Goal: Task Accomplishment & Management: Manage account settings

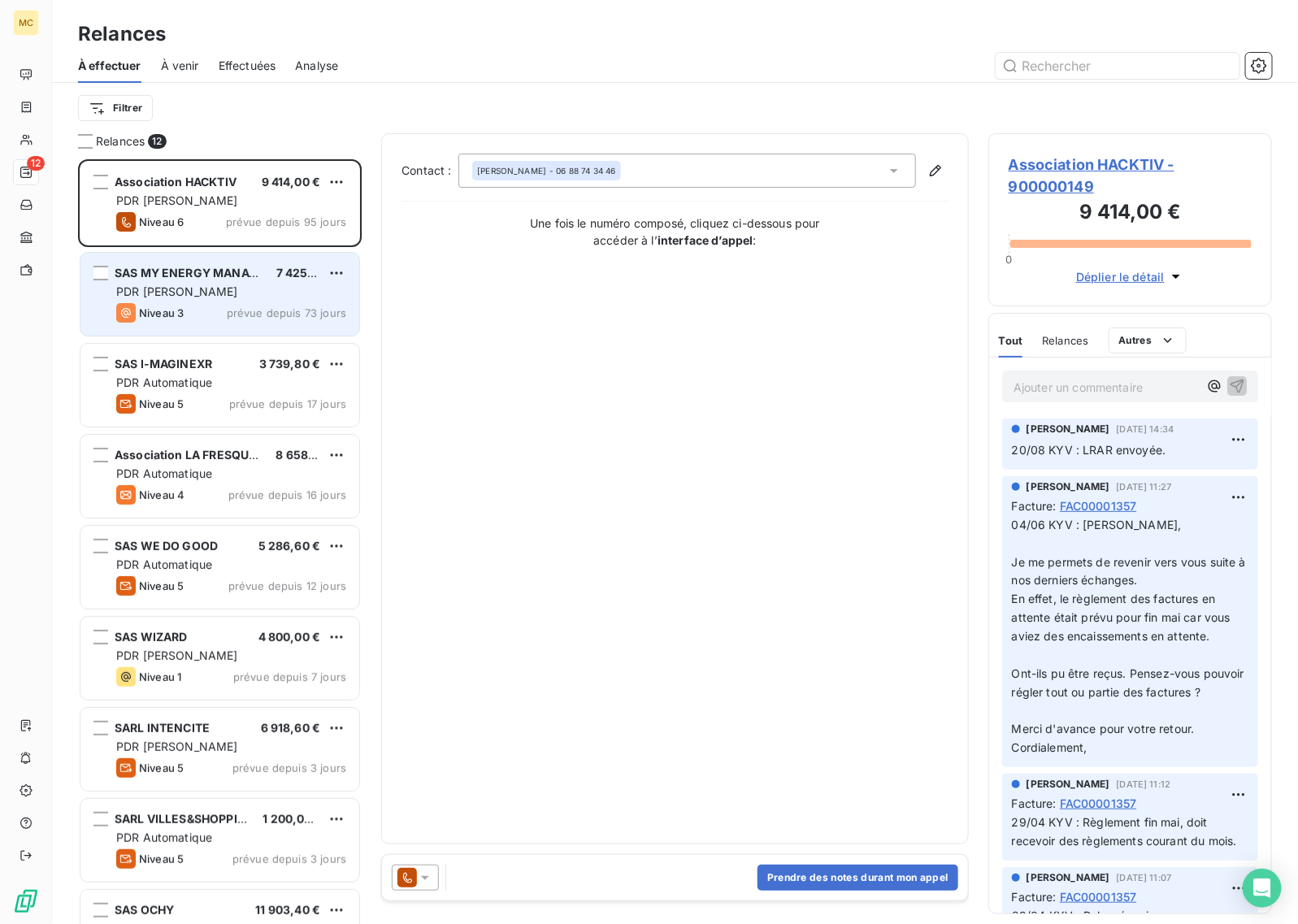
click at [225, 285] on div "PDR [PERSON_NAME]" at bounding box center [231, 291] width 230 height 17
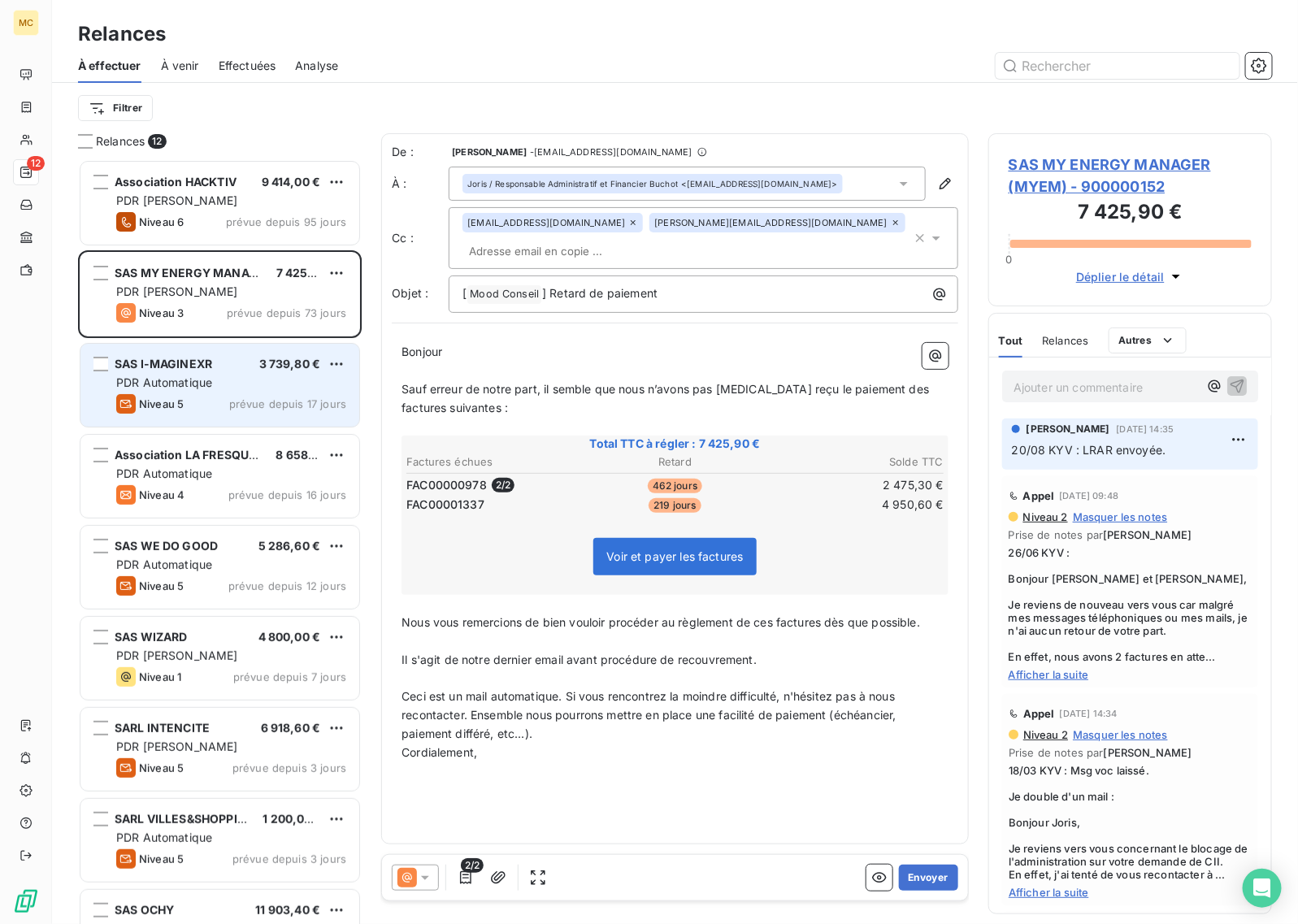
click at [242, 381] on div "PDR Automatique" at bounding box center [231, 382] width 230 height 17
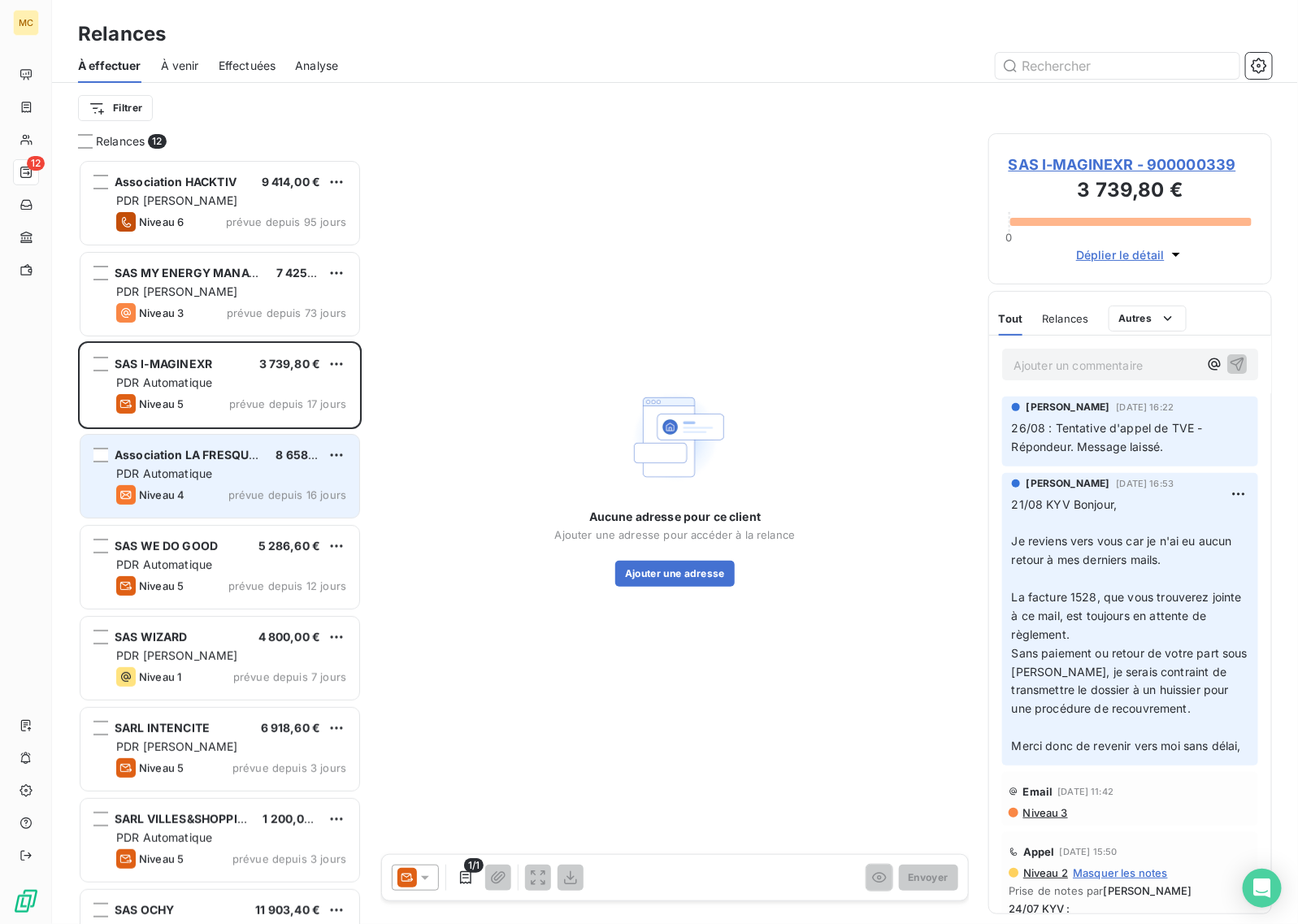
click at [233, 469] on div "PDR Automatique" at bounding box center [231, 474] width 230 height 17
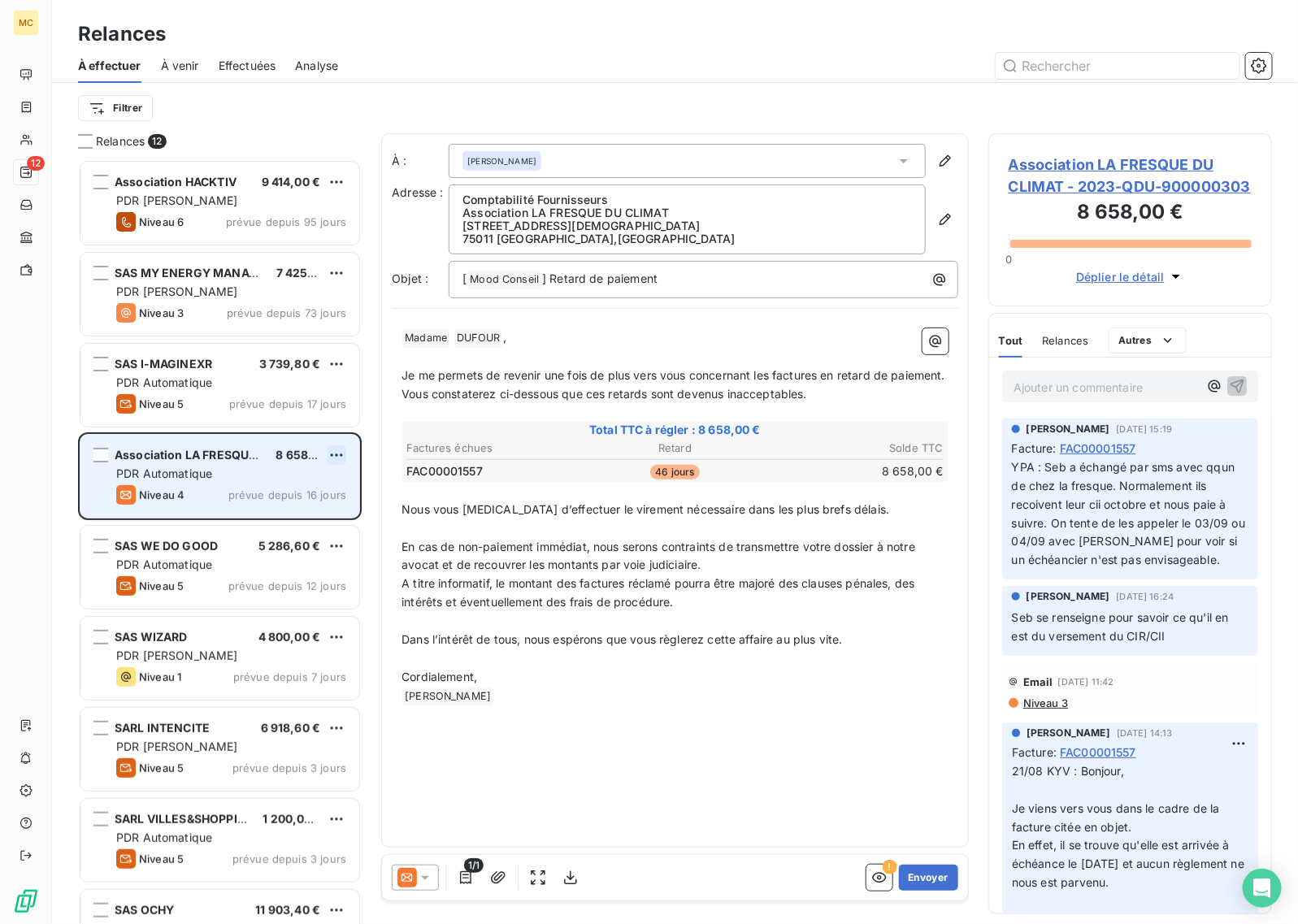
click at [339, 456] on html "MC 12 Relances À effectuer À venir Effectuées Analyse Filtrer Relances 12 Assoc…" at bounding box center [649, 462] width 1298 height 924
click at [299, 514] on div "Passer cette action" at bounding box center [266, 517] width 145 height 26
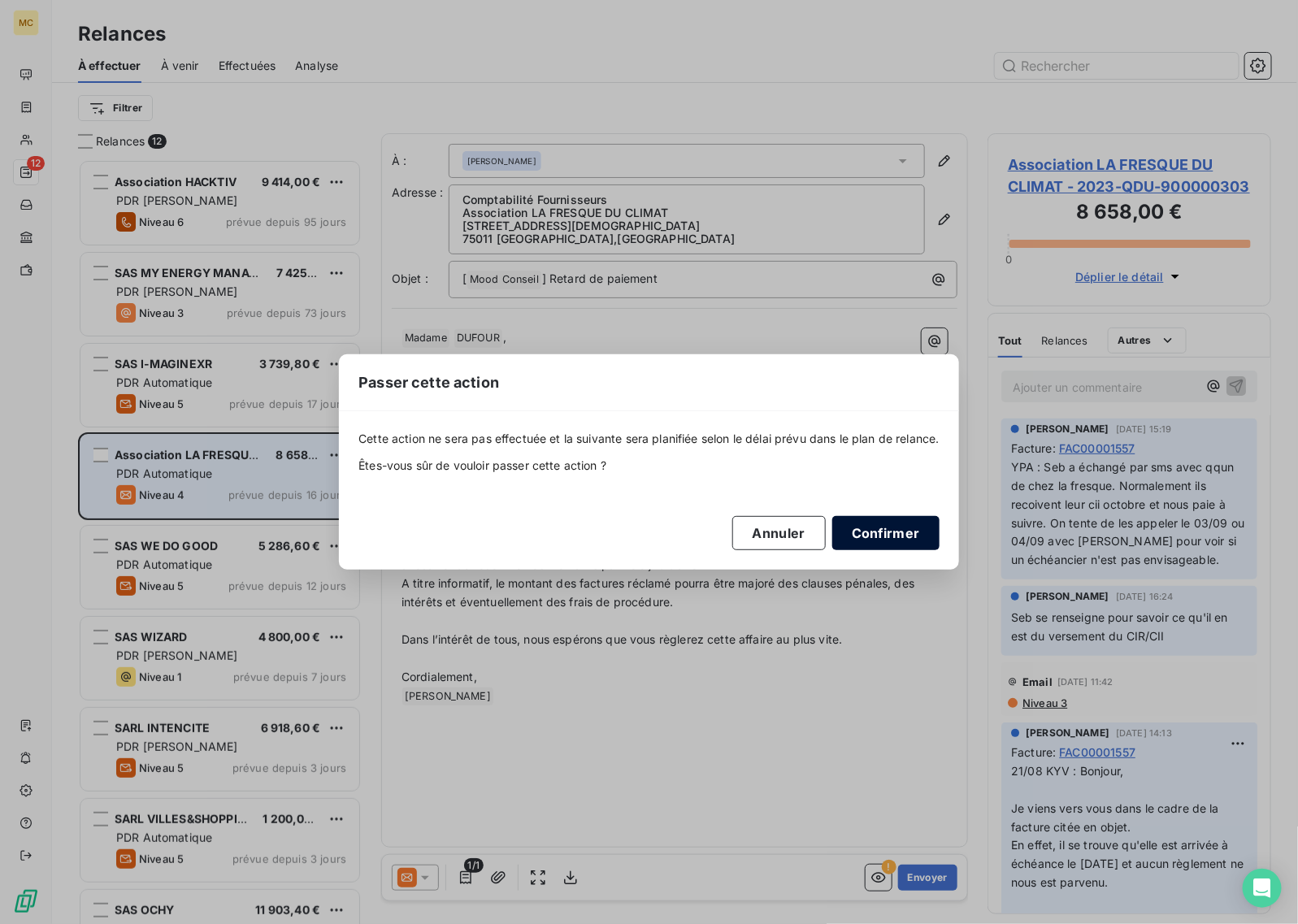
click at [924, 529] on button "Confirmer" at bounding box center [885, 533] width 107 height 34
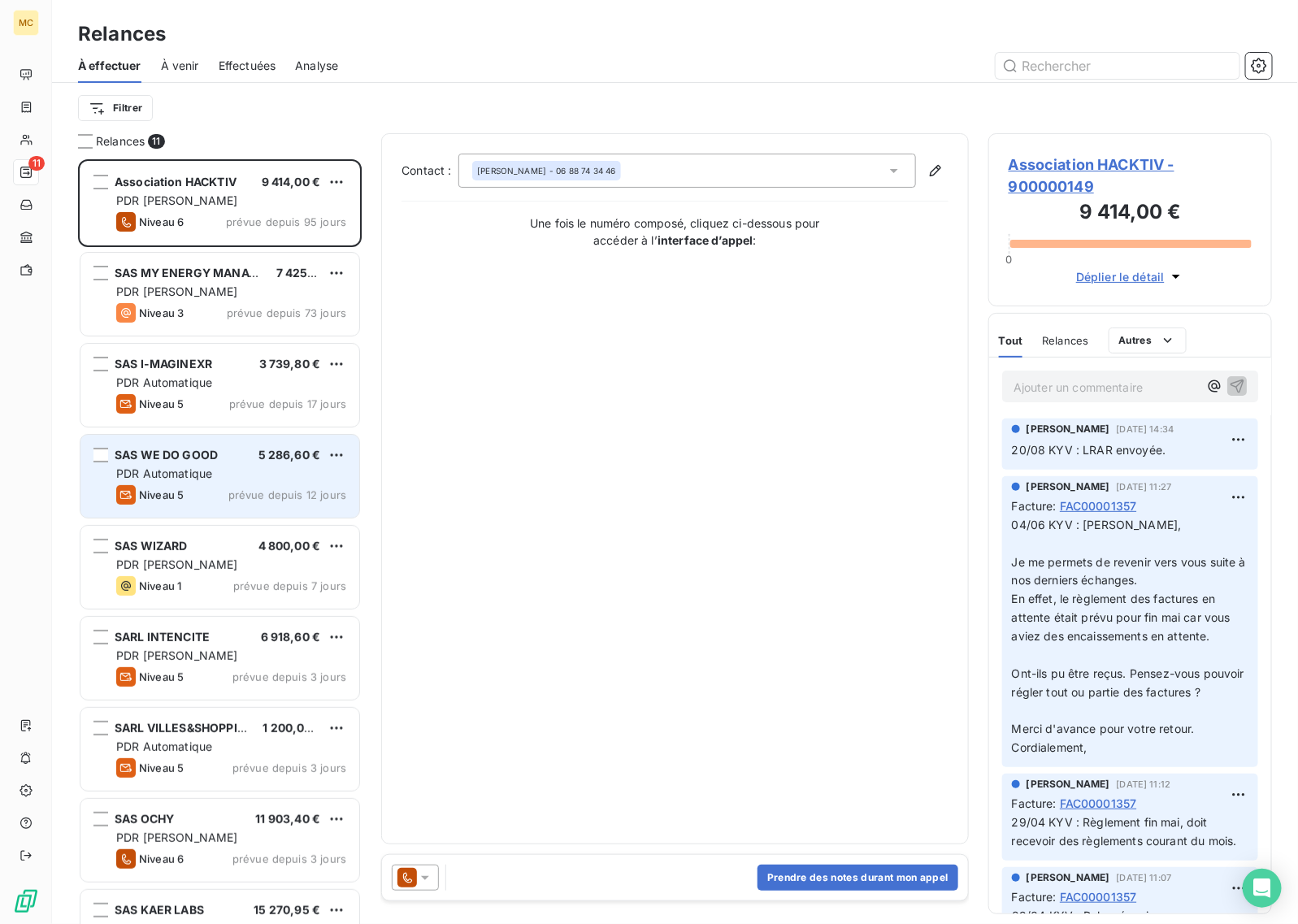
click at [209, 497] on div "Niveau 5 prévue depuis 12 jours" at bounding box center [231, 495] width 230 height 19
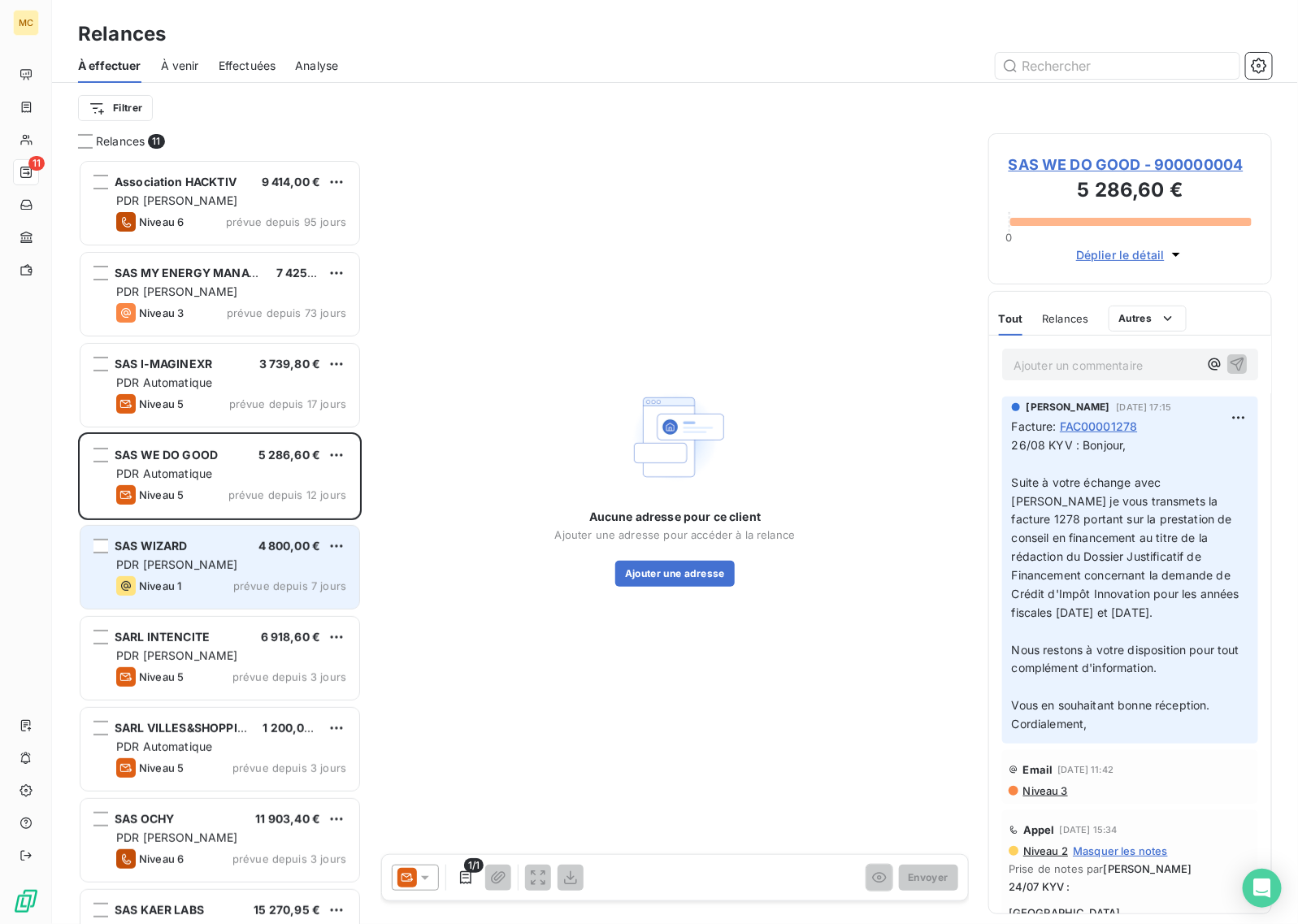
click at [237, 567] on div "PDR [PERSON_NAME]" at bounding box center [231, 564] width 230 height 17
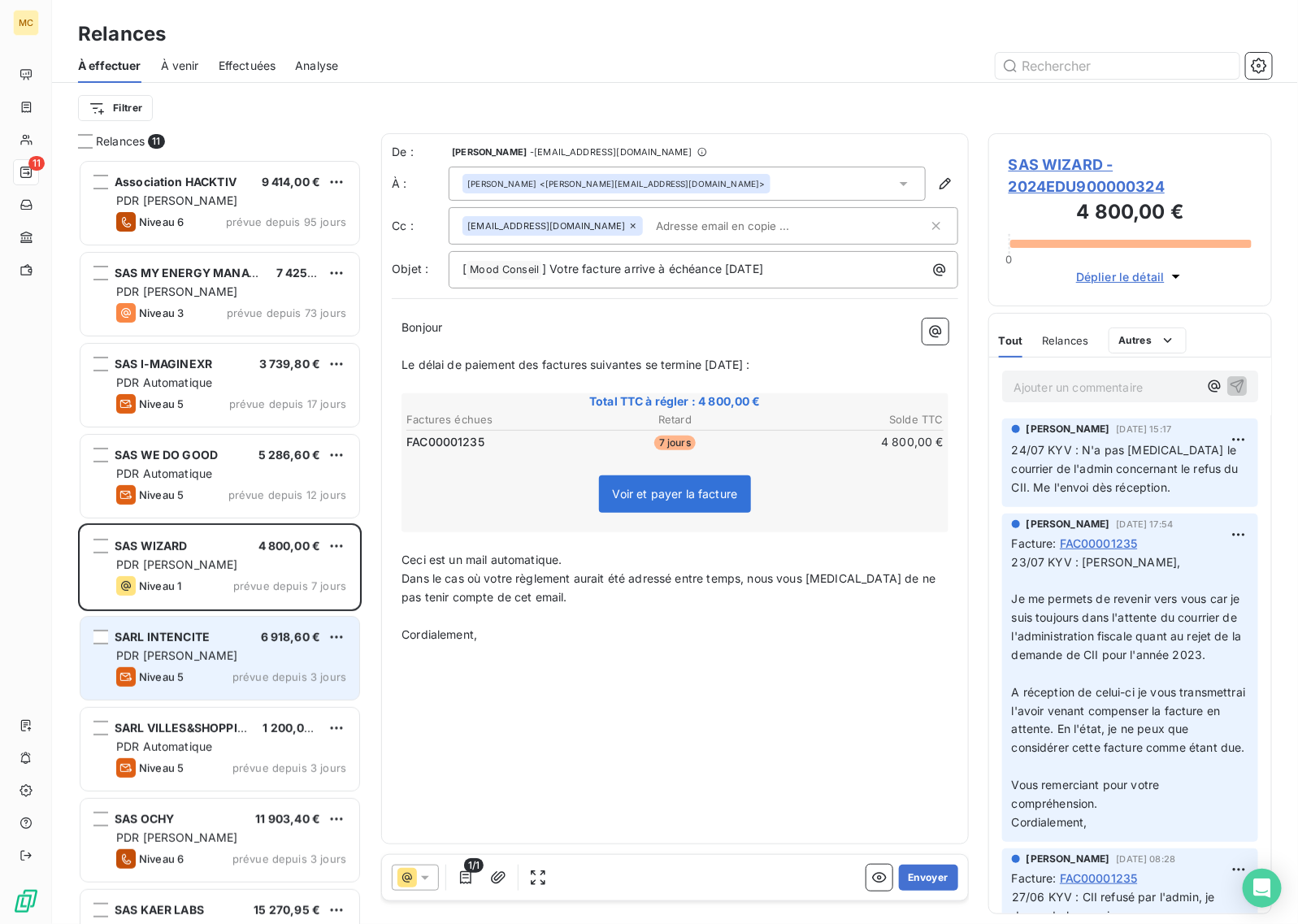
click at [207, 659] on div "PDR [PERSON_NAME]" at bounding box center [231, 655] width 230 height 17
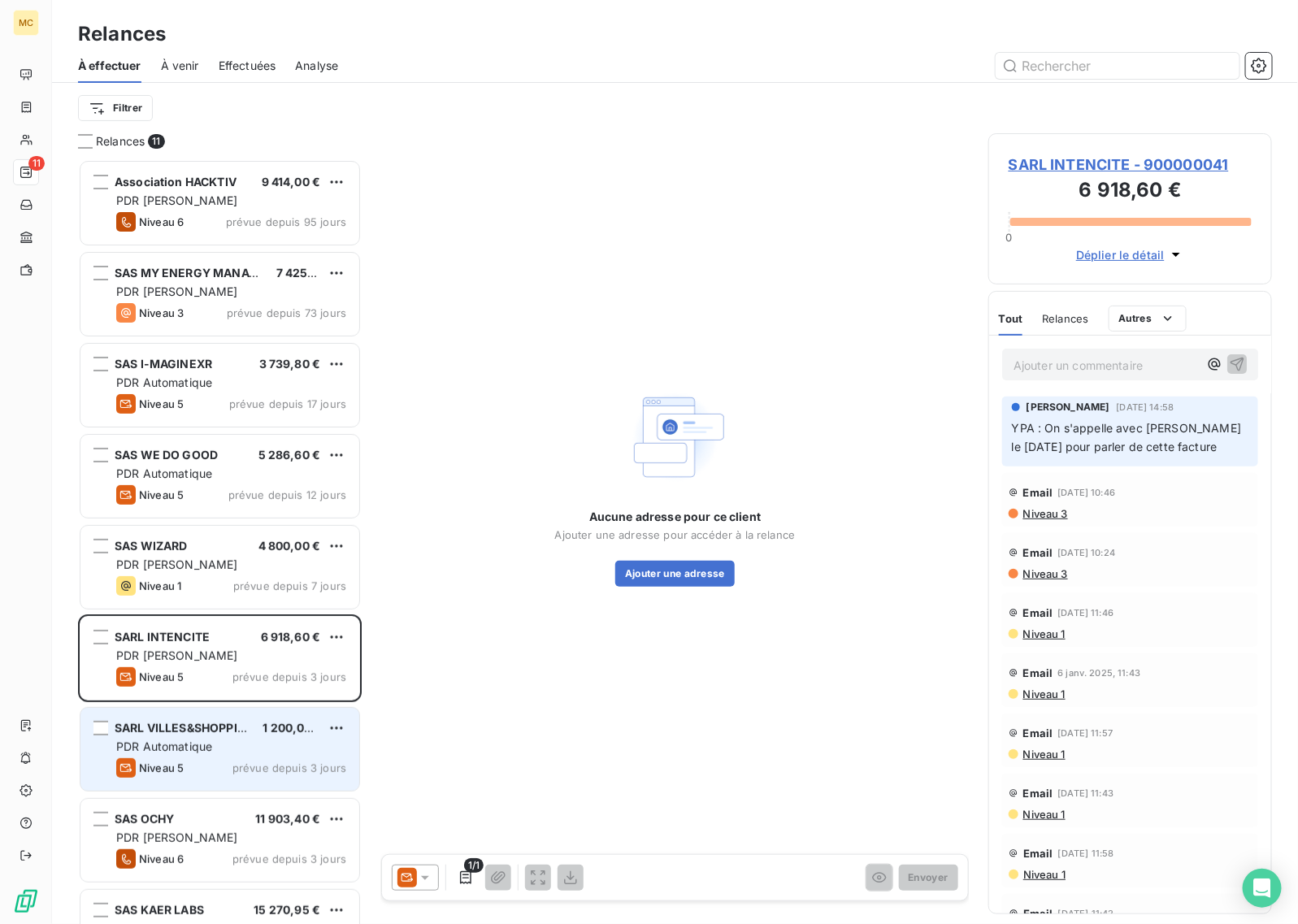
click at [244, 750] on div "PDR Automatique" at bounding box center [231, 747] width 230 height 17
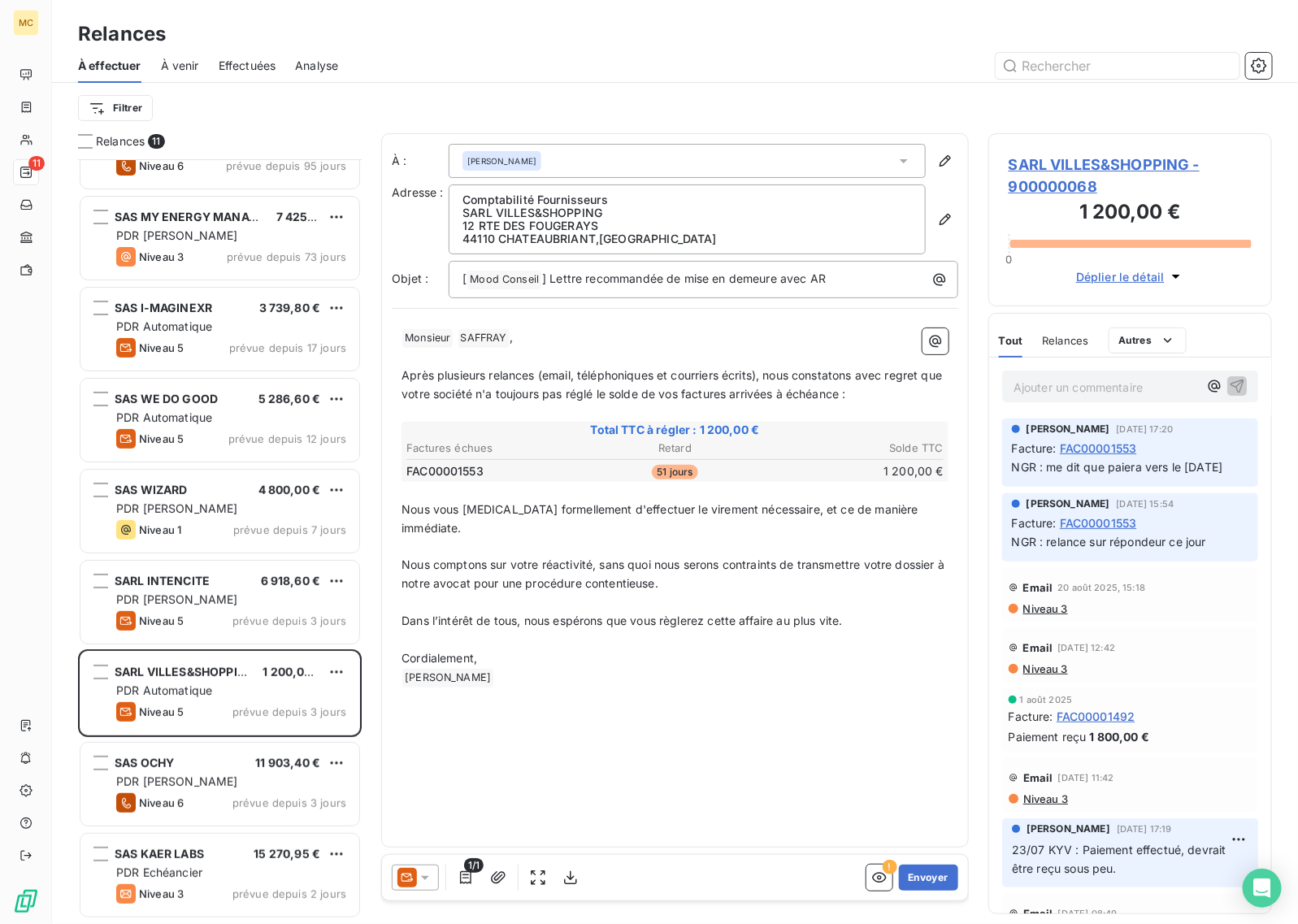
scroll to position [103, 0]
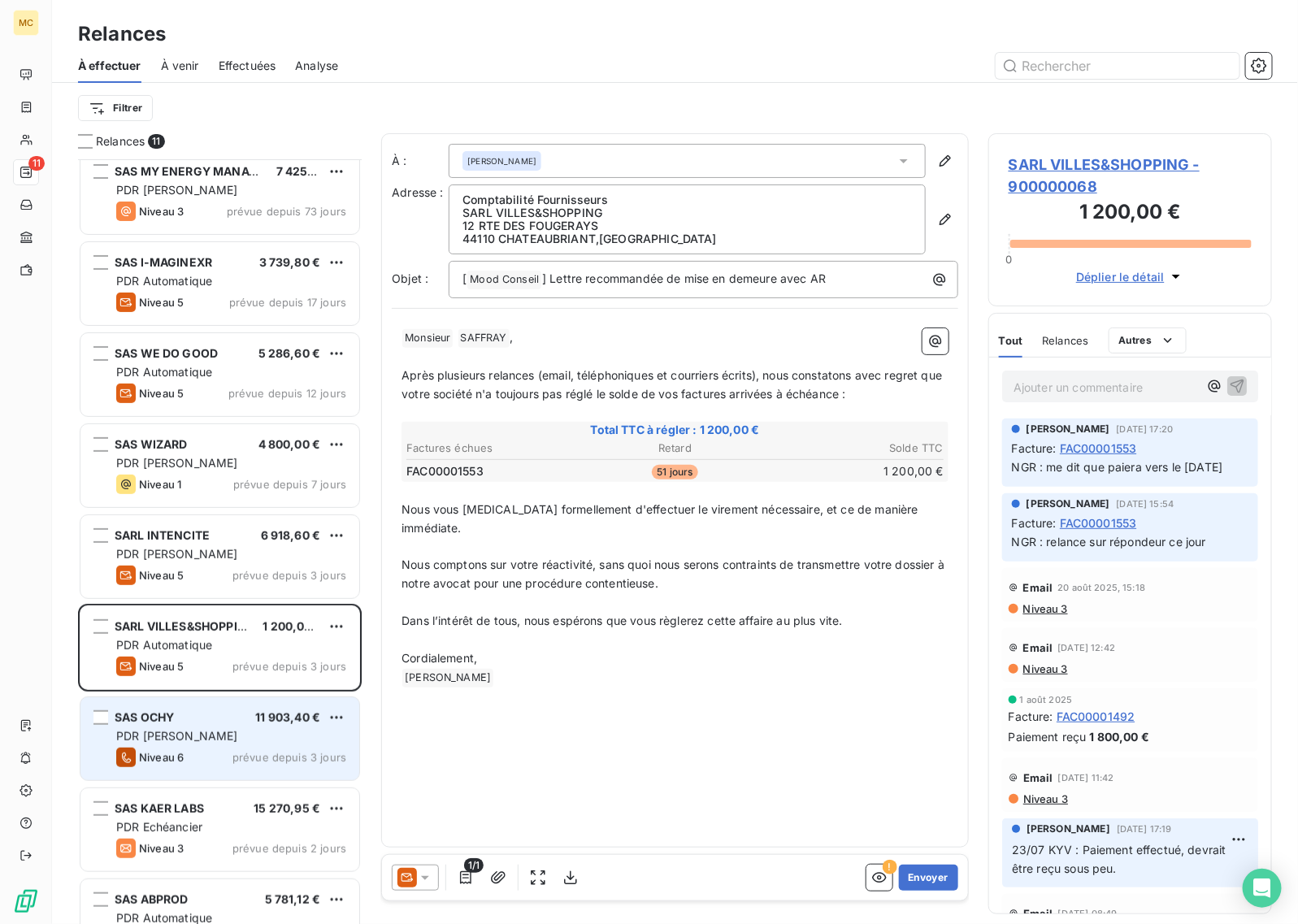
click at [214, 748] on div "Niveau 6 prévue depuis 3 jours" at bounding box center [231, 757] width 230 height 19
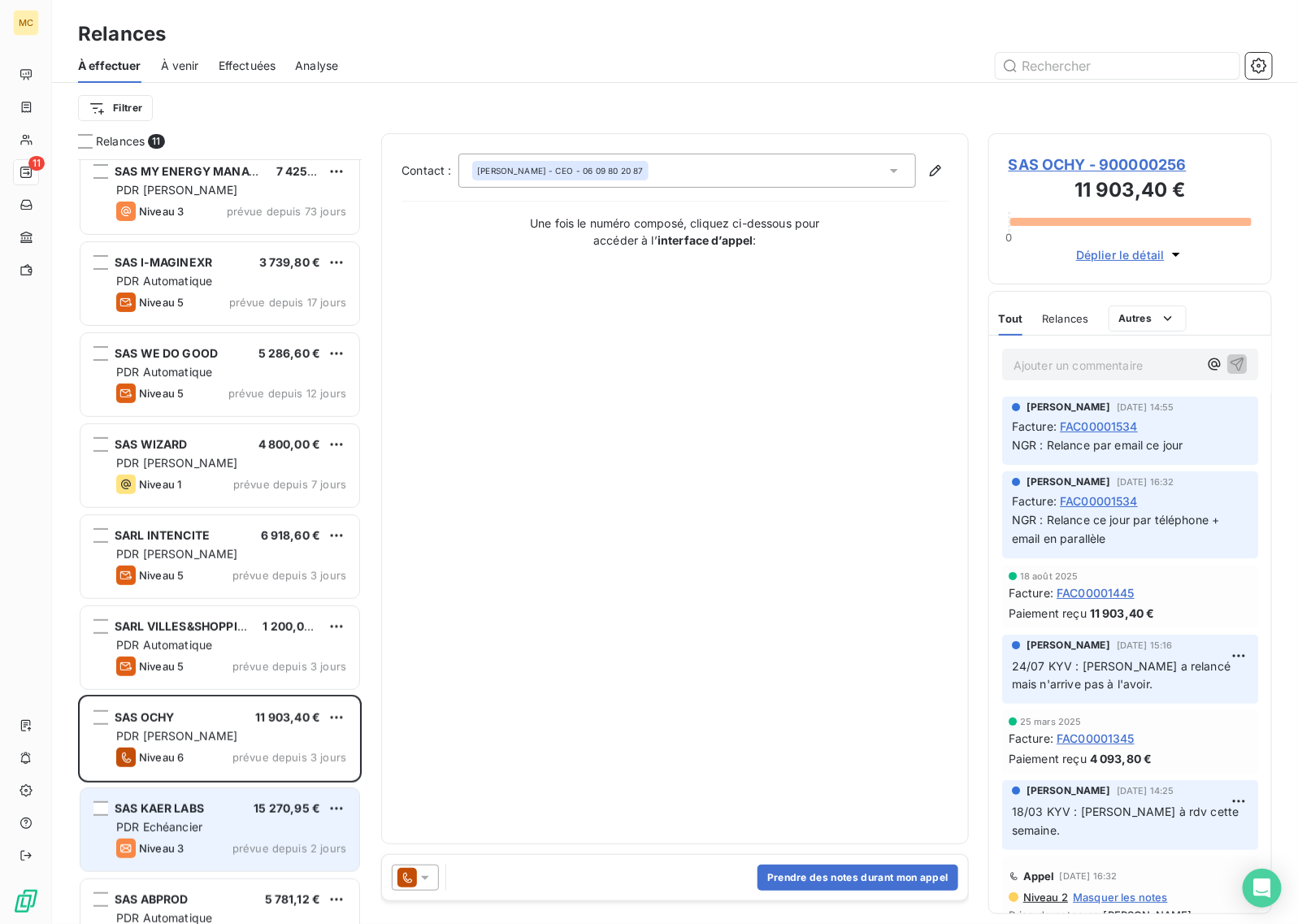
click at [205, 835] on div "SAS KAER LABS 15 270,95 € PDR Echéancier Niveau 3 prévue depuis 2 jours" at bounding box center [220, 829] width 279 height 83
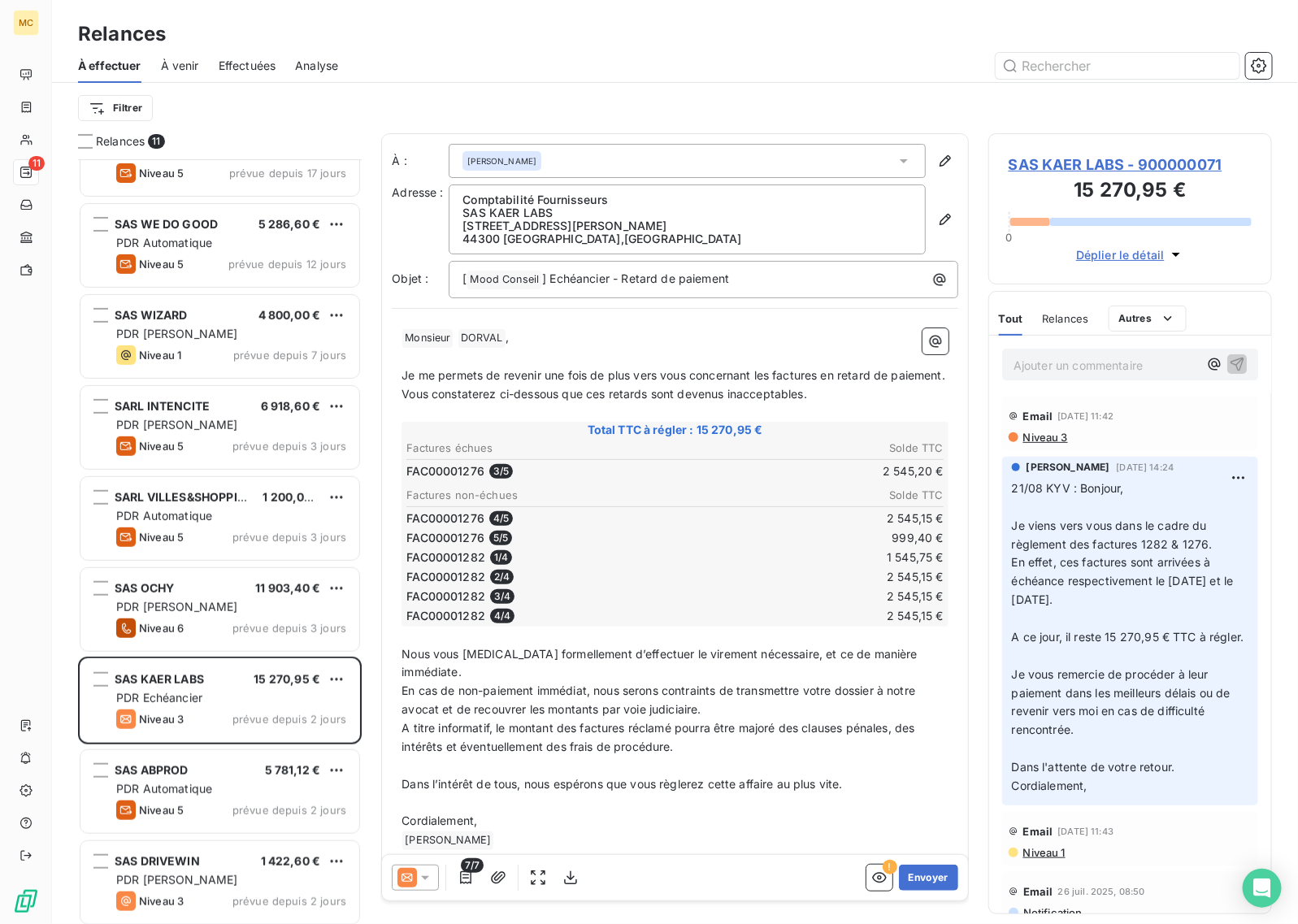
scroll to position [236, 0]
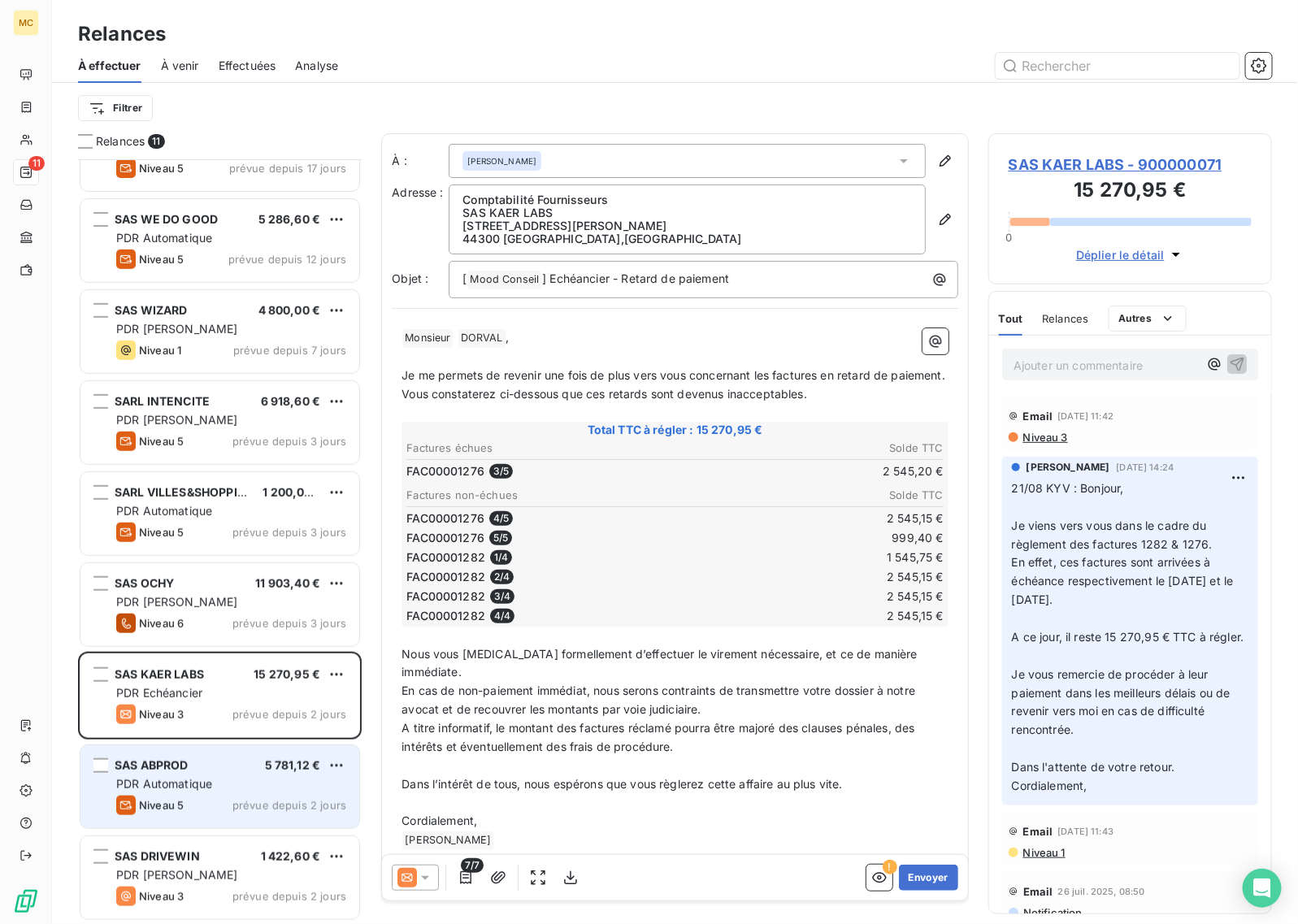
click at [232, 772] on div "SAS ABPROD 5 781,12 €" at bounding box center [231, 765] width 230 height 15
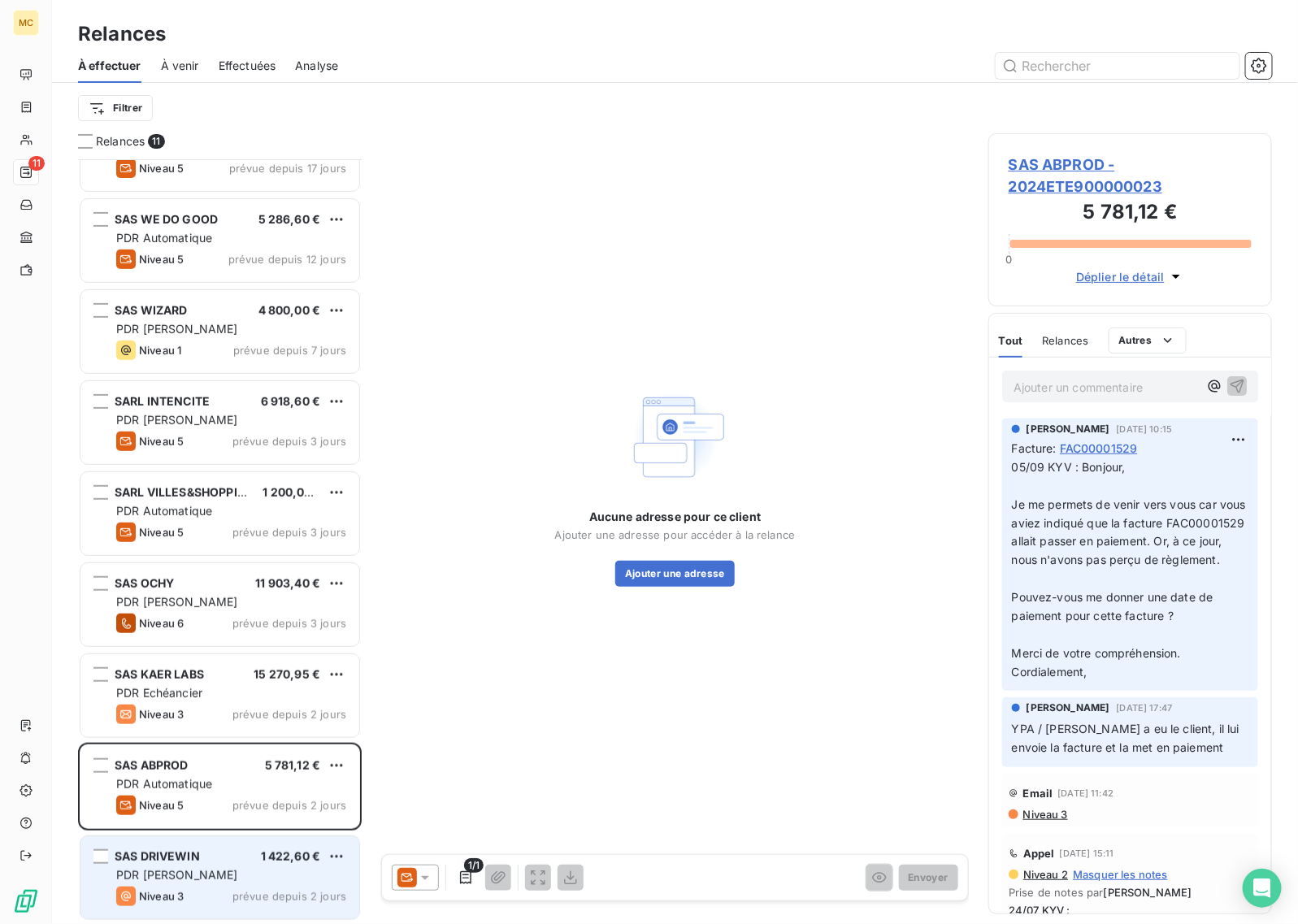
click at [213, 861] on div "SAS DRIVEWIN 1 422,60 €" at bounding box center [231, 856] width 230 height 15
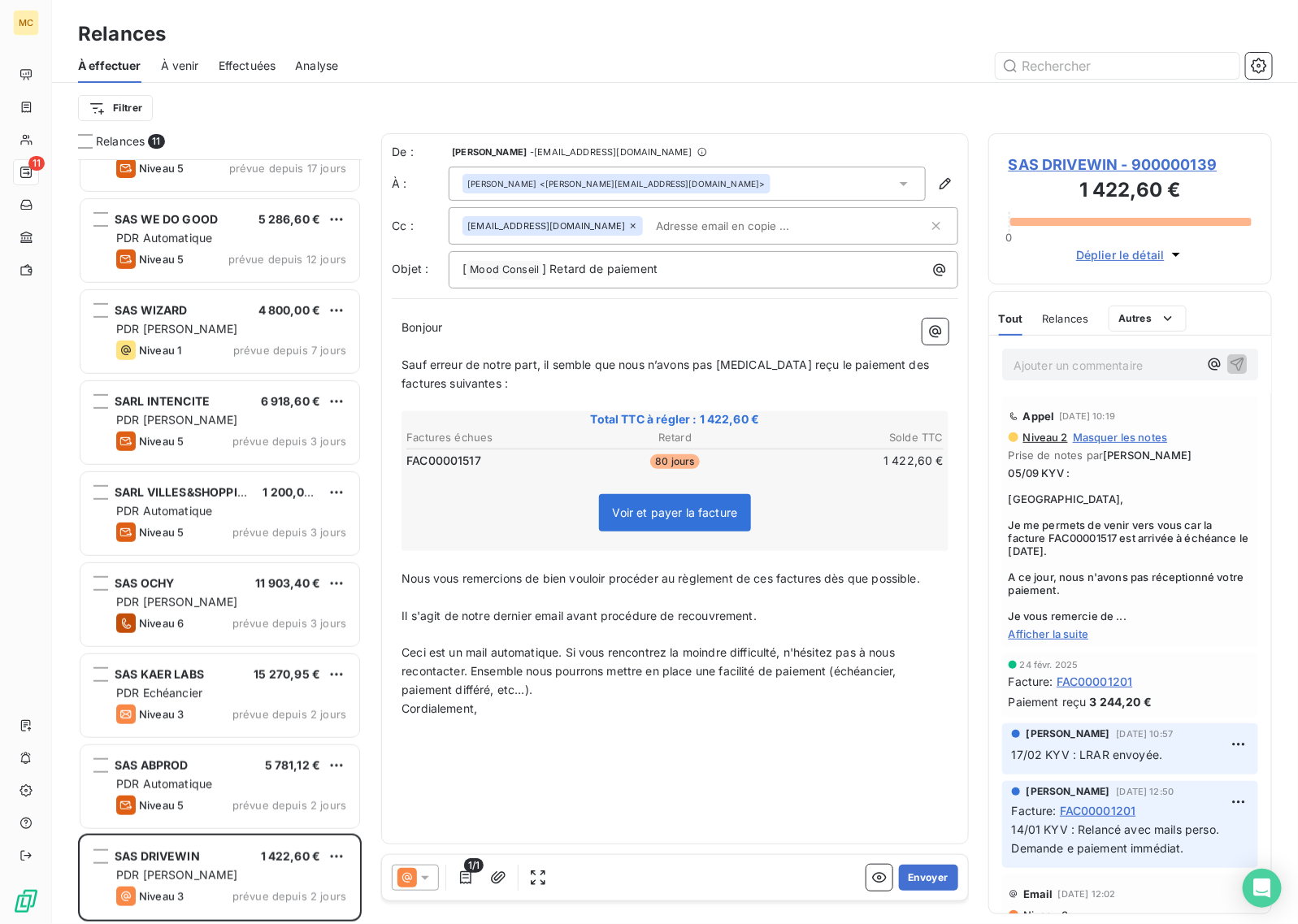
click at [1131, 163] on span "SAS DRIVEWIN - 900000139" at bounding box center [1130, 164] width 243 height 22
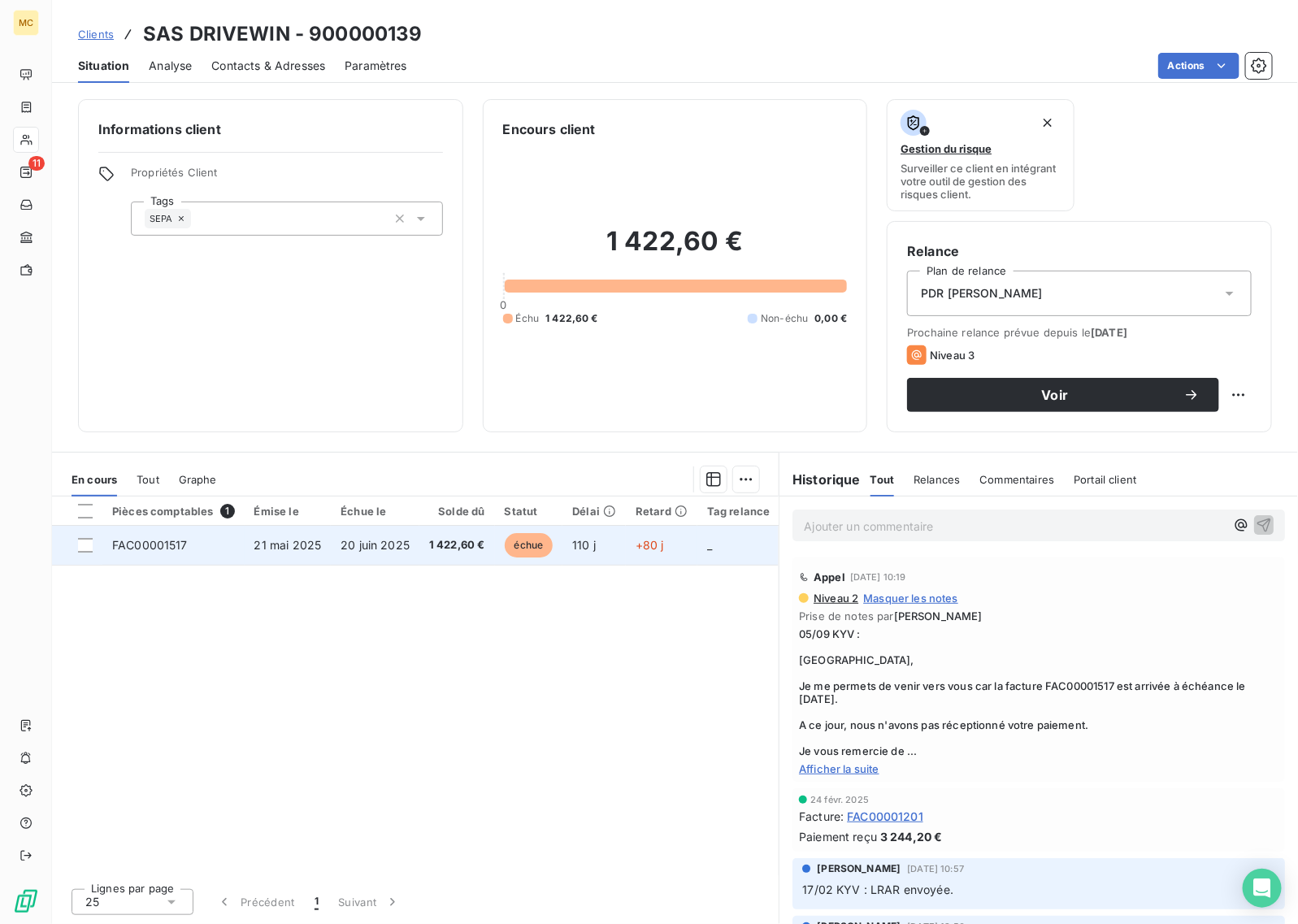
click at [390, 546] on span "20 juin 2025" at bounding box center [375, 545] width 69 height 14
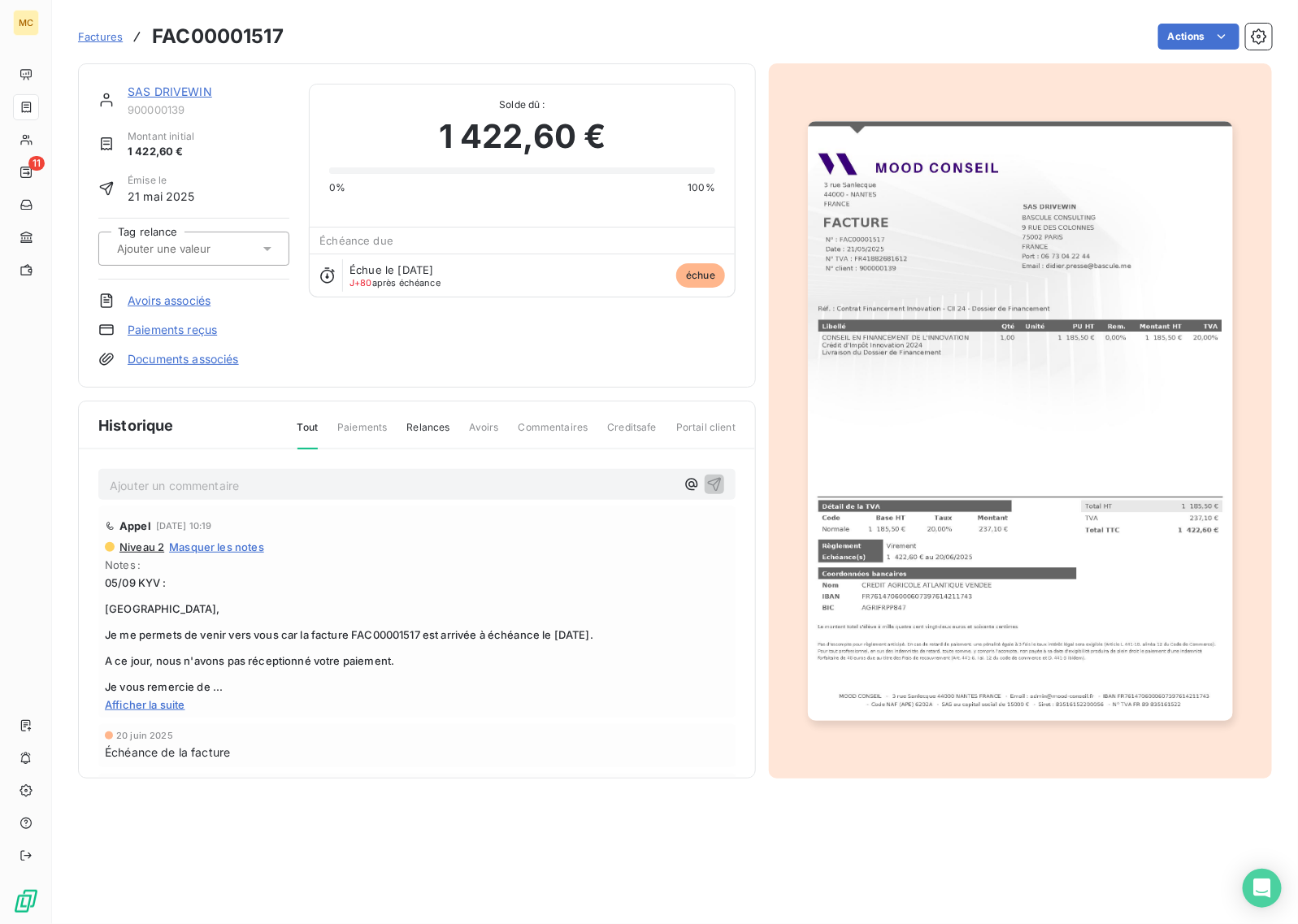
click at [454, 370] on div "SAS DRIVEWIN 900000139 Montant initial 1 422,60 € Émise le [DATE] Tag relance A…" at bounding box center [417, 225] width 678 height 324
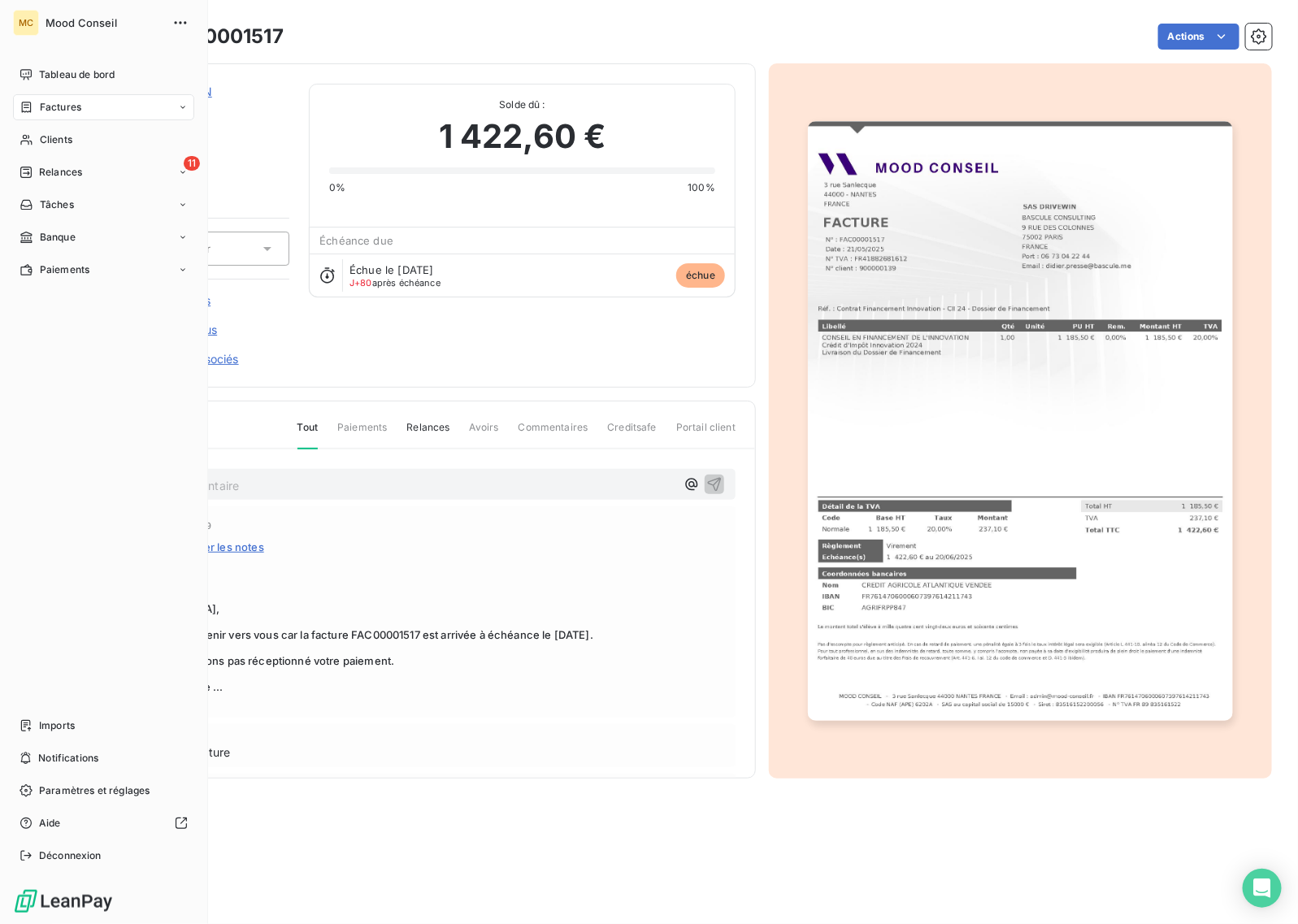
click at [42, 70] on span "Tableau de bord" at bounding box center [77, 75] width 76 height 15
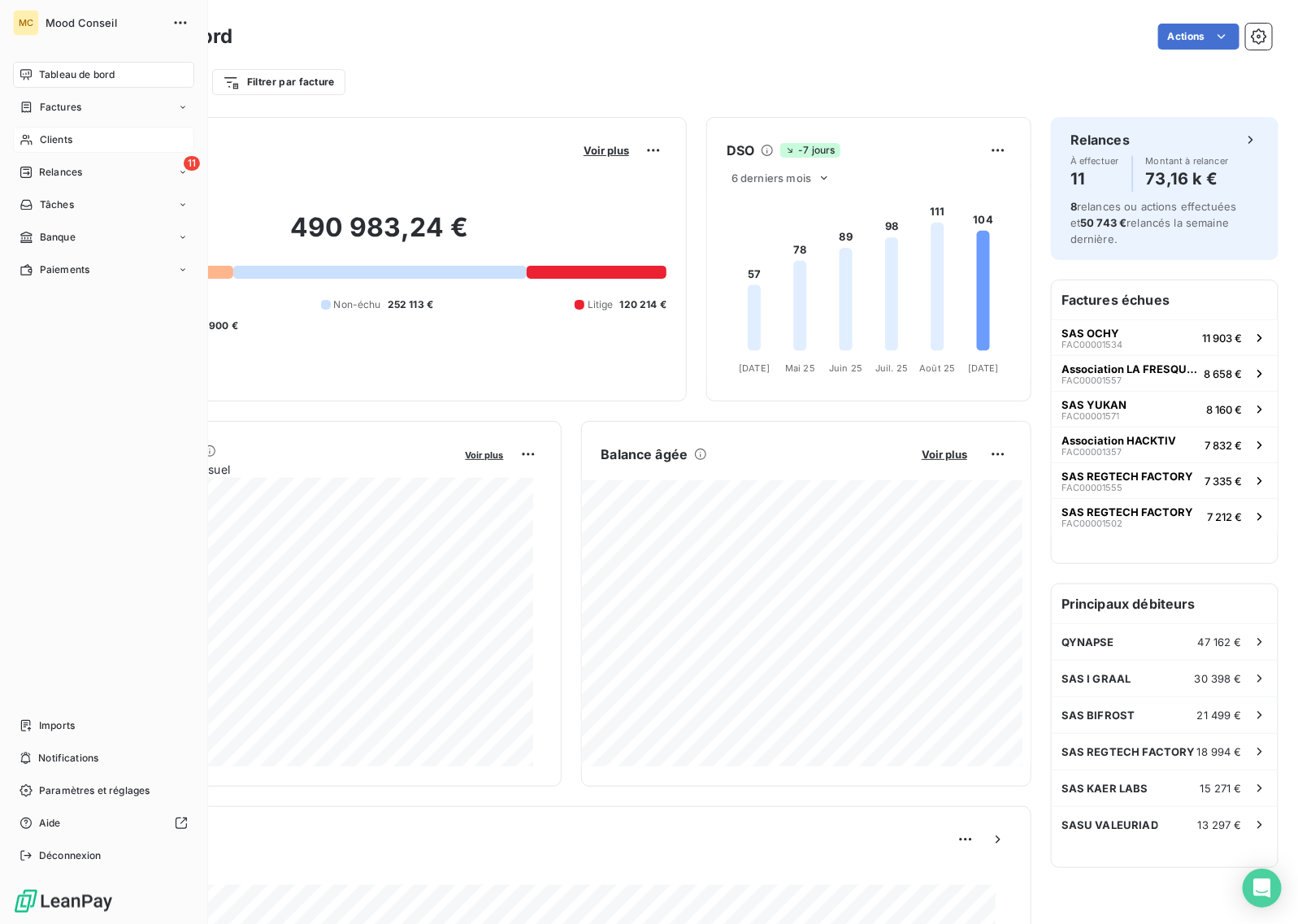
click at [37, 134] on div "Clients" at bounding box center [103, 140] width 182 height 26
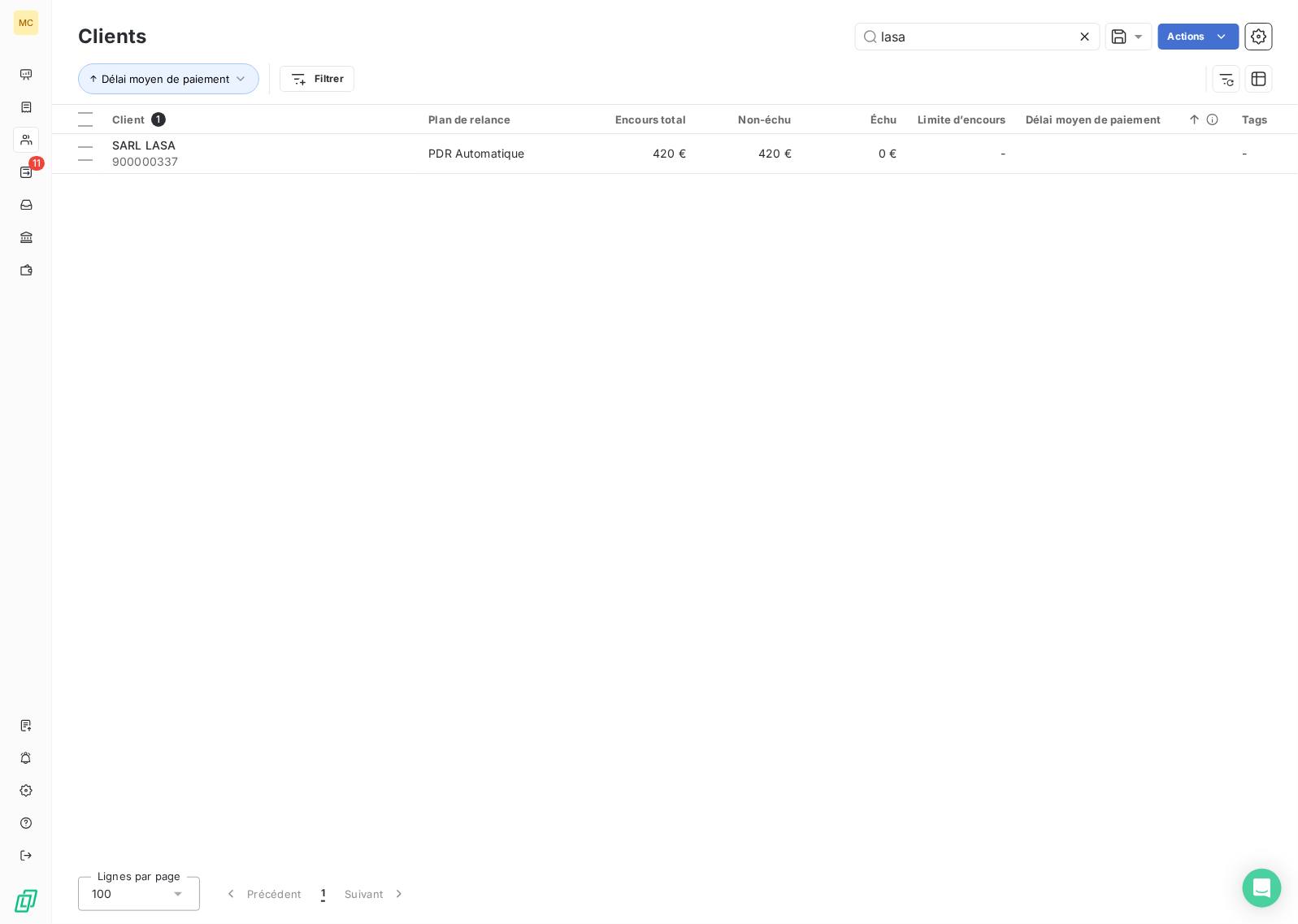
drag, startPoint x: 936, startPoint y: 33, endPoint x: 825, endPoint y: 37, distance: 111.1
click at [839, 38] on div "lasa Actions" at bounding box center [719, 37] width 1107 height 26
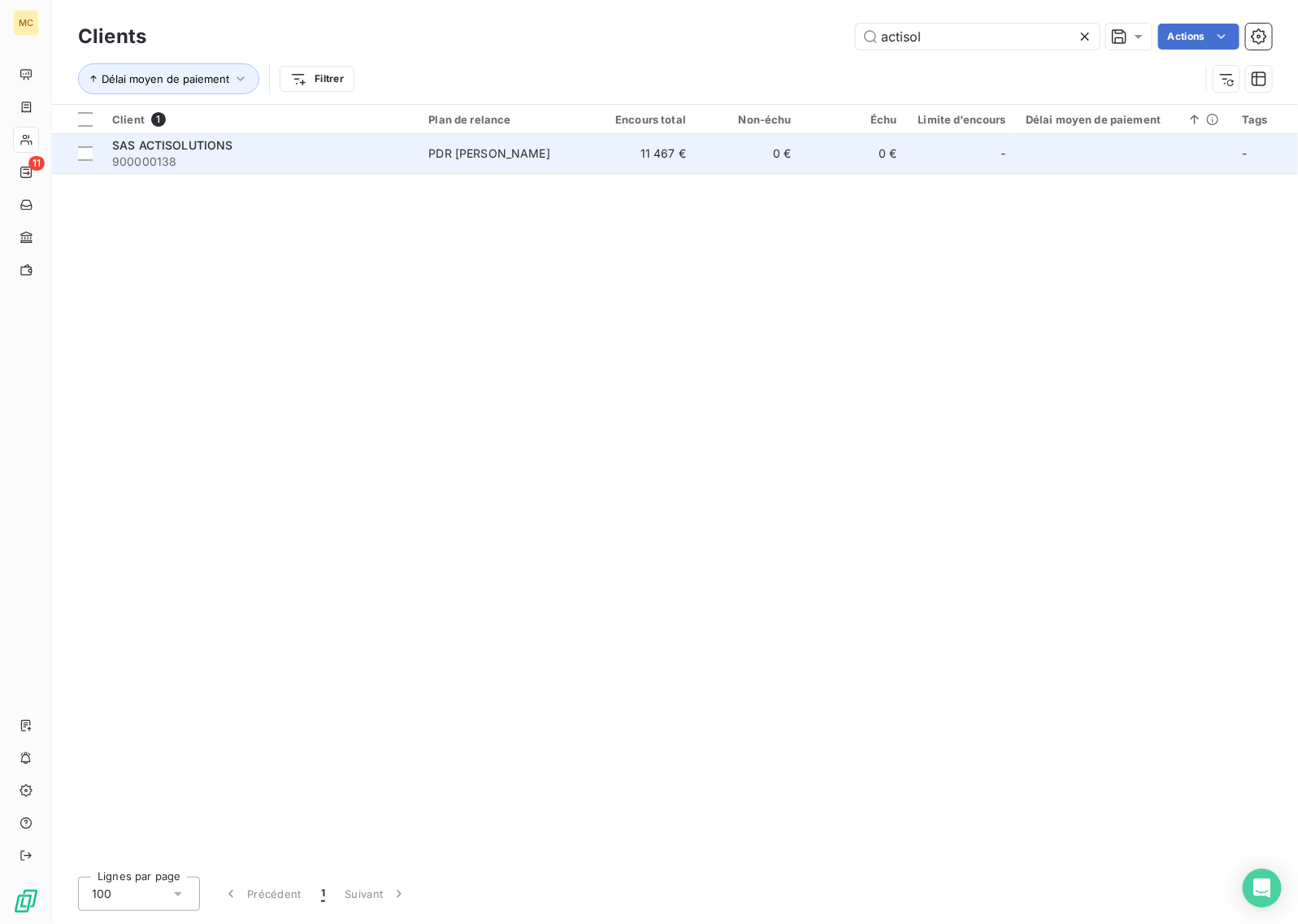
type input "actisol"
click at [636, 141] on td "11 467 €" at bounding box center [643, 153] width 106 height 39
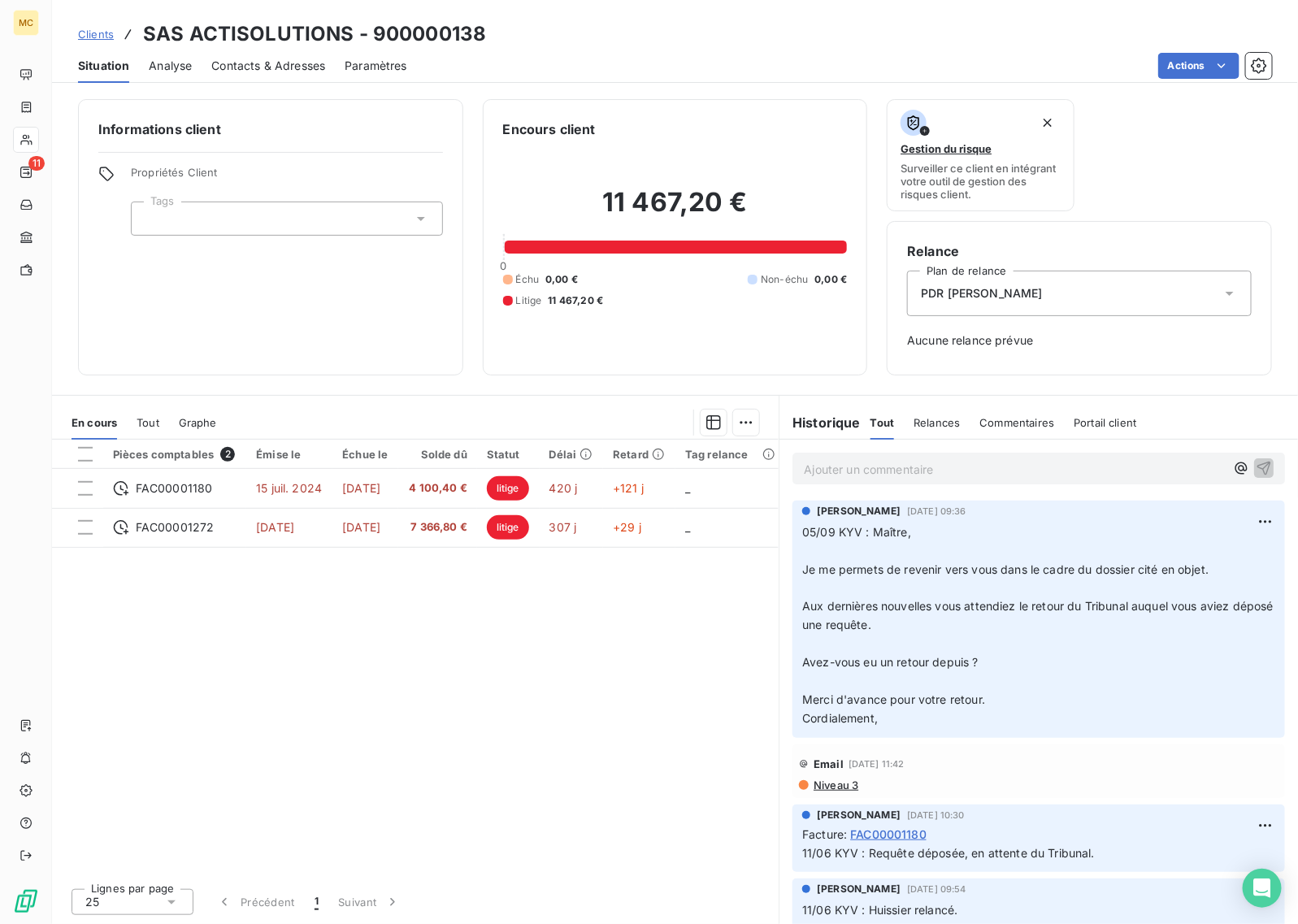
click at [811, 472] on p "Ajouter un commentaire ﻿" at bounding box center [1015, 469] width 421 height 20
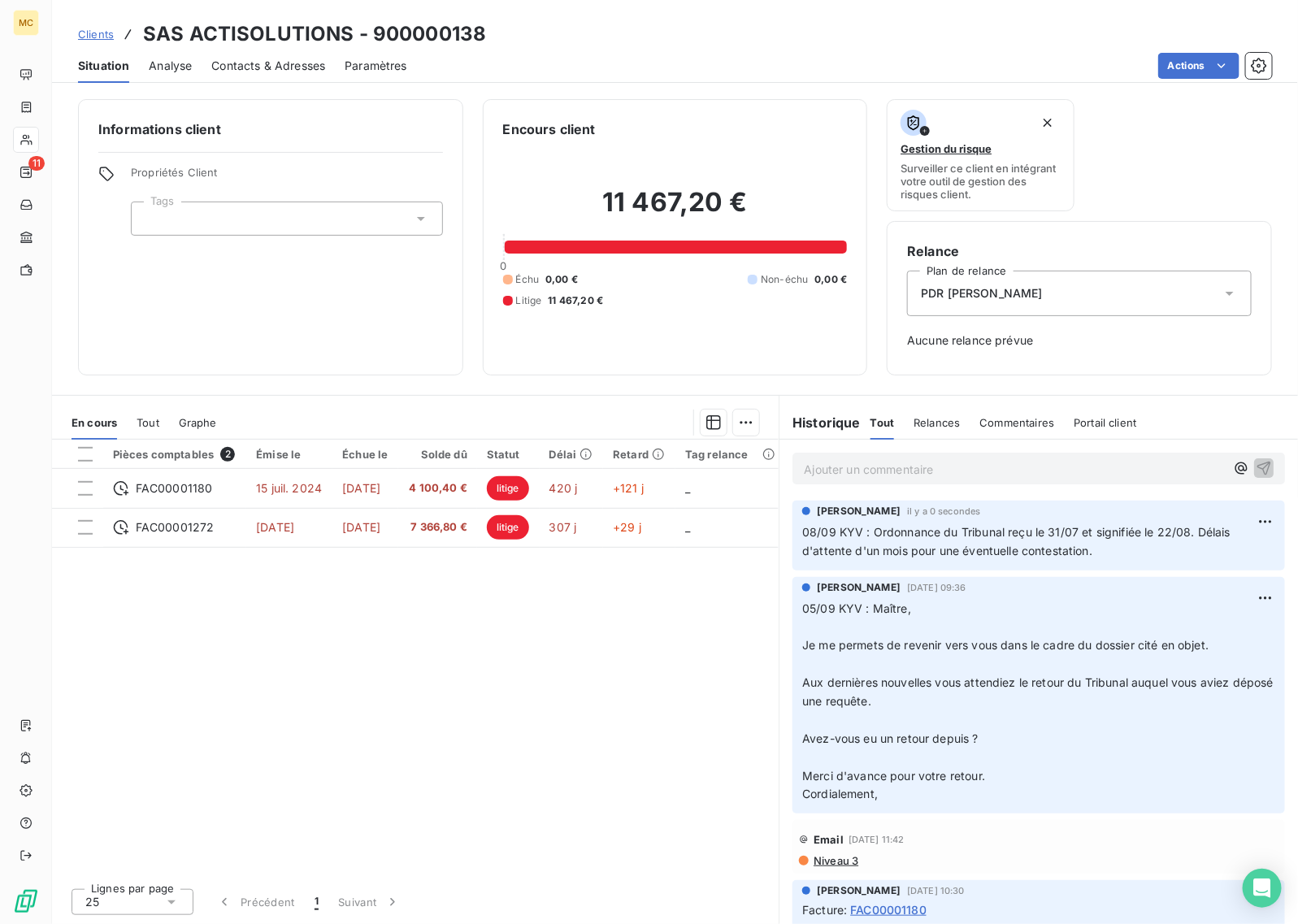
click at [250, 68] on span "Contacts & Adresses" at bounding box center [268, 65] width 114 height 17
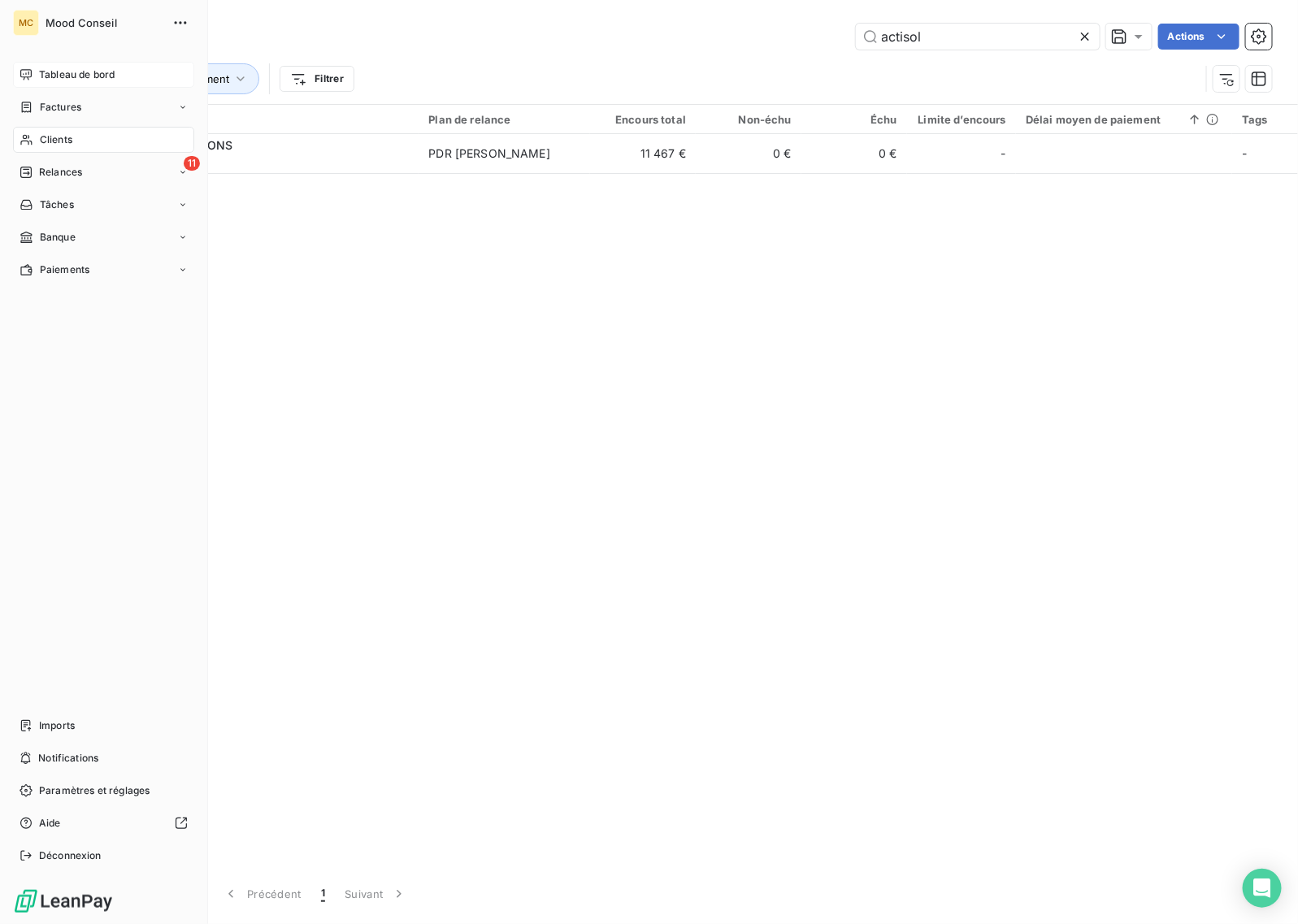
click at [94, 76] on span "Tableau de bord" at bounding box center [77, 75] width 76 height 15
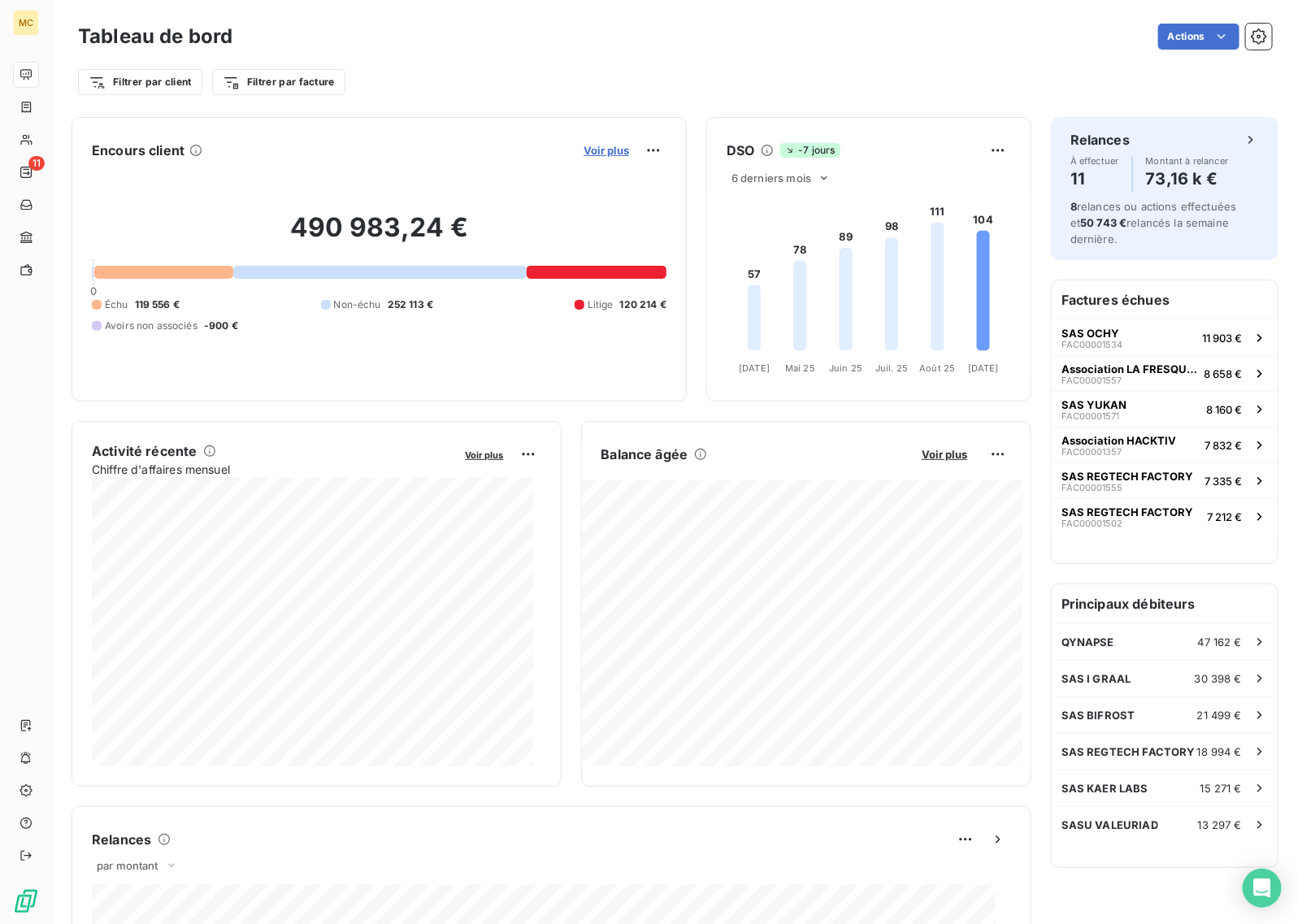
click at [589, 148] on span "Voir plus" at bounding box center [606, 150] width 45 height 13
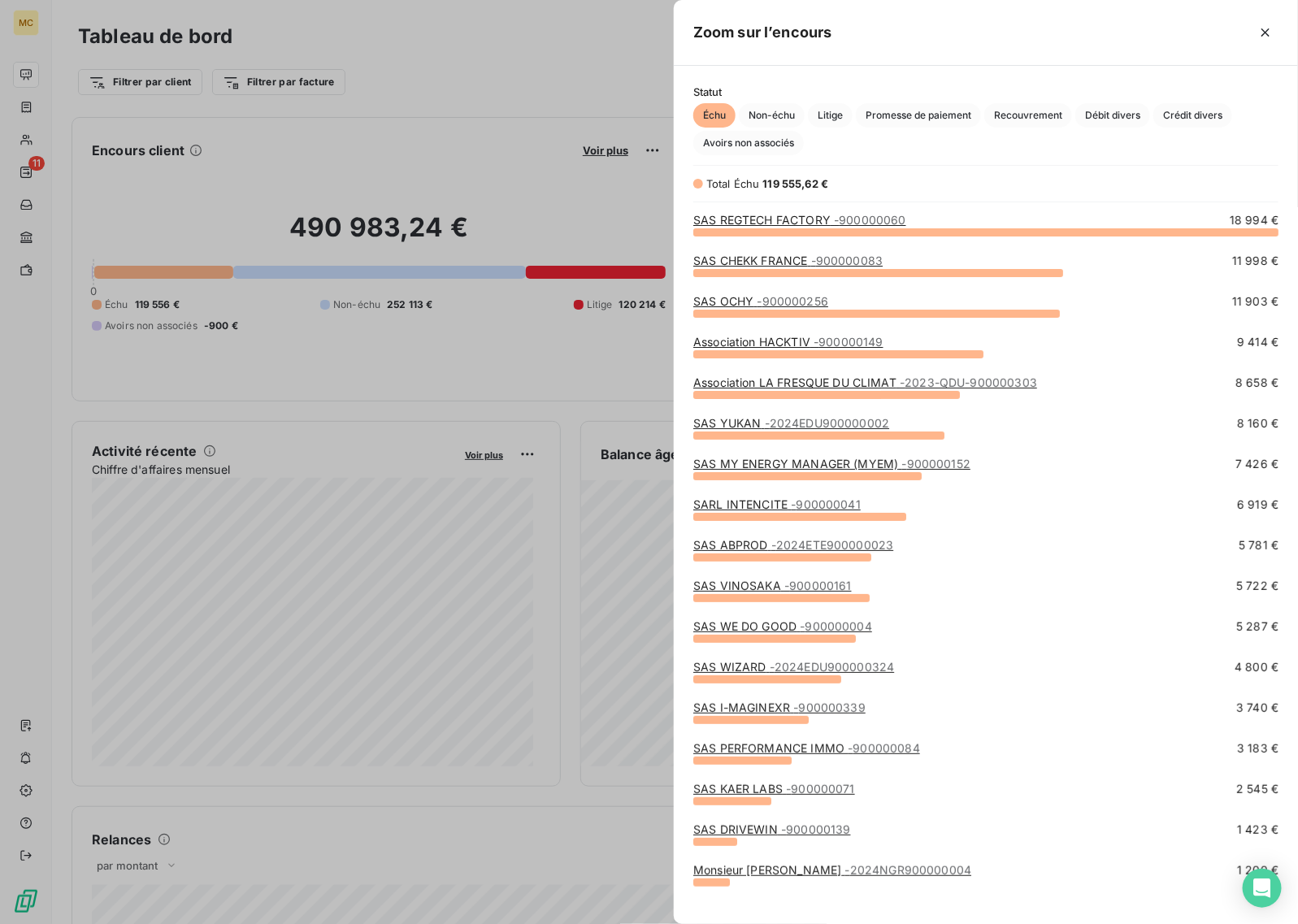
scroll to position [677, 609]
drag, startPoint x: 500, startPoint y: 91, endPoint x: 319, endPoint y: 15, distance: 196.3
click at [496, 90] on div at bounding box center [649, 462] width 1298 height 924
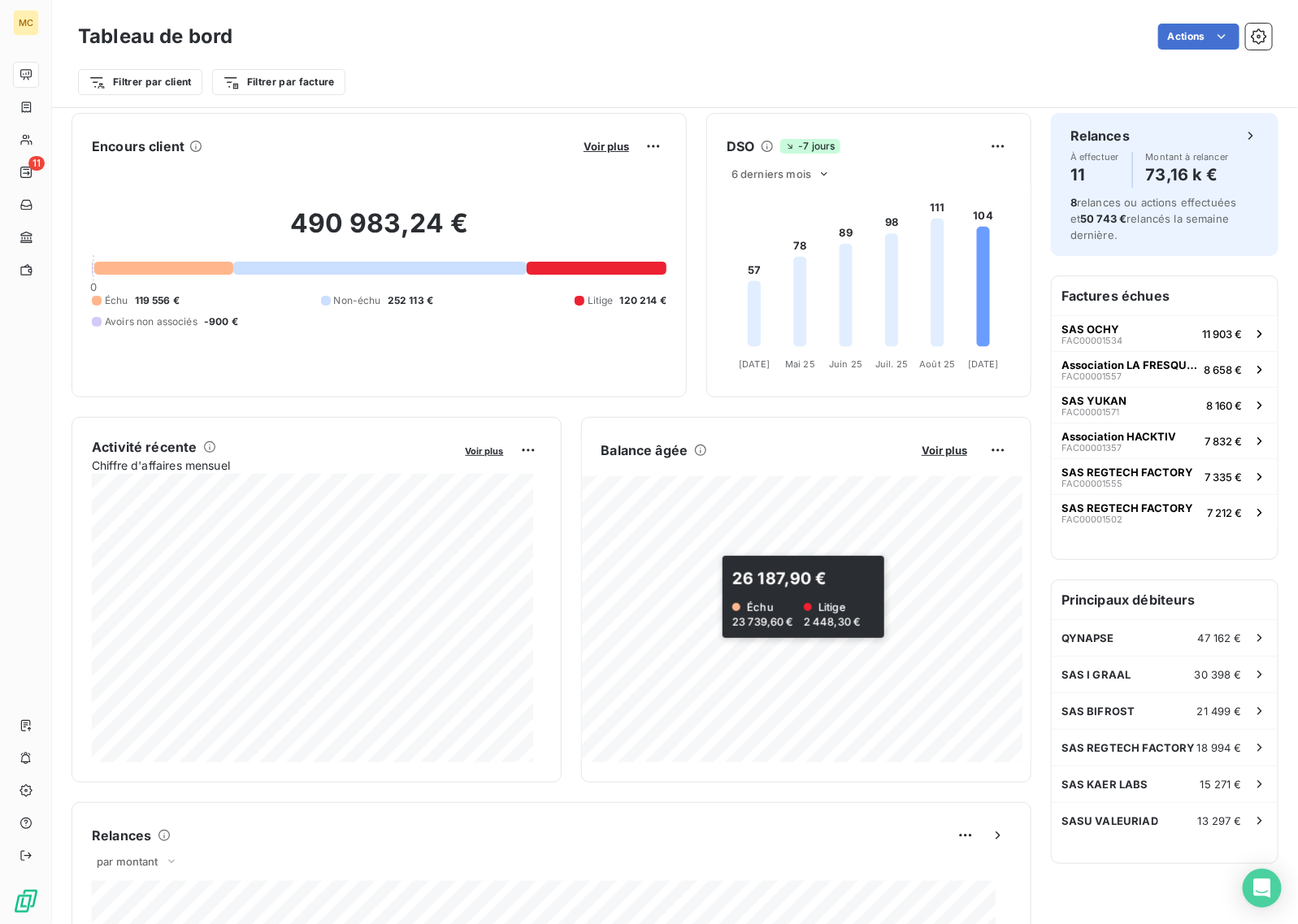
scroll to position [0, 0]
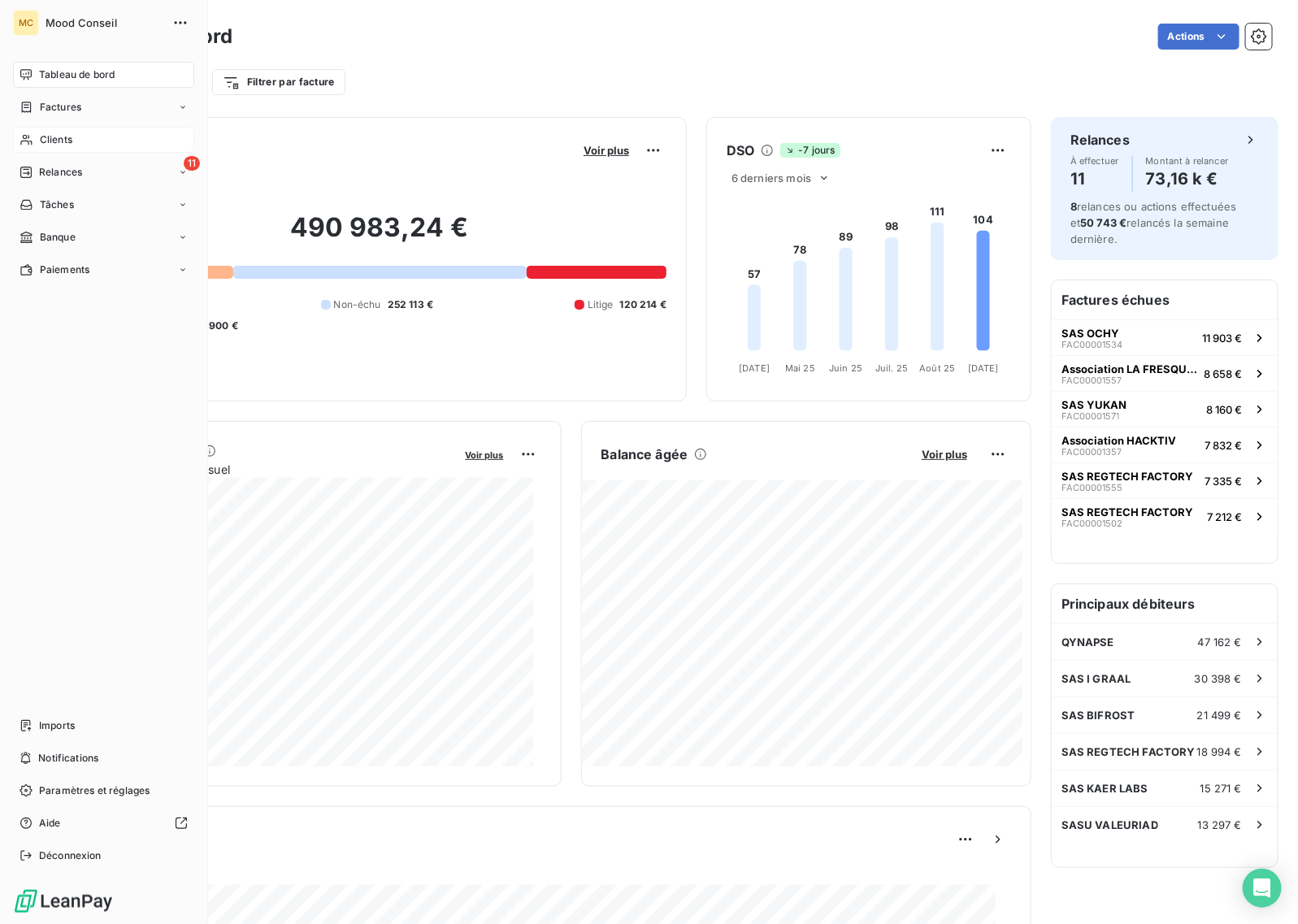
click at [53, 135] on span "Clients" at bounding box center [56, 139] width 32 height 15
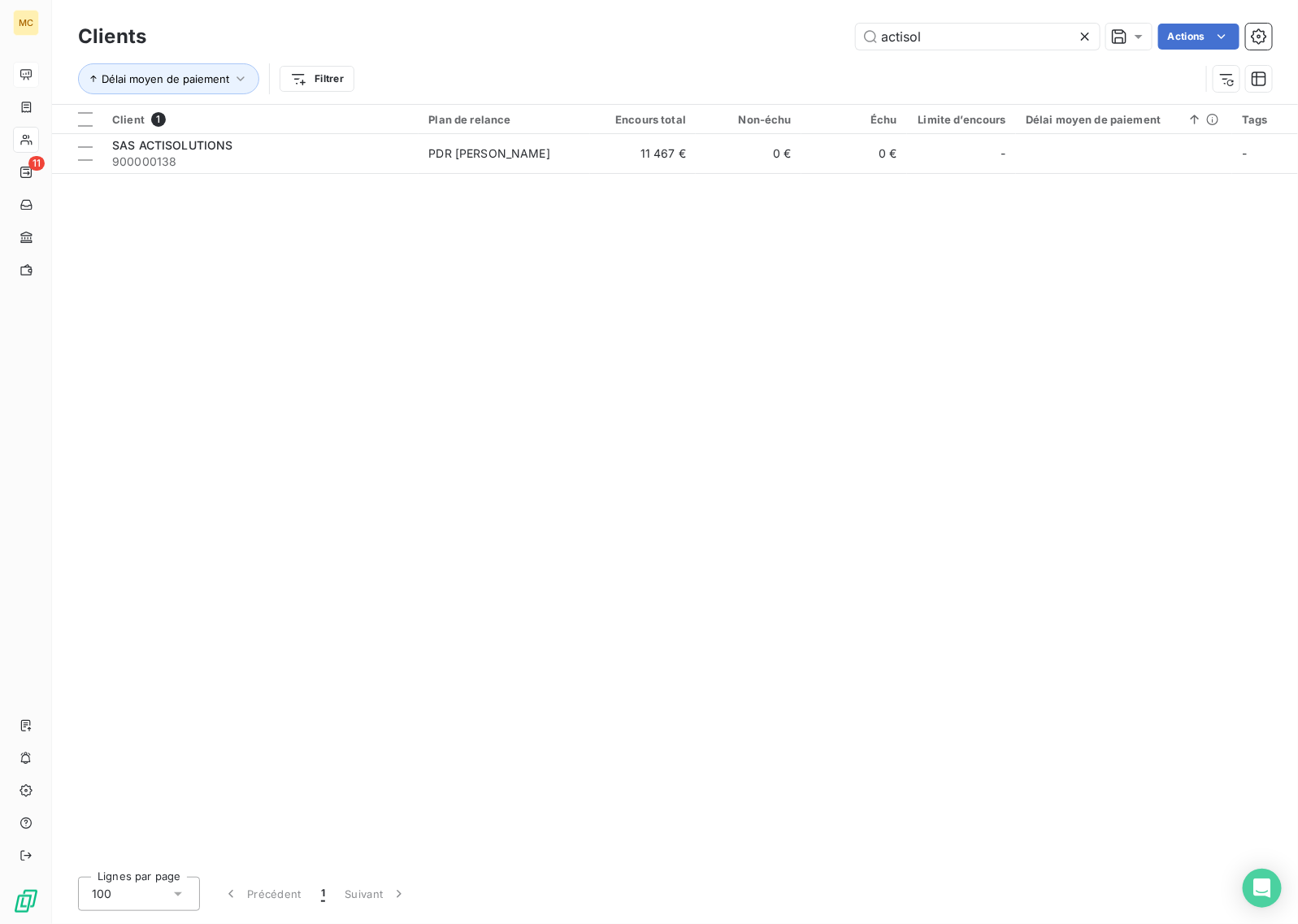
drag, startPoint x: 935, startPoint y: 31, endPoint x: 736, endPoint y: 19, distance: 199.4
click at [736, 19] on div "Clients actisol Actions" at bounding box center [676, 36] width 1195 height 34
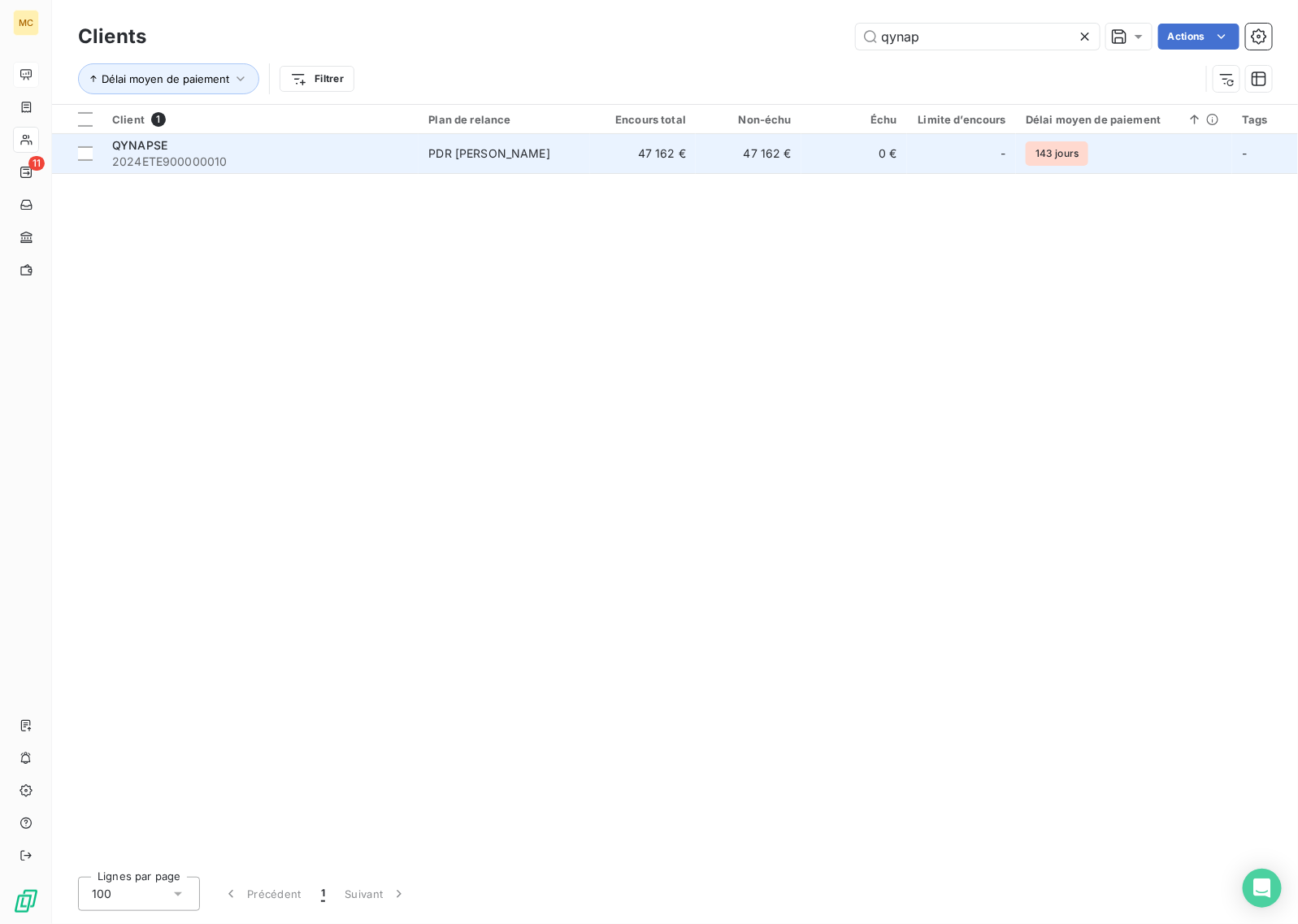
type input "qynap"
click at [694, 148] on td "47 162 €" at bounding box center [643, 153] width 106 height 39
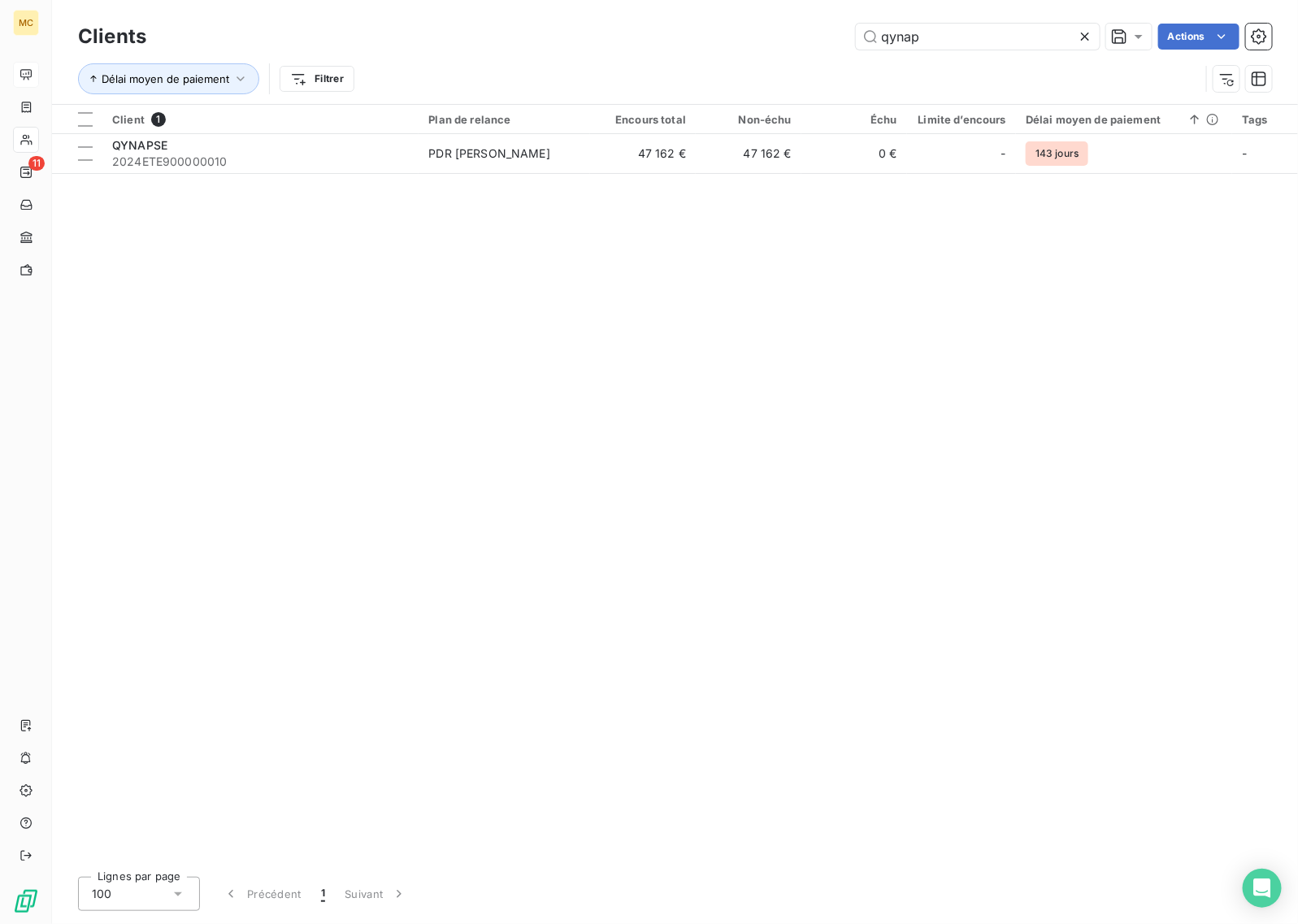
click at [1086, 30] on icon at bounding box center [1085, 37] width 17 height 17
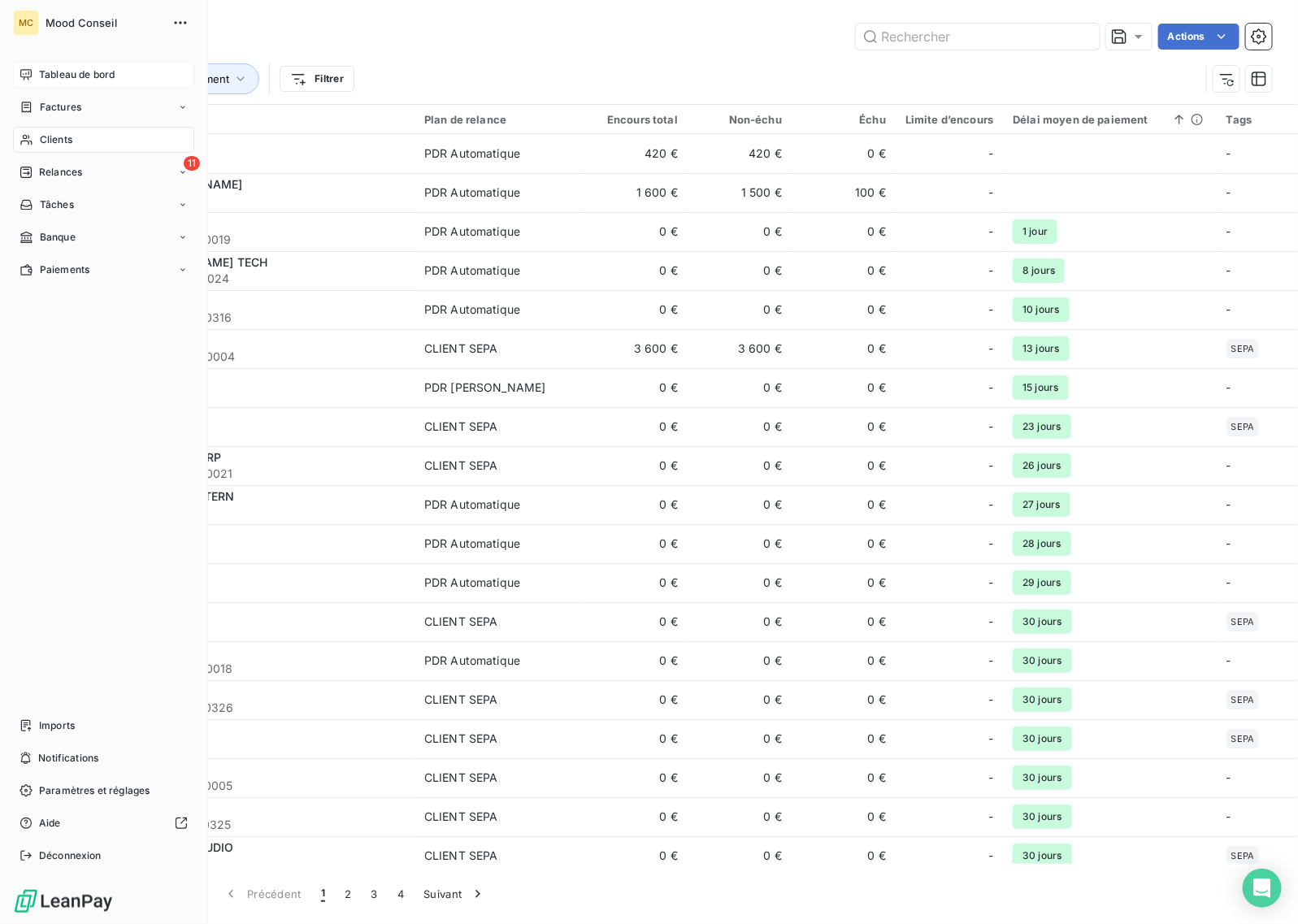
click at [42, 70] on span "Tableau de bord" at bounding box center [77, 75] width 76 height 15
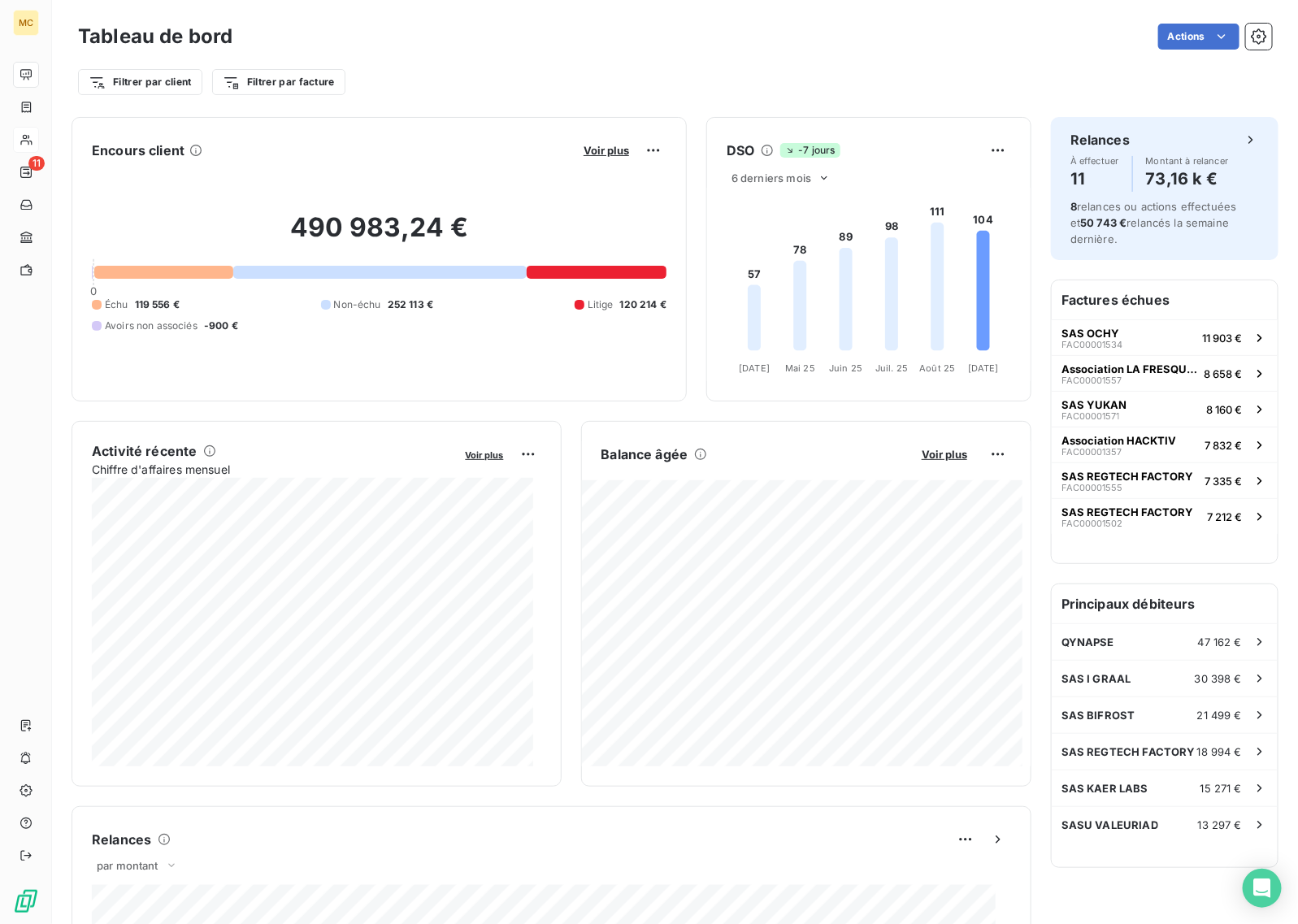
click at [673, 34] on div "Actions" at bounding box center [762, 37] width 1020 height 26
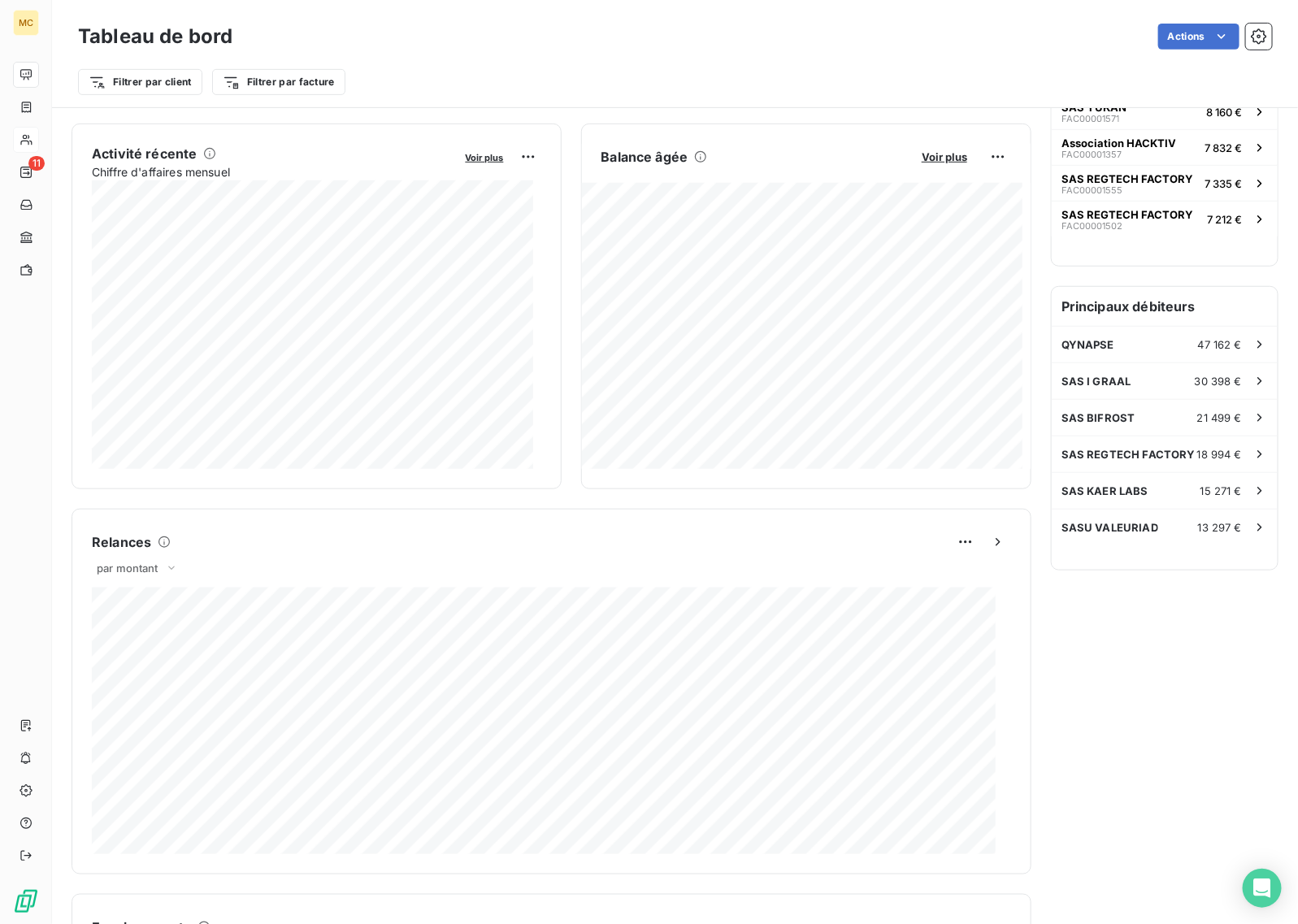
scroll to position [306, 0]
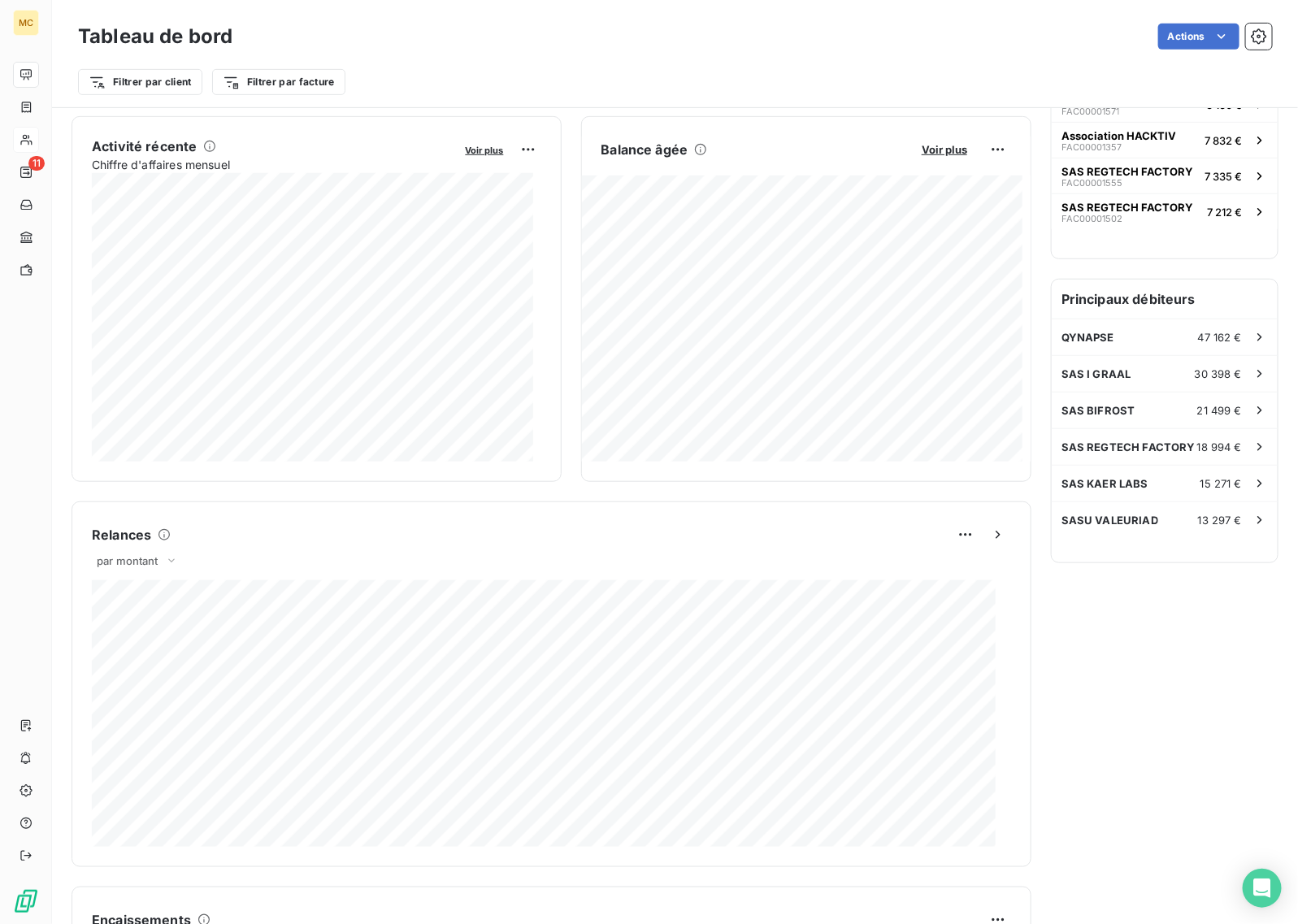
click at [556, 478] on div "Activité récente Chiffre d'affaires mensuel Voir plus Balance âgée Voir plus 32…" at bounding box center [551, 299] width 960 height 366
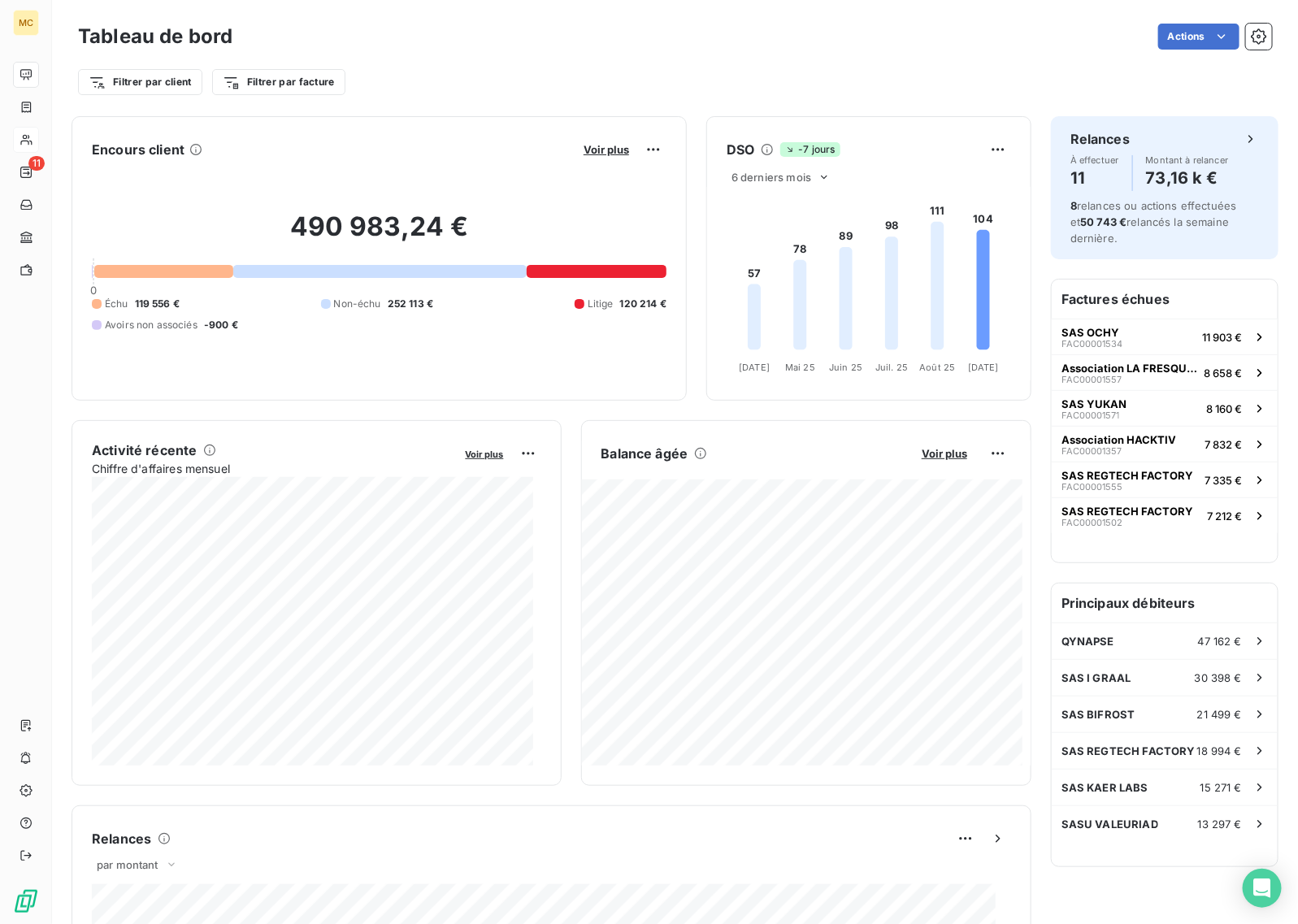
scroll to position [0, 0]
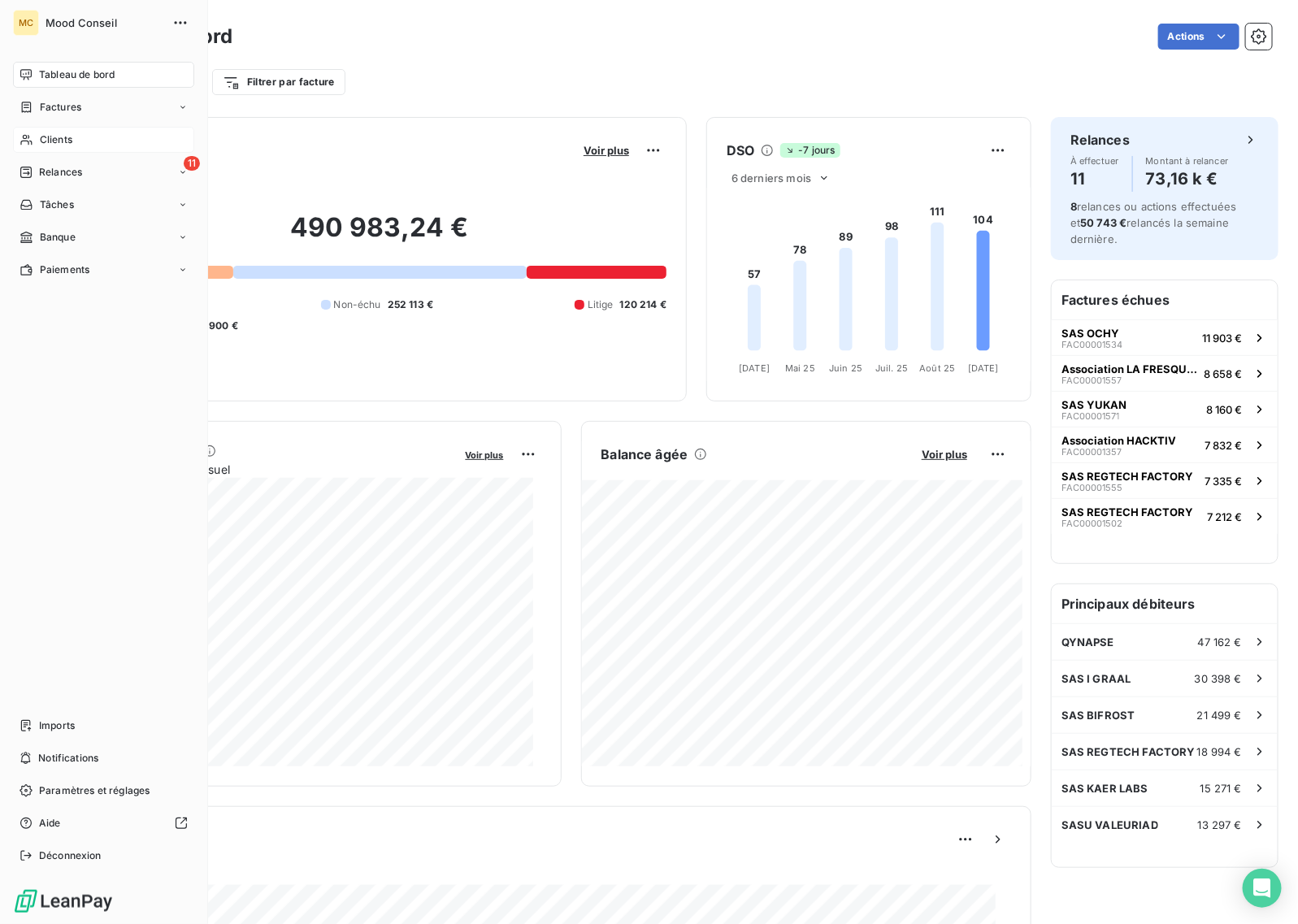
click at [86, 127] on div "Clients" at bounding box center [103, 140] width 182 height 26
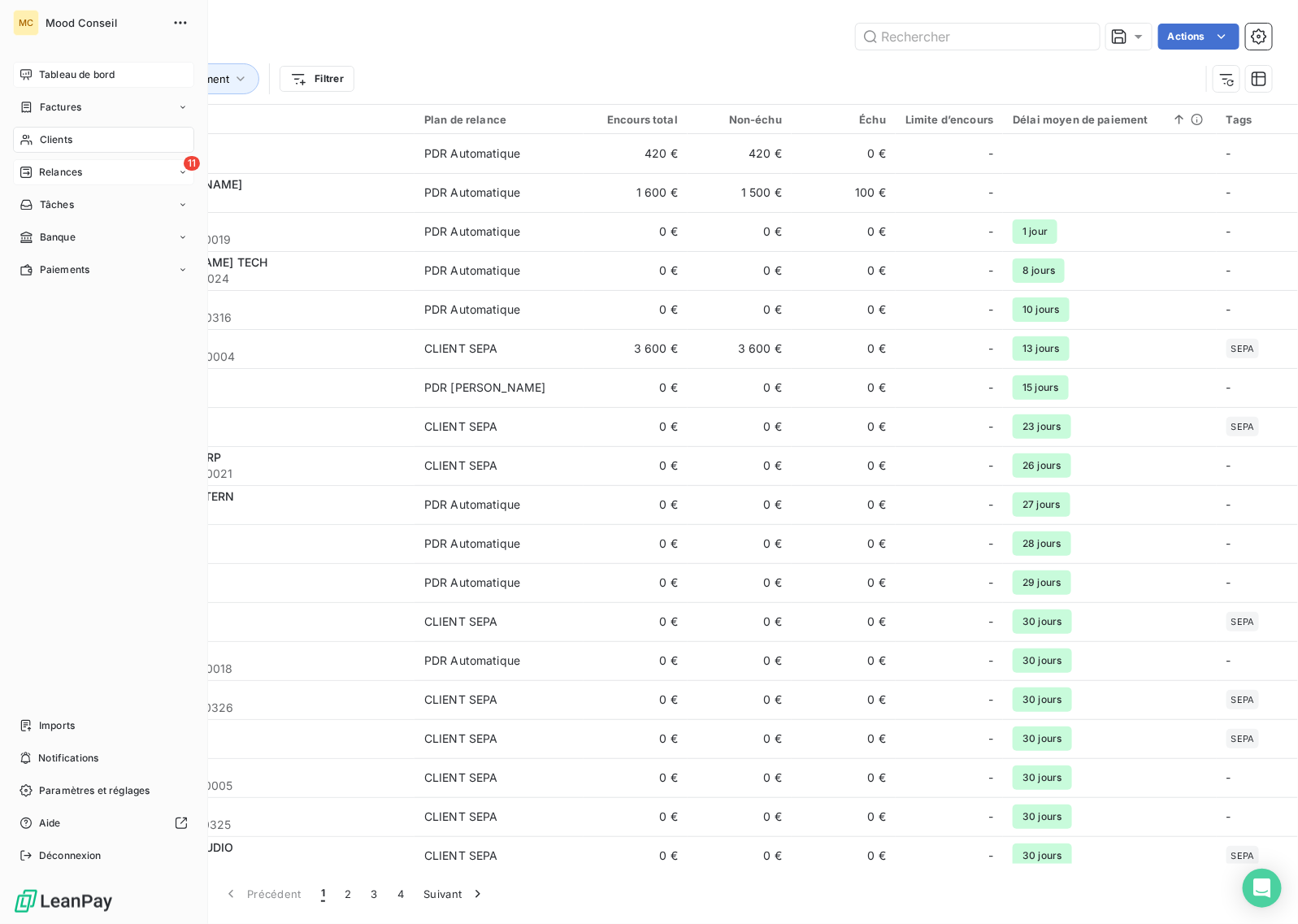
click at [37, 165] on div "Relances" at bounding box center [50, 172] width 63 height 15
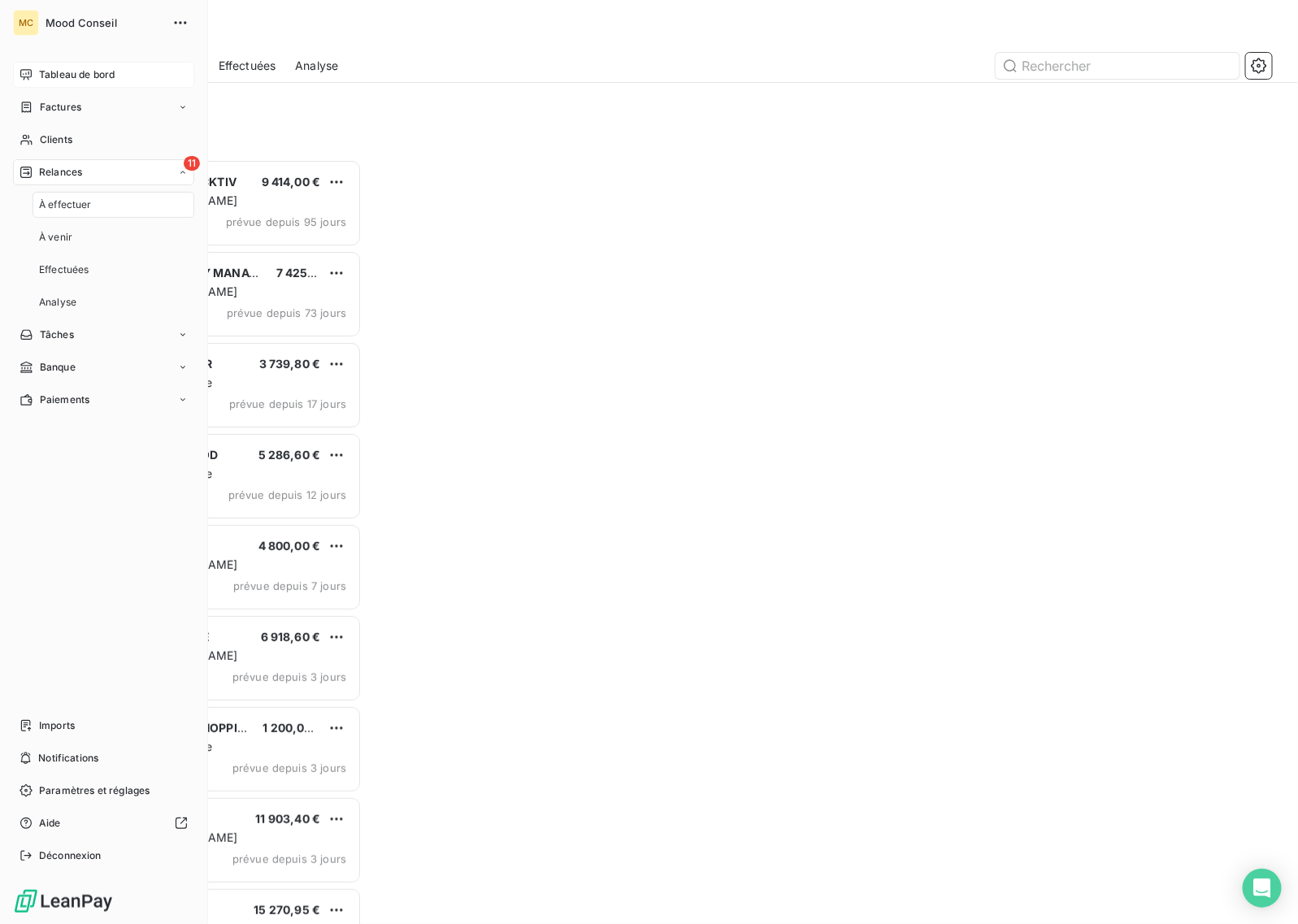
scroll to position [750, 269]
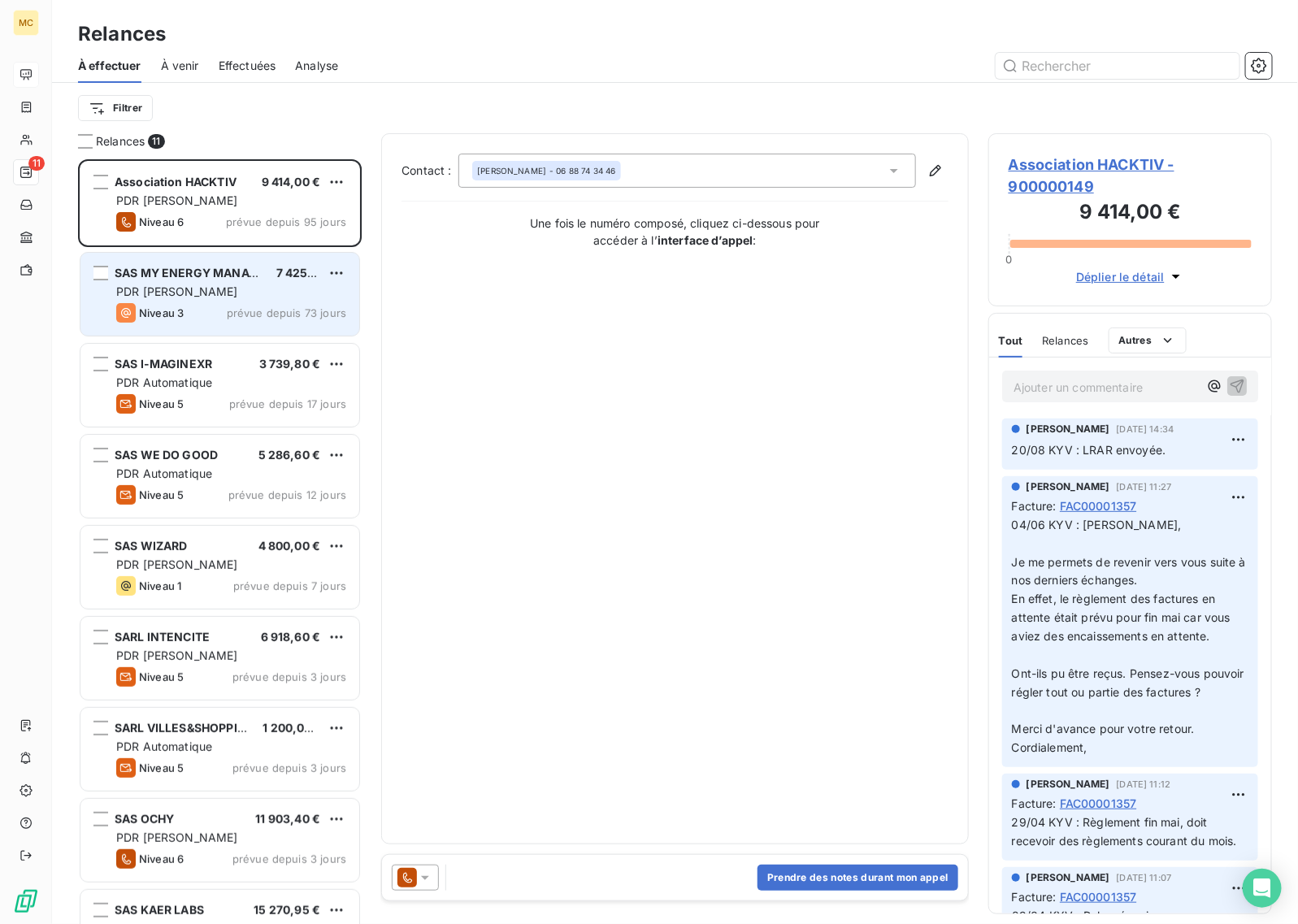
click at [214, 306] on div "Niveau 3 prévue depuis 73 jours" at bounding box center [231, 313] width 230 height 19
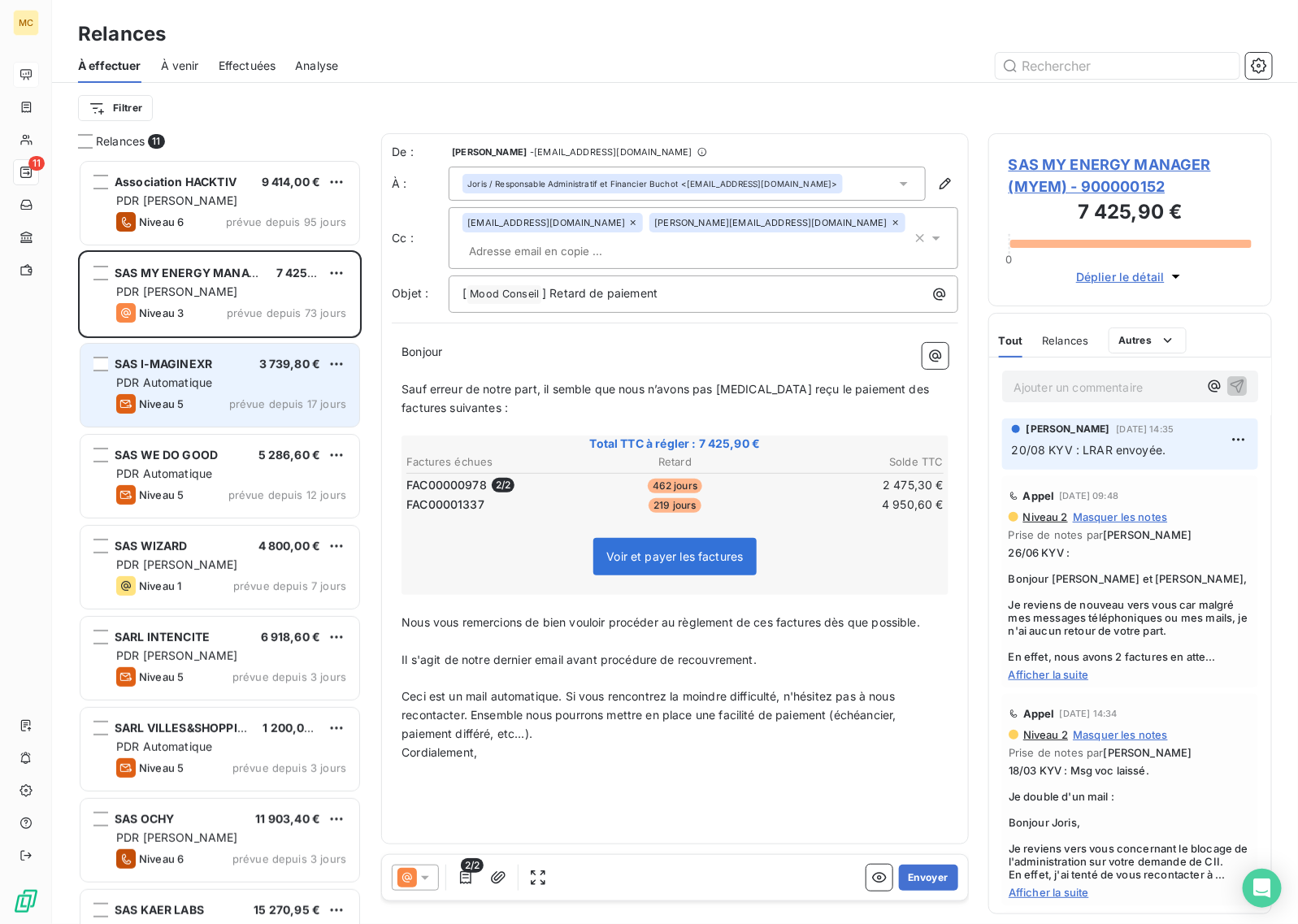
click at [224, 408] on div "Niveau 5 prévue depuis 17 jours" at bounding box center [231, 403] width 230 height 19
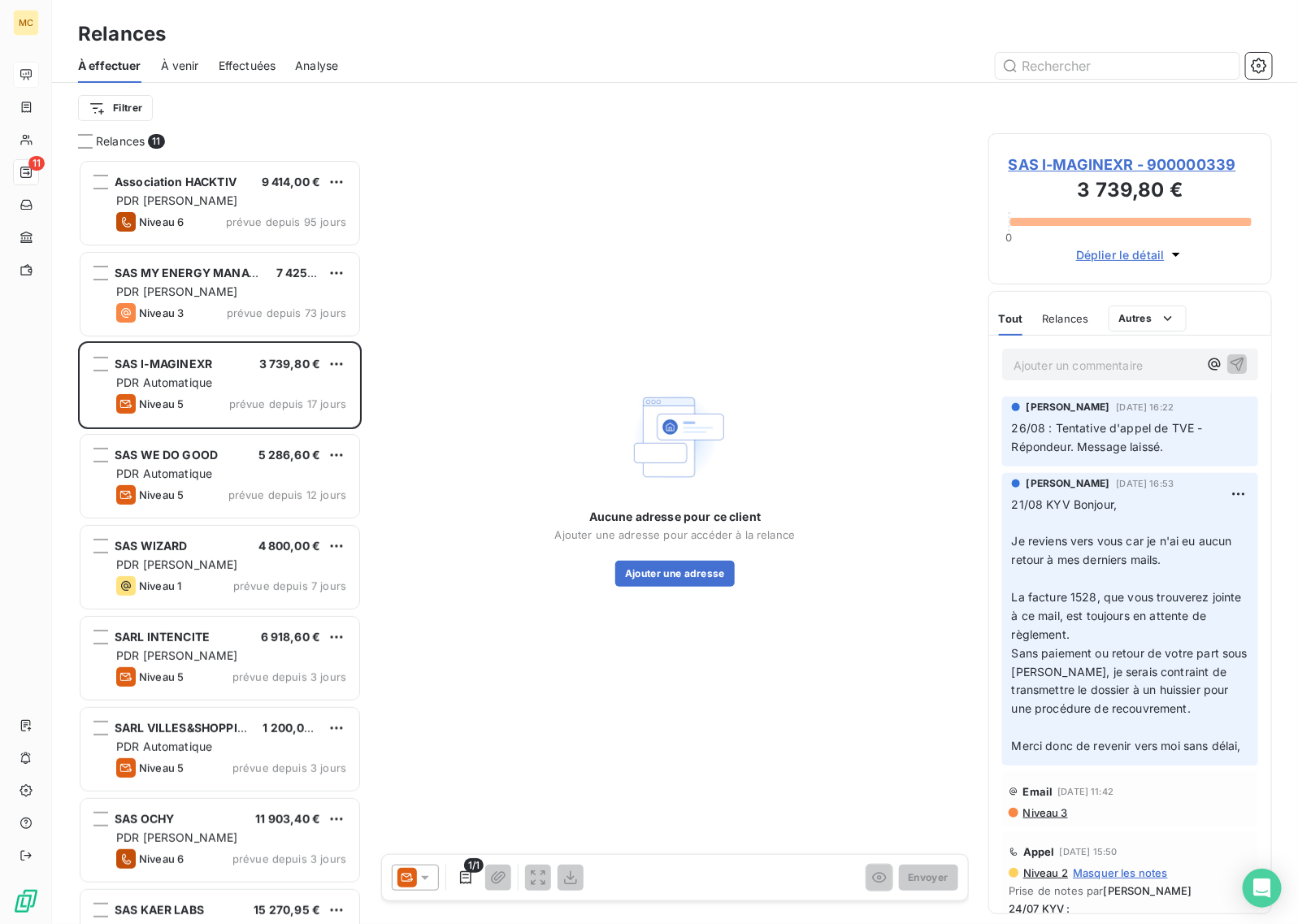
click at [1161, 155] on span "SAS I-MAGINEXR - 900000339" at bounding box center [1130, 164] width 243 height 22
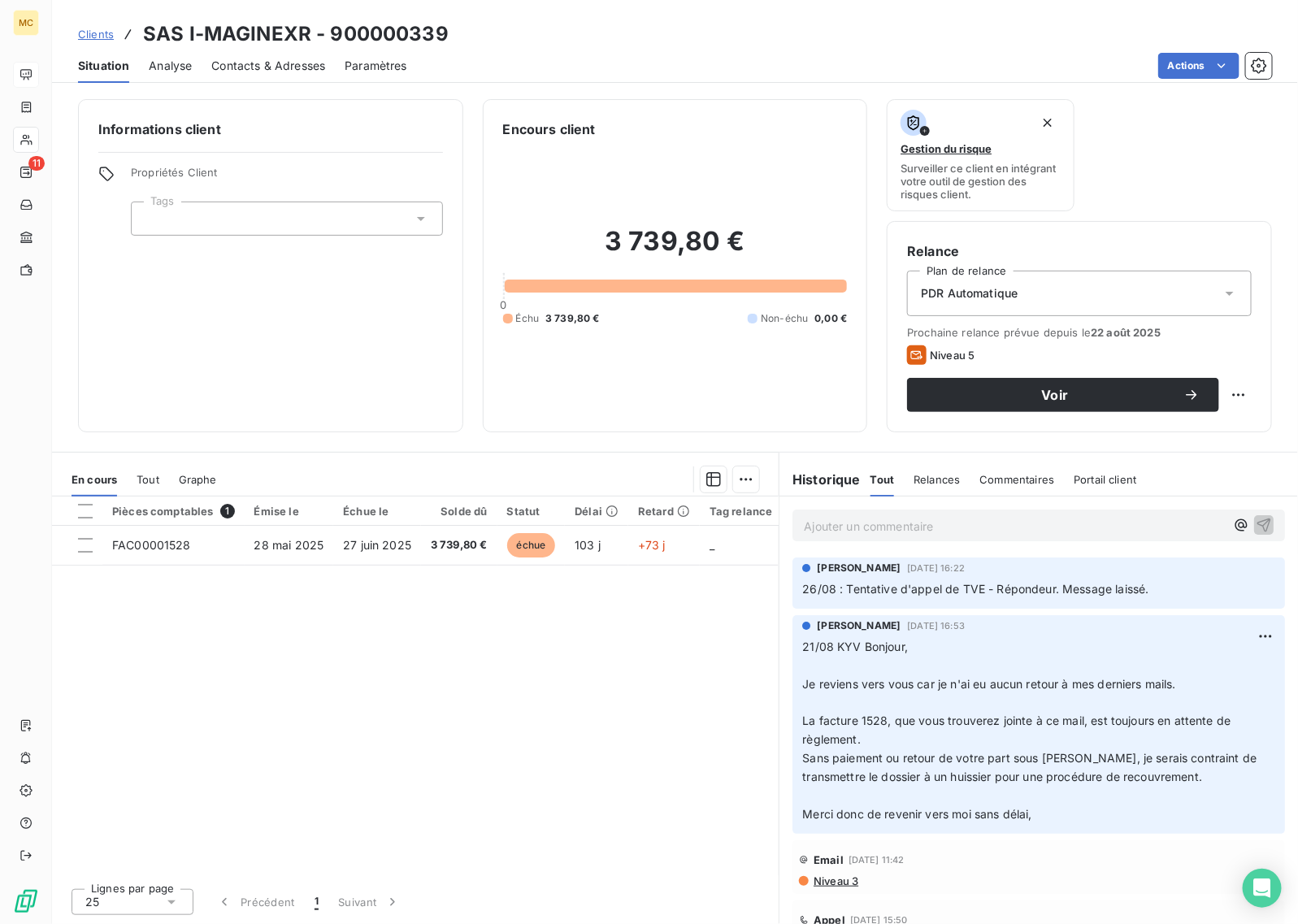
click at [244, 66] on span "Contacts & Adresses" at bounding box center [268, 65] width 114 height 17
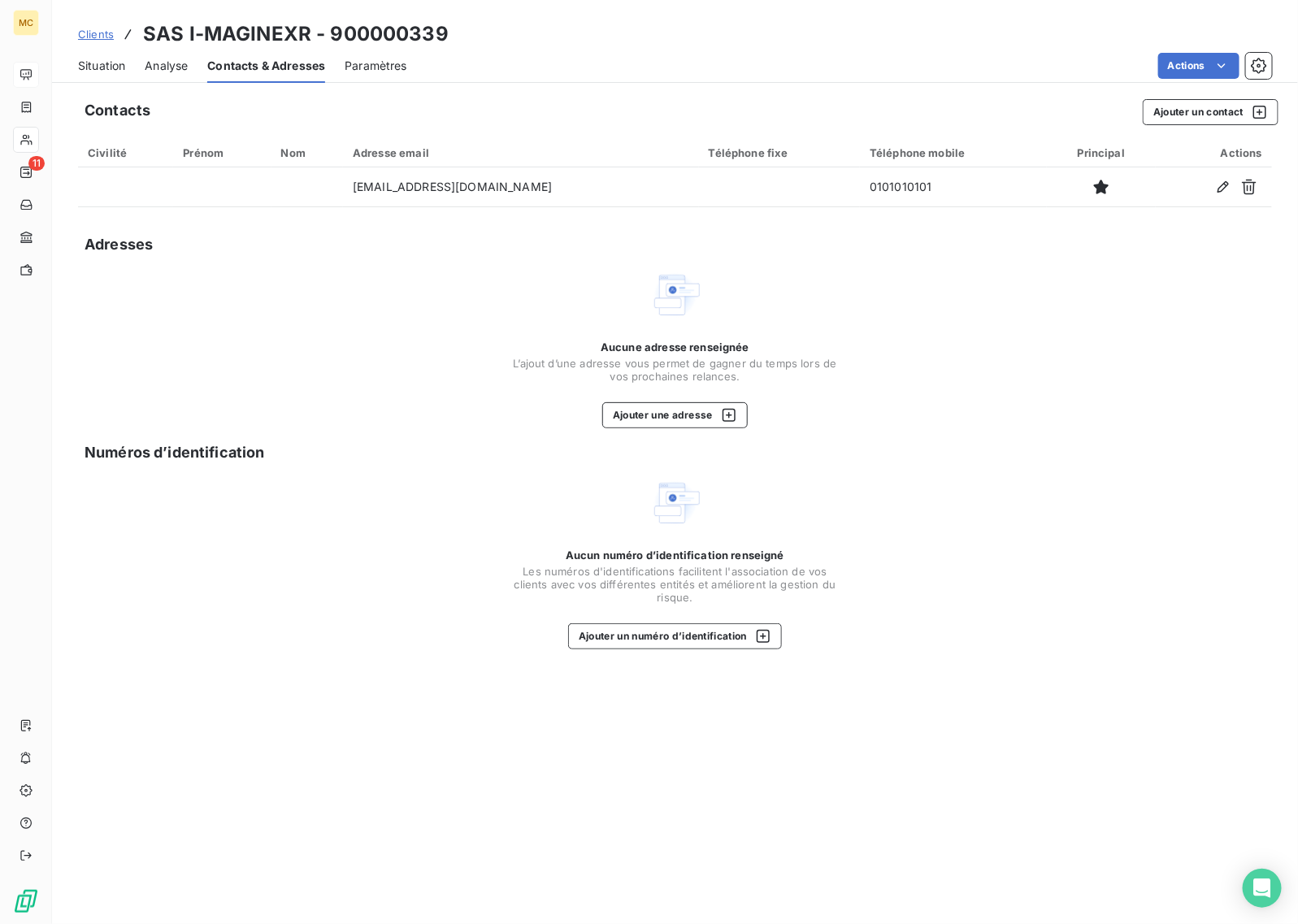
click at [110, 63] on span "Situation" at bounding box center [102, 65] width 47 height 17
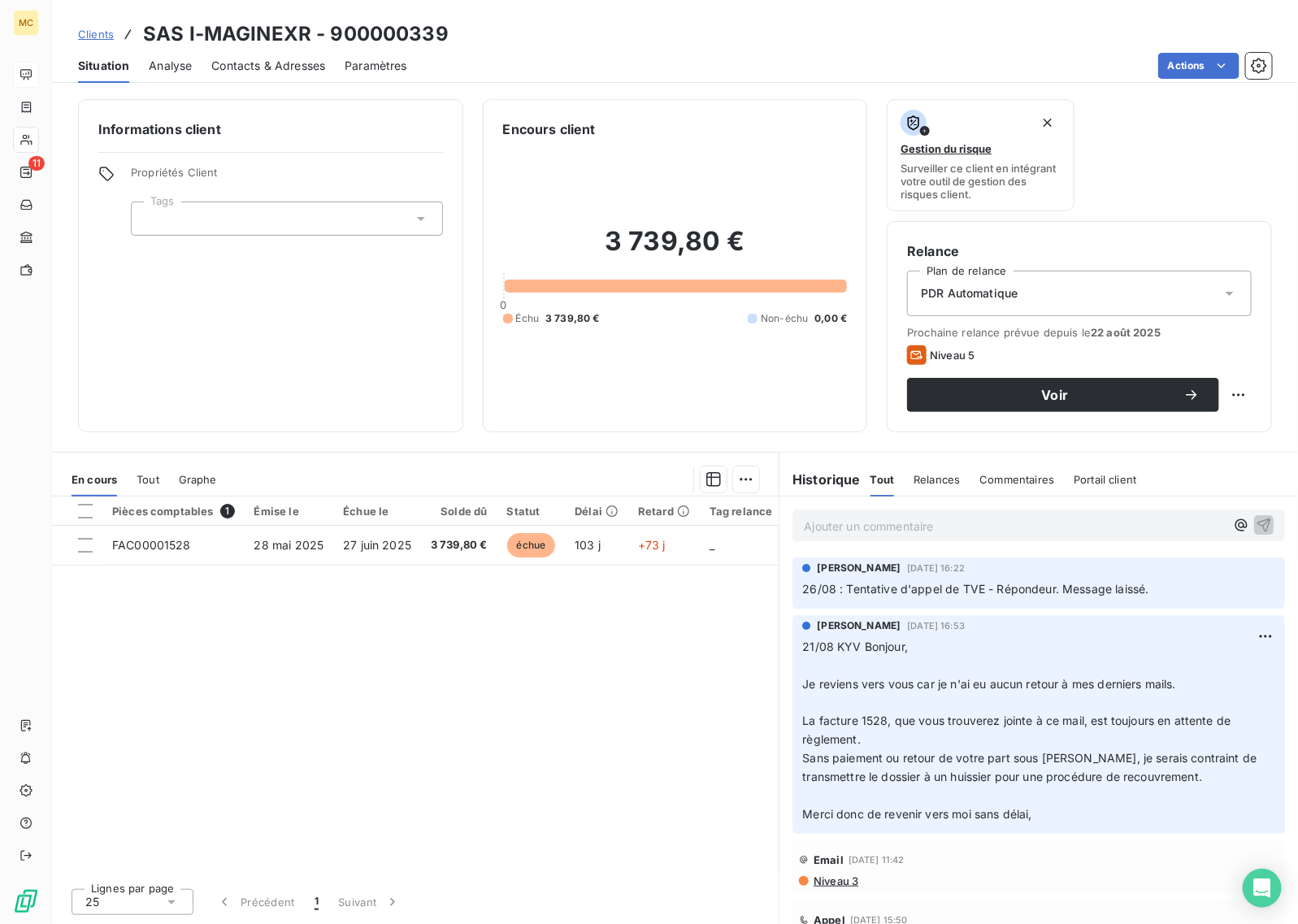
click at [233, 63] on span "Contacts & Adresses" at bounding box center [268, 65] width 114 height 17
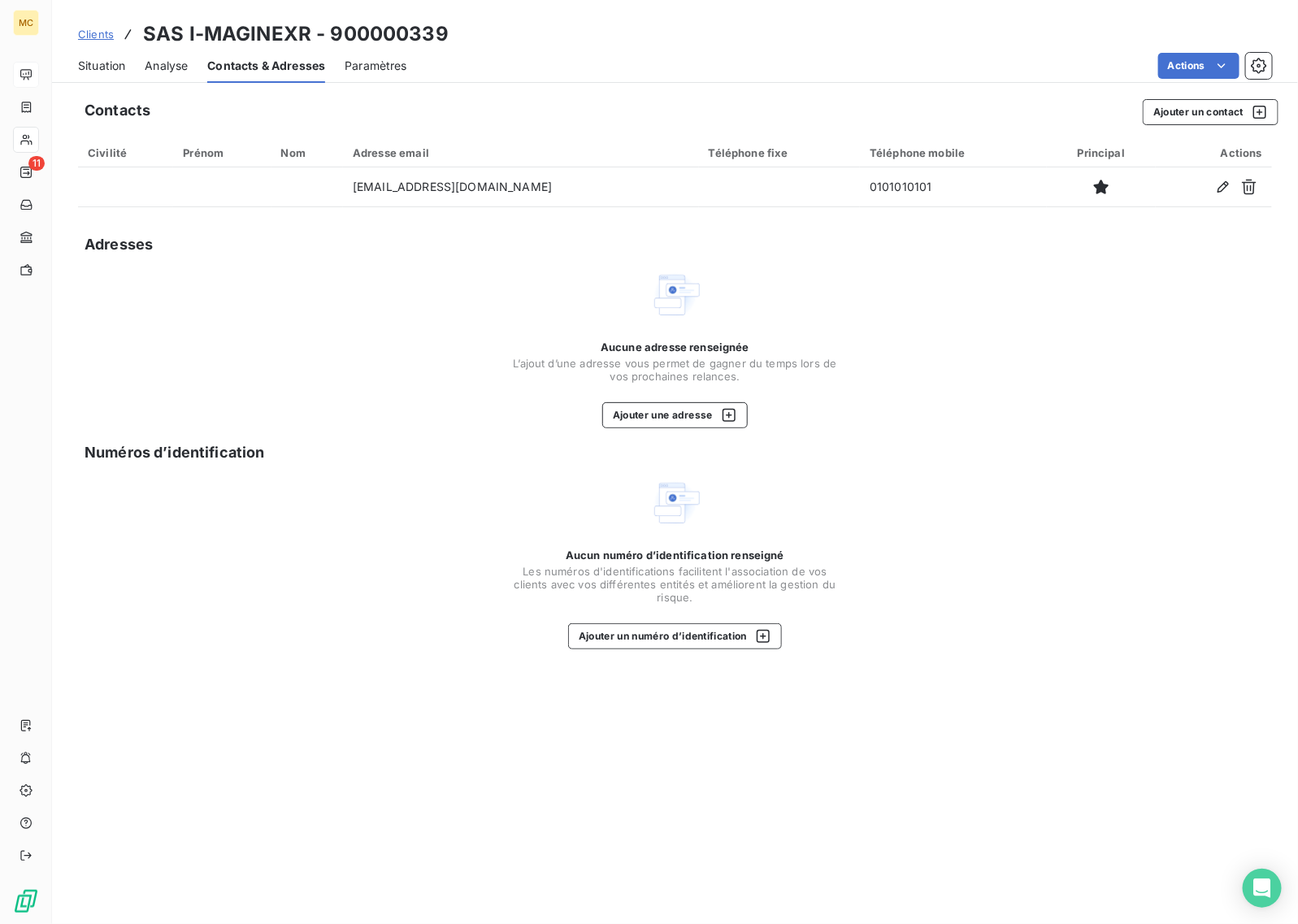
click at [116, 63] on span "Situation" at bounding box center [102, 65] width 47 height 17
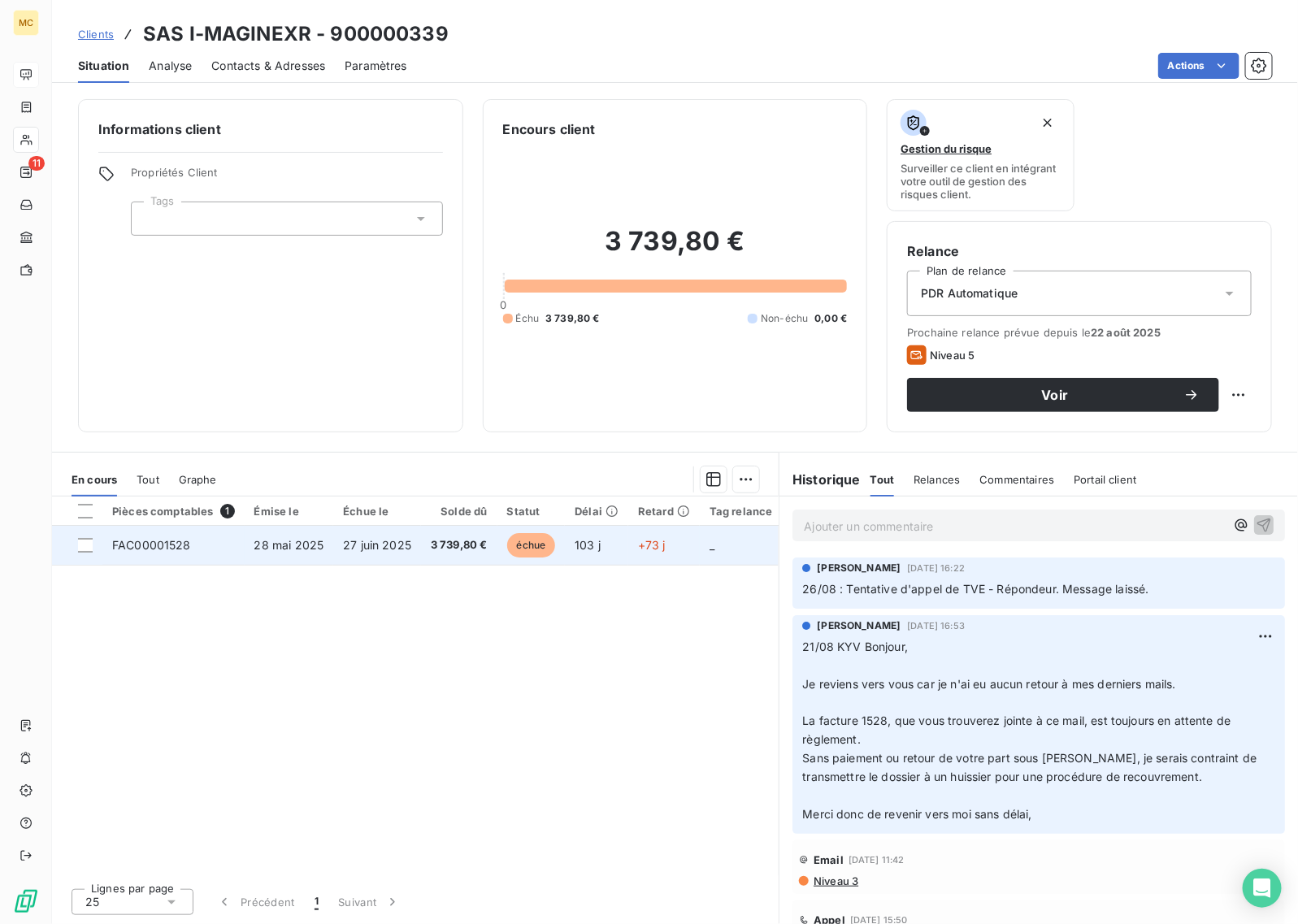
click at [471, 545] on span "3 739,80 €" at bounding box center [459, 545] width 57 height 17
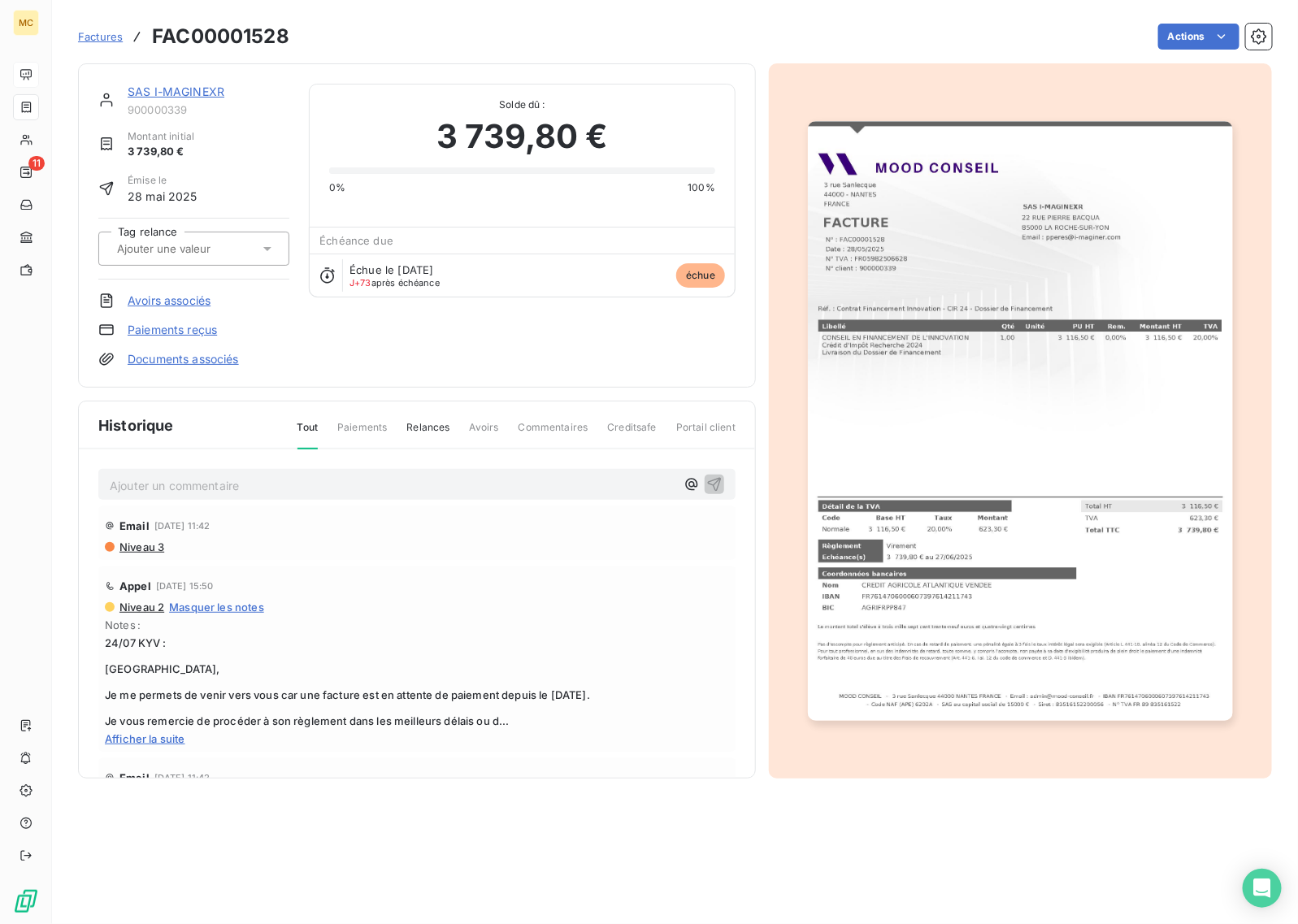
click at [1089, 252] on img "button" at bounding box center [1020, 421] width 424 height 600
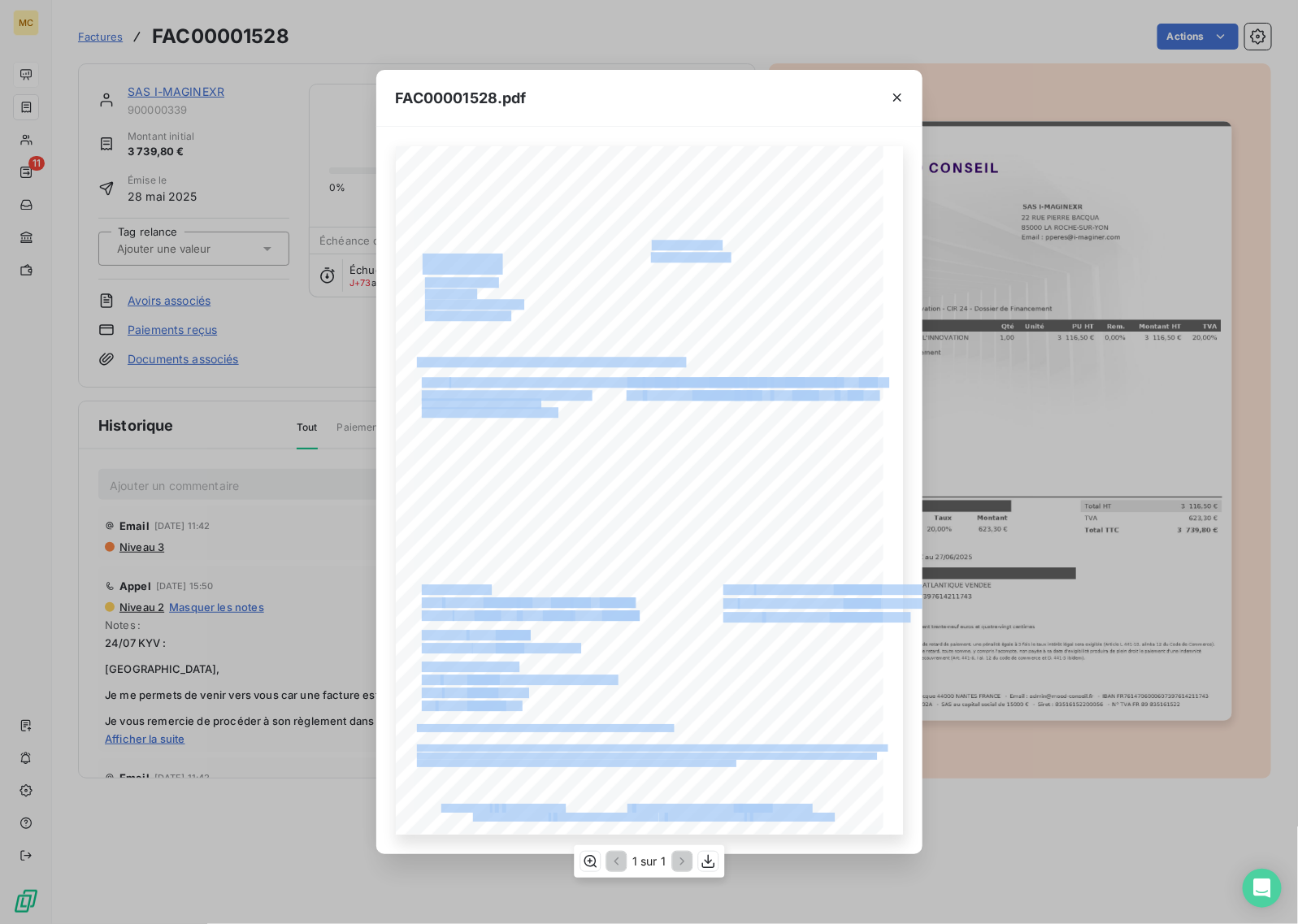
click at [644, 256] on div "MOOD CONSEIL - [STREET_ADDRESS] - Email : [EMAIL_ADDRESS][DOMAIN_NAME] - IBAN […" at bounding box center [649, 490] width 507 height 689
click at [712, 858] on icon "button" at bounding box center [708, 861] width 17 height 17
click at [900, 102] on icon "button" at bounding box center [897, 97] width 17 height 17
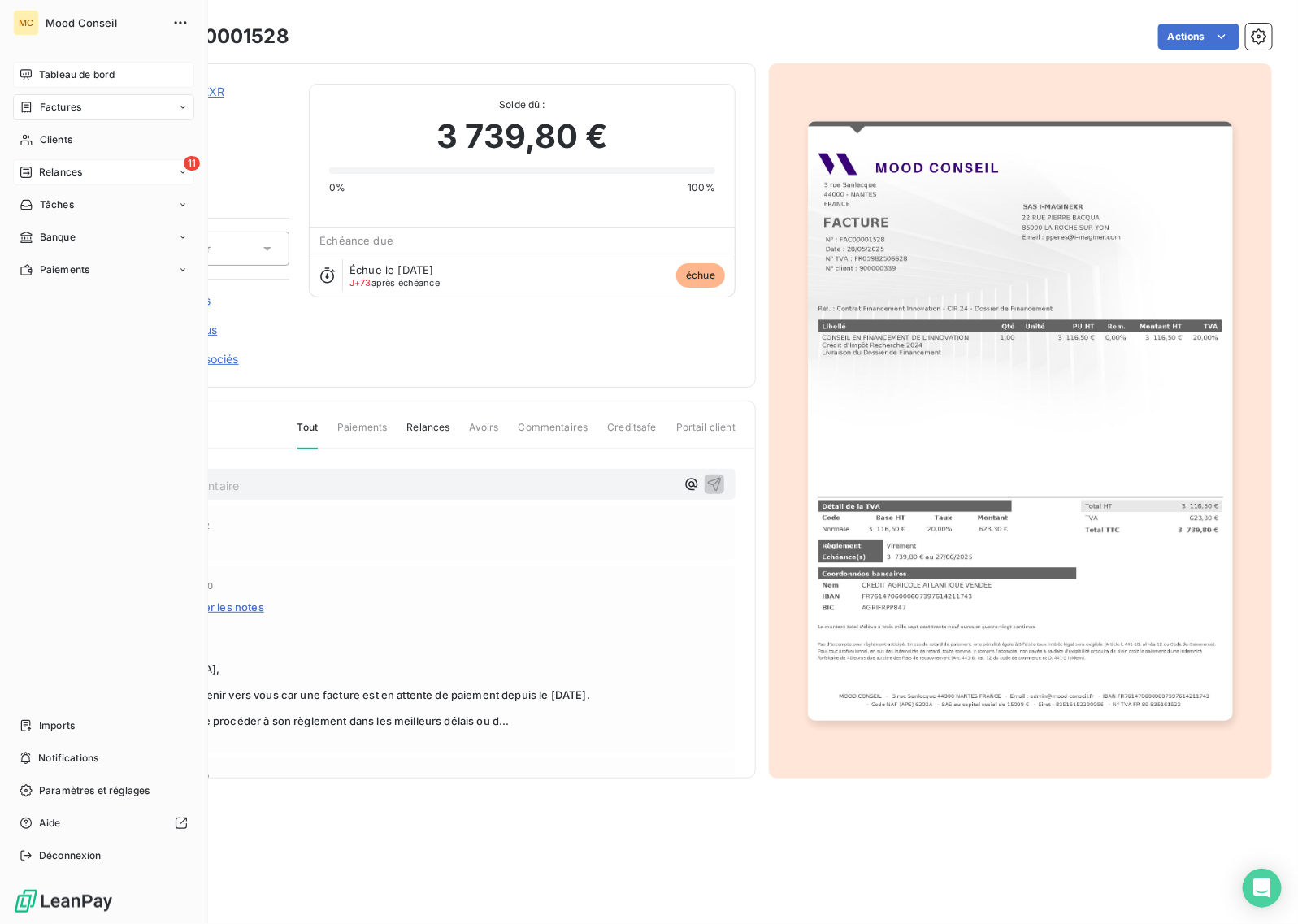
click at [59, 170] on span "Relances" at bounding box center [61, 172] width 43 height 15
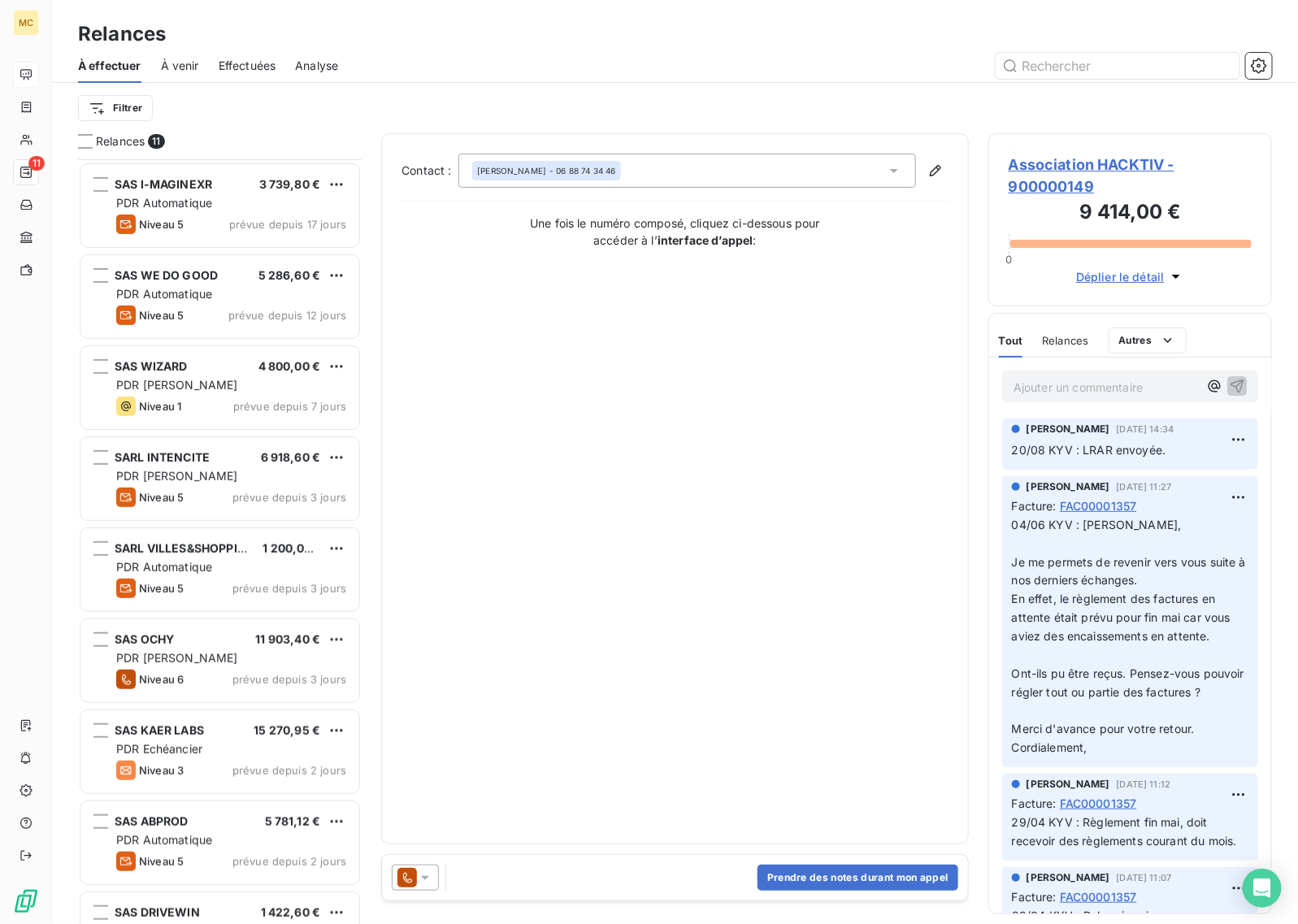
scroll to position [135, 0]
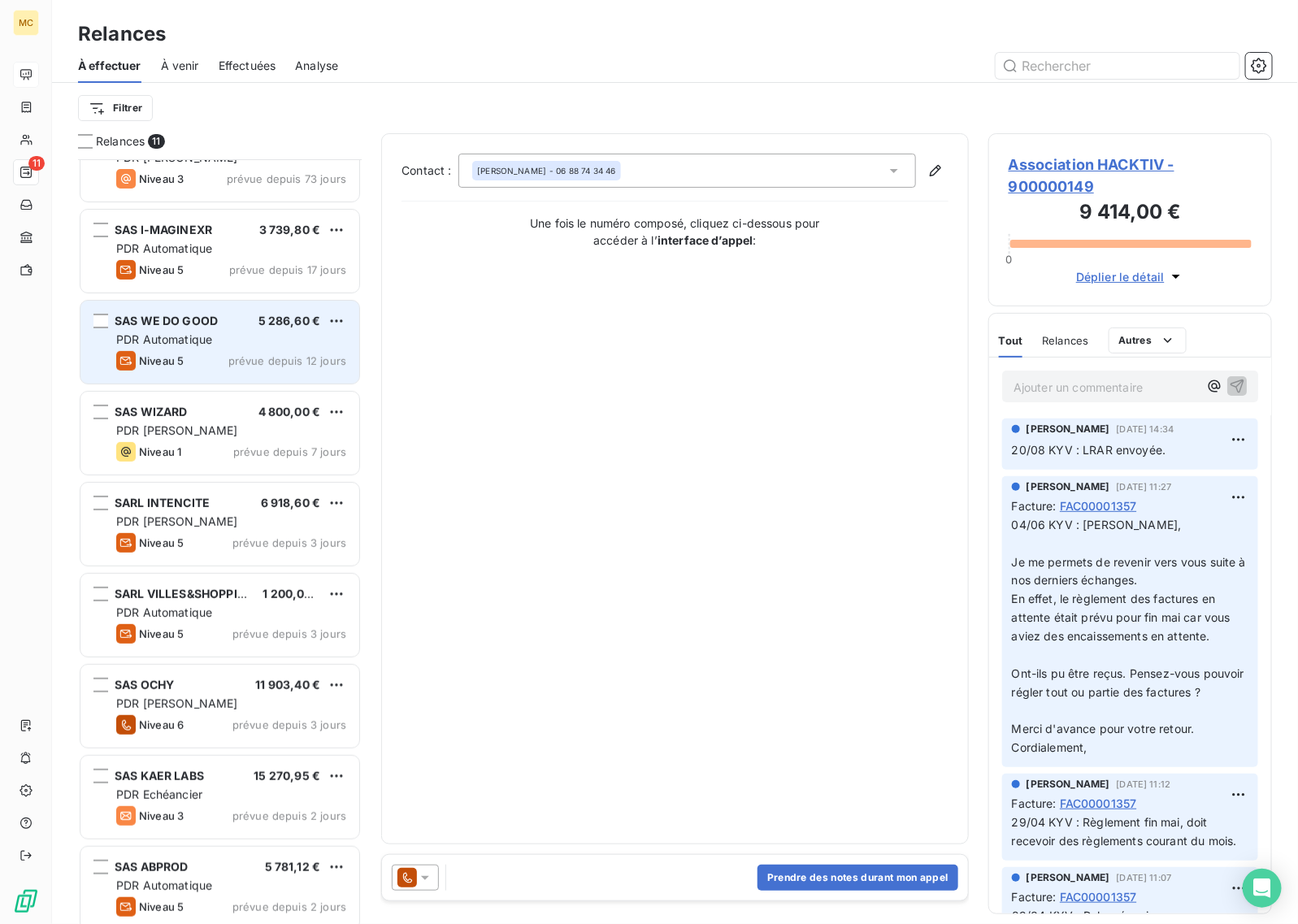
click at [209, 338] on span "PDR Automatique" at bounding box center [164, 339] width 96 height 14
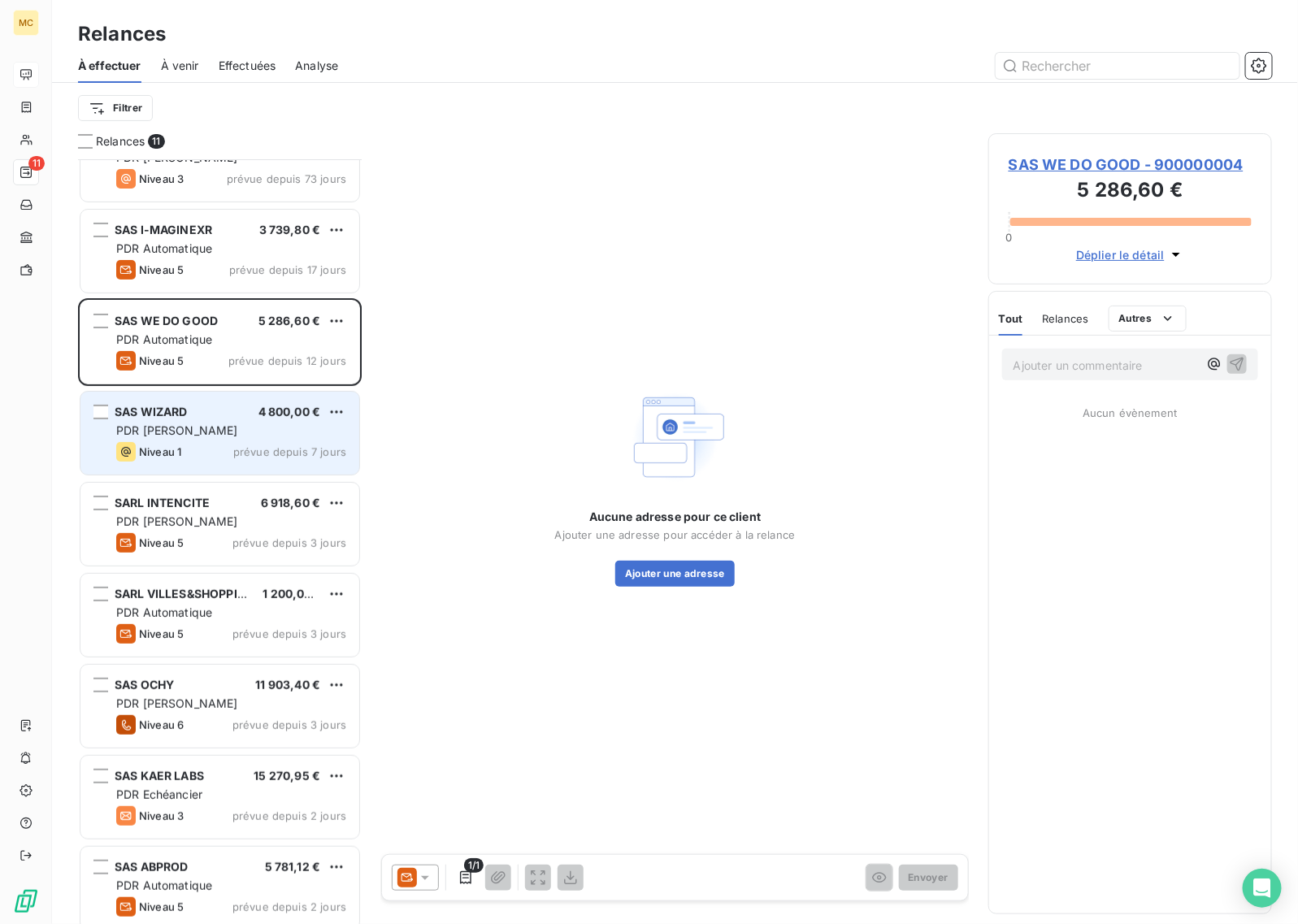
click at [216, 456] on div "Niveau 1 prévue depuis 7 jours" at bounding box center [231, 452] width 230 height 19
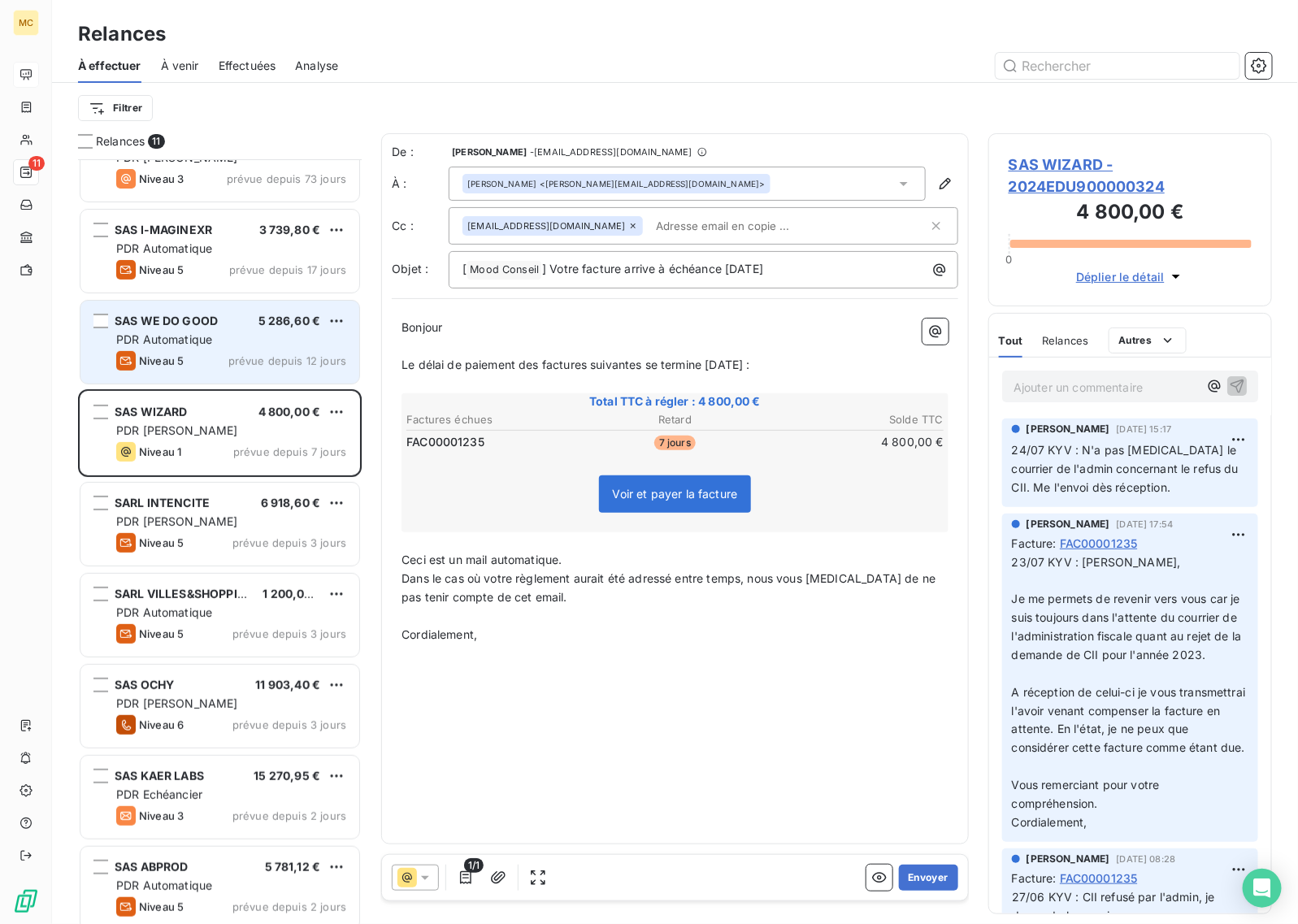
scroll to position [750, 269]
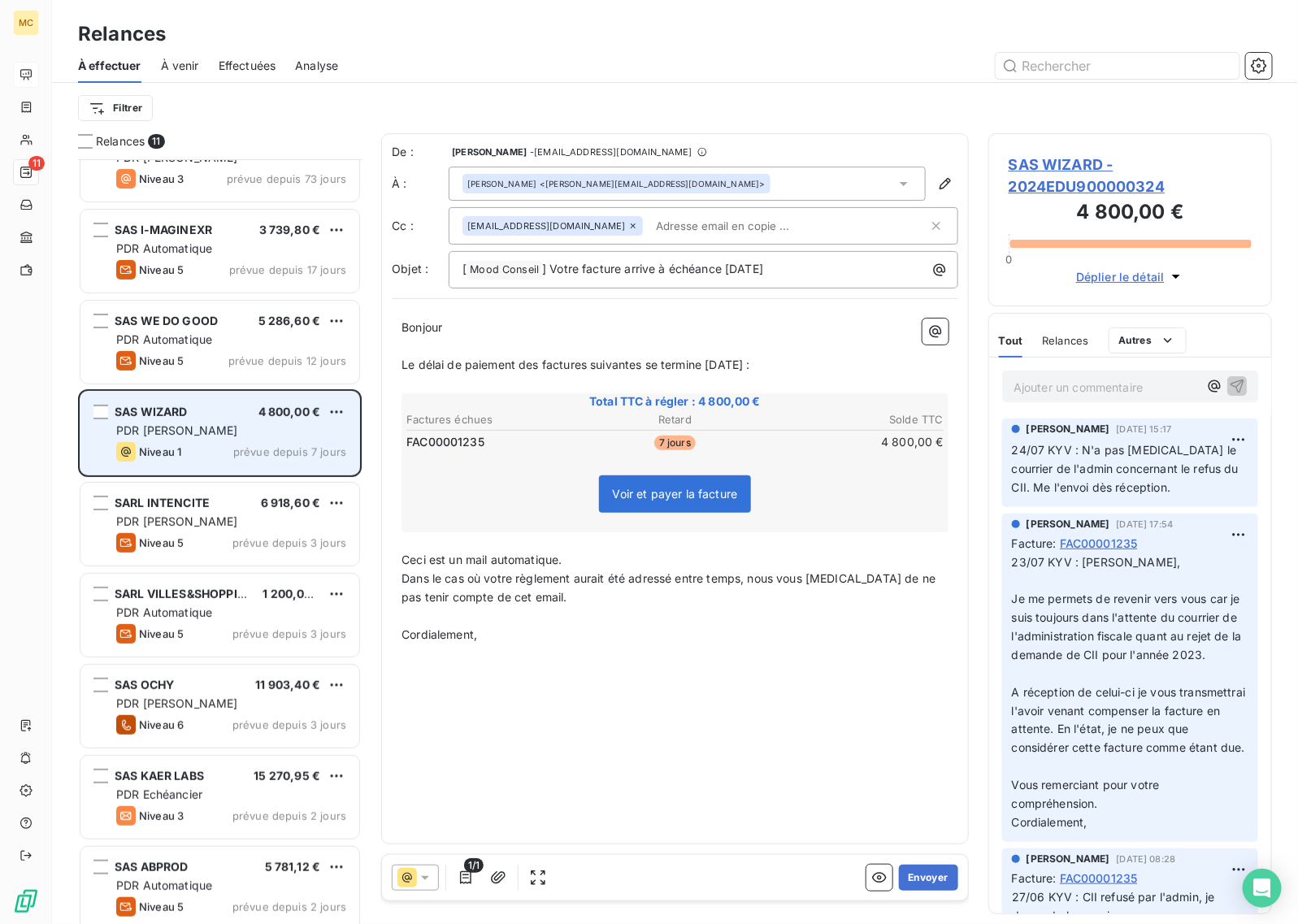
click at [232, 442] on div "Niveau 1 prévue depuis 7 jours" at bounding box center [231, 452] width 230 height 19
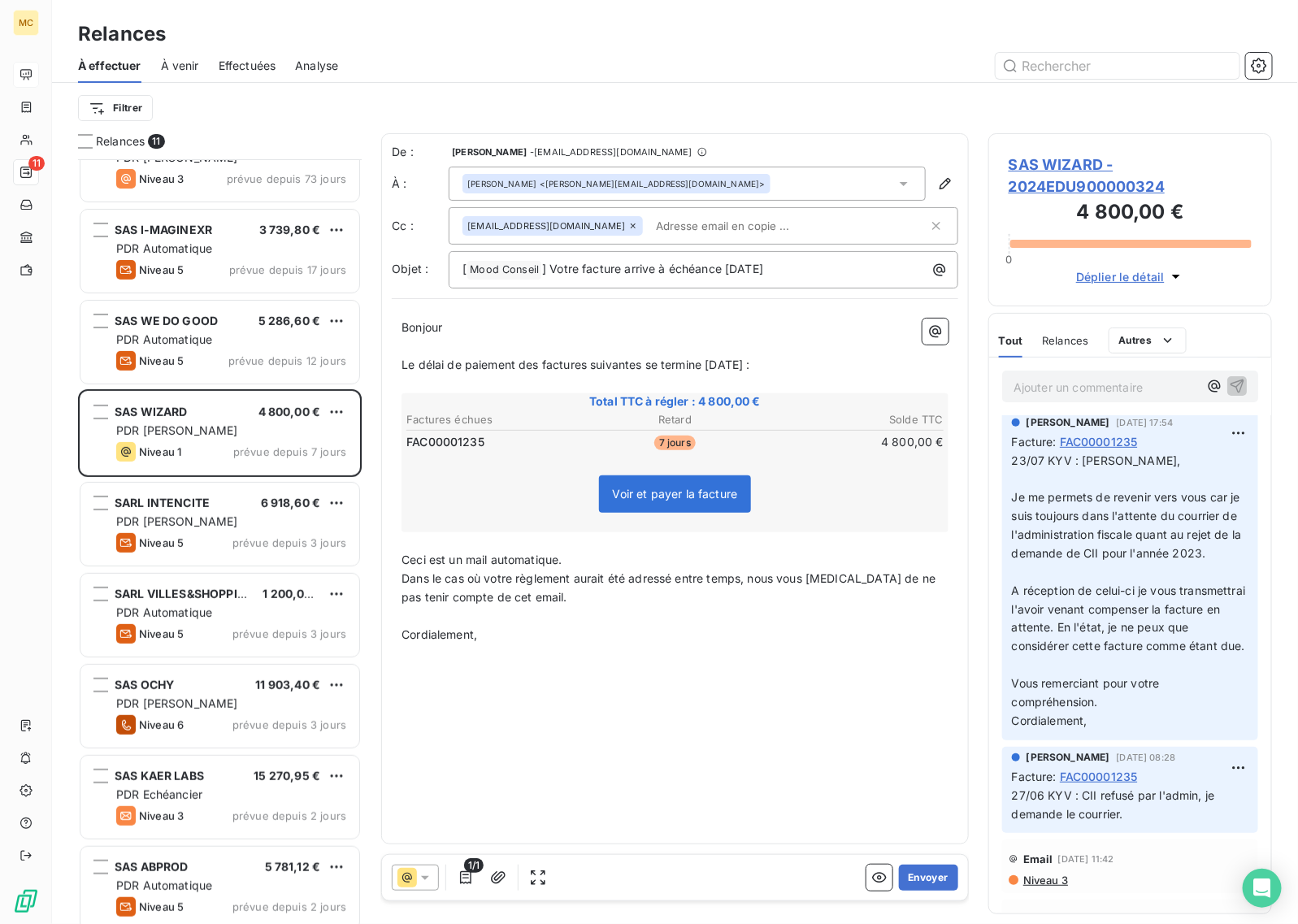
scroll to position [0, 0]
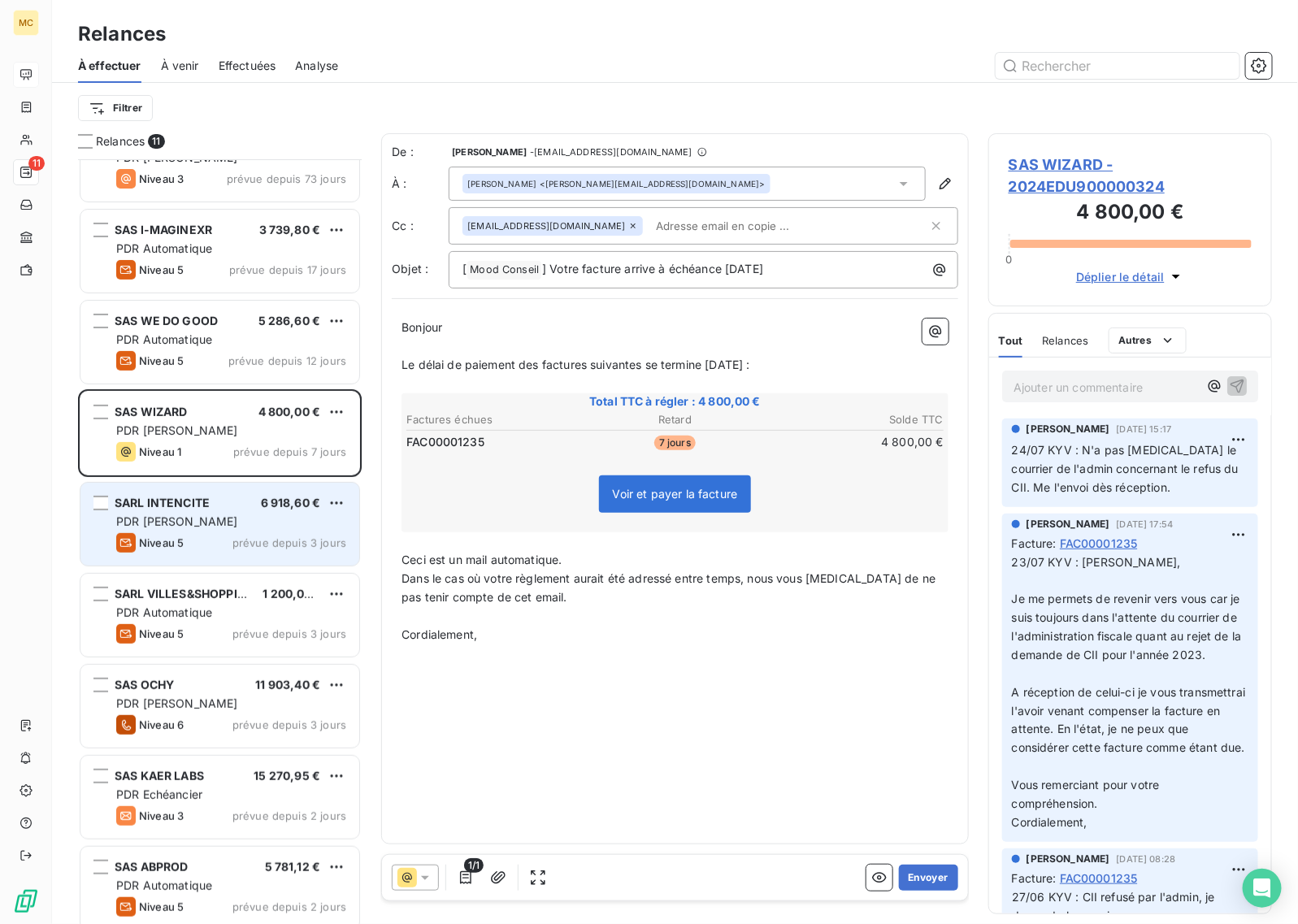
click at [206, 510] on div "SARL INTENCITE" at bounding box center [162, 502] width 95 height 17
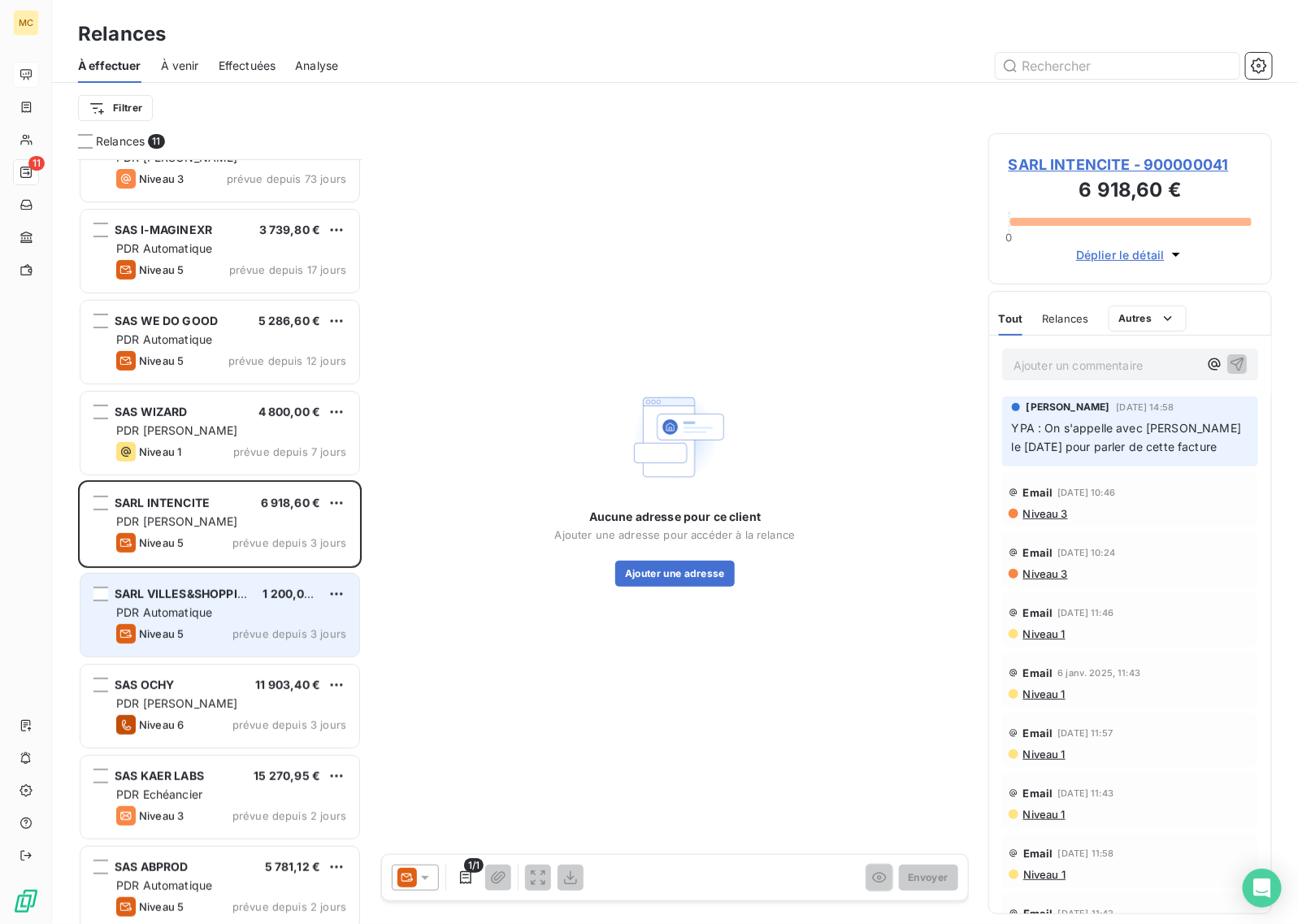
click at [233, 620] on div "PDR Automatique" at bounding box center [231, 613] width 230 height 17
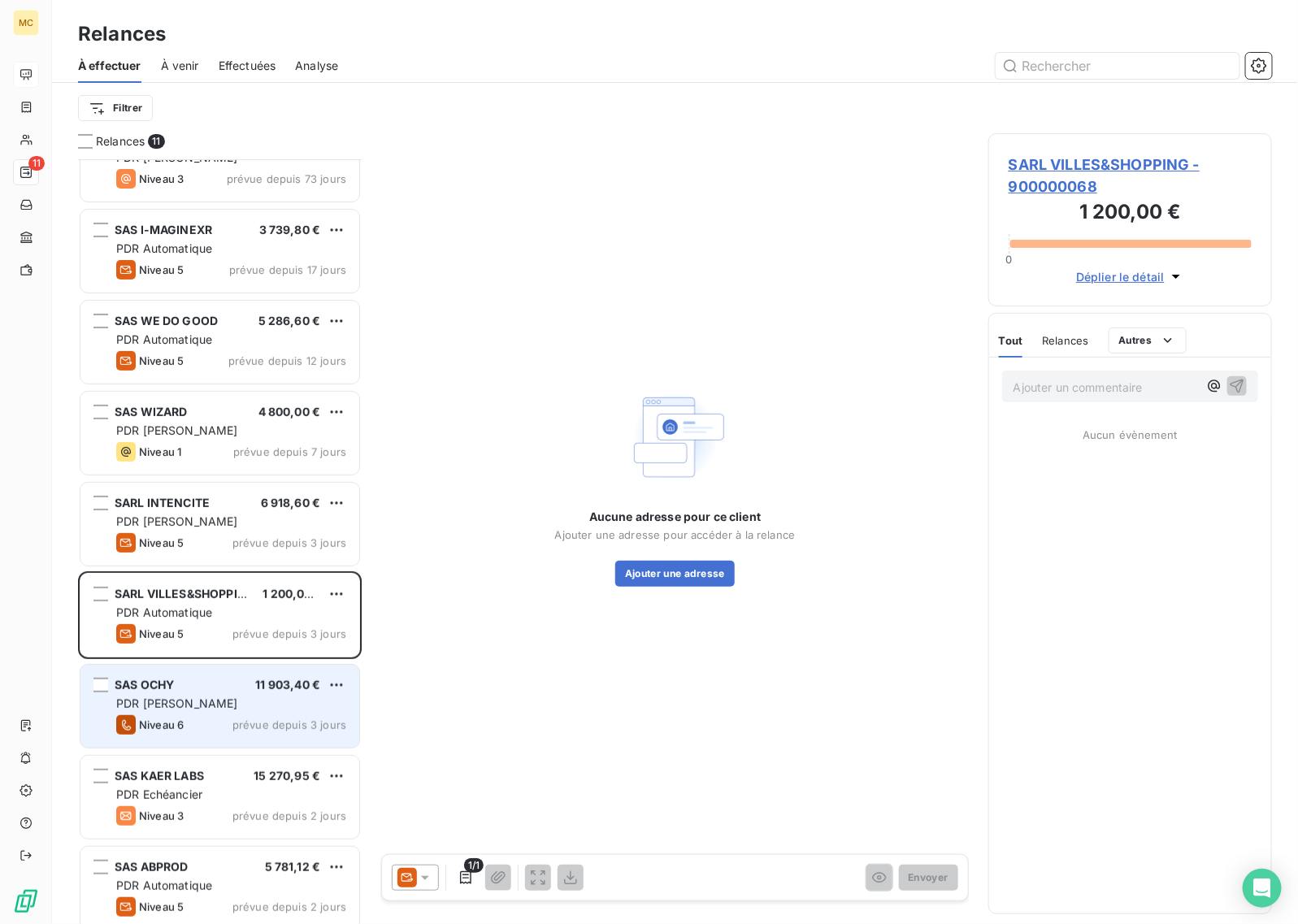
click at [218, 705] on div "PDR [PERSON_NAME]" at bounding box center [231, 703] width 230 height 17
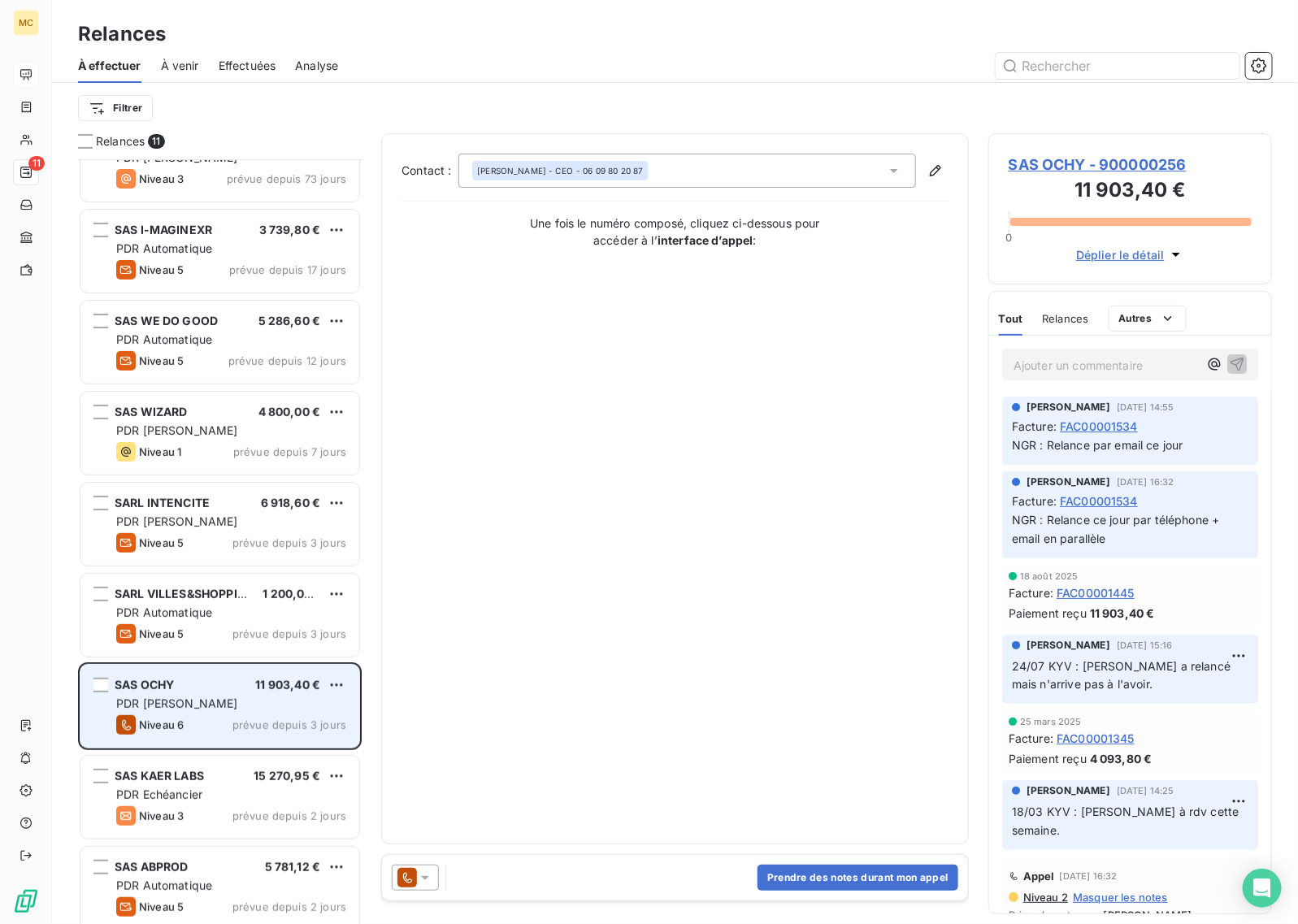
scroll to position [236, 0]
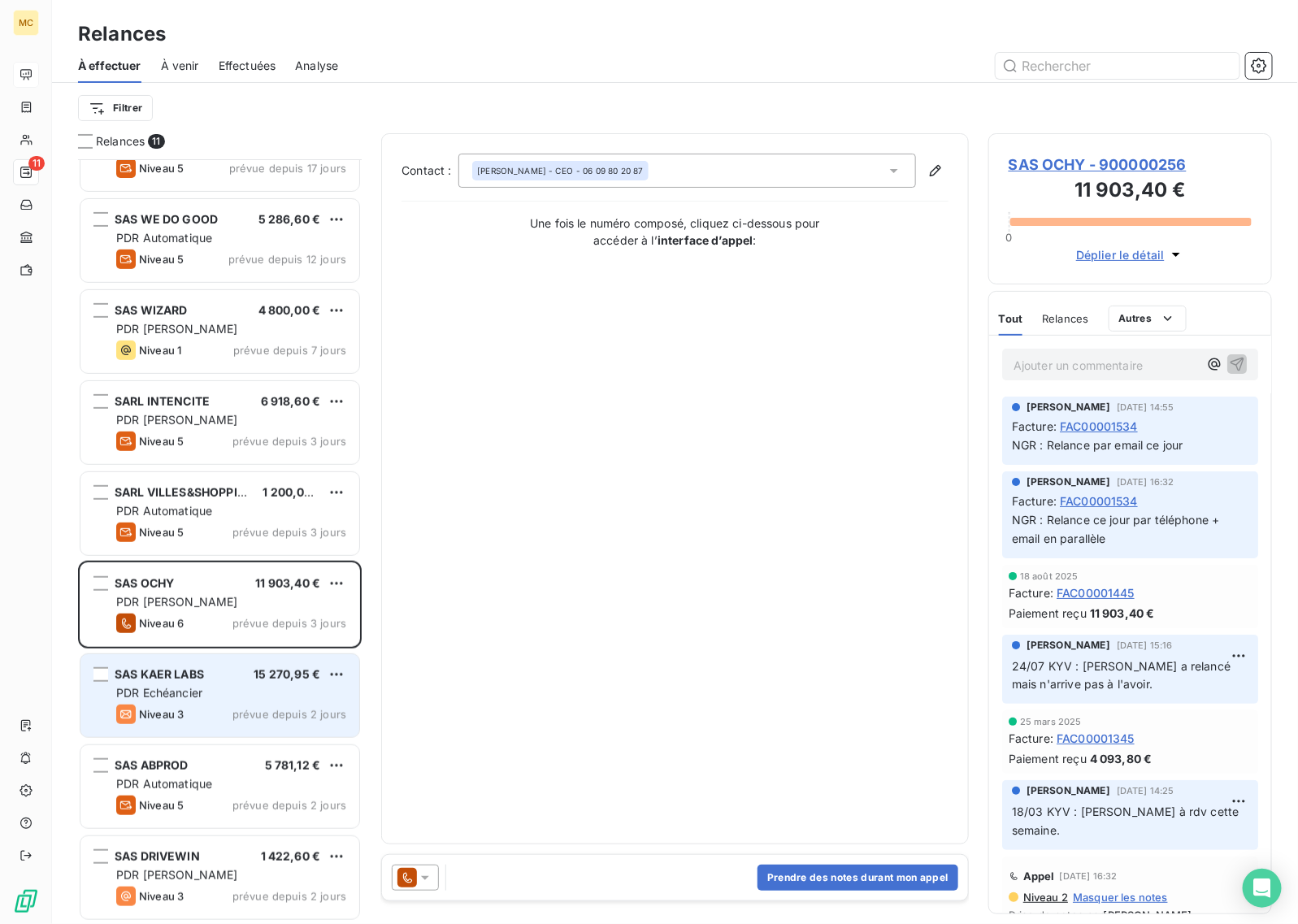
click at [236, 683] on div "SAS KAER LABS 15 270,95 € PDR Echéancier Niveau 3 prévue depuis 2 jours" at bounding box center [220, 695] width 279 height 83
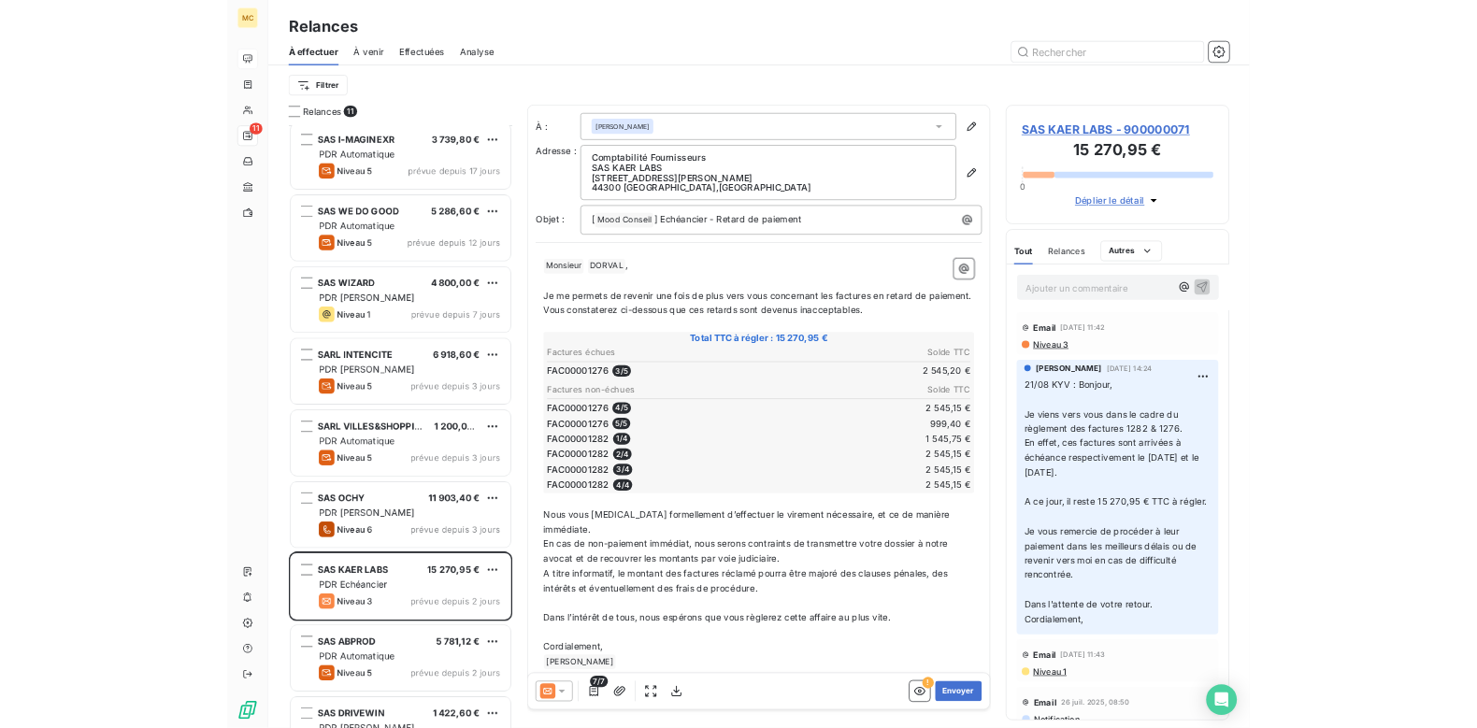
scroll to position [272, 0]
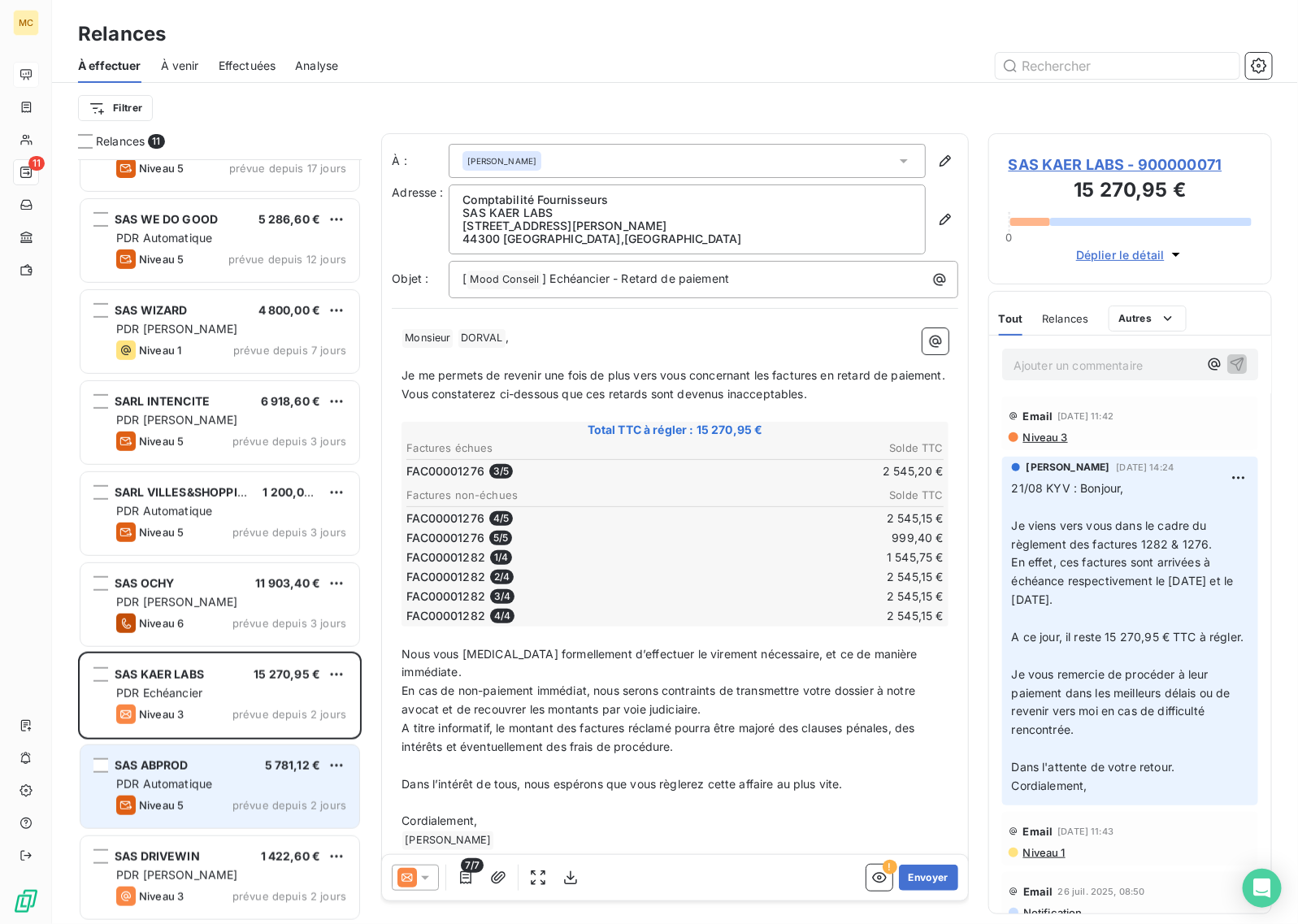
click at [230, 770] on div "SAS ABPROD 5 781,12 €" at bounding box center [231, 765] width 230 height 15
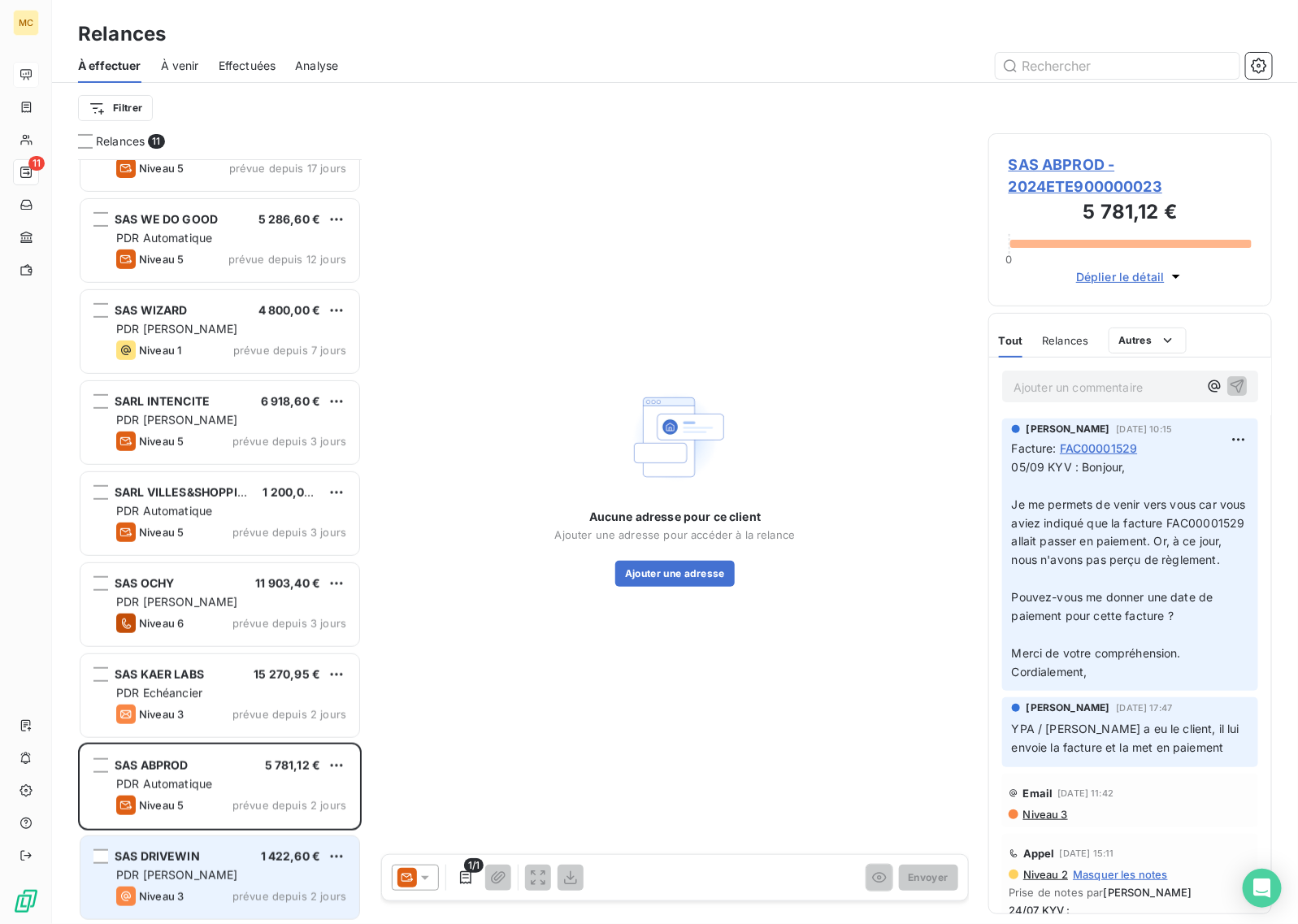
click at [229, 886] on div "SAS DRIVEWIN 1 422,60 € PDR [PERSON_NAME] 3 prévue depuis 2 jours" at bounding box center [220, 877] width 279 height 83
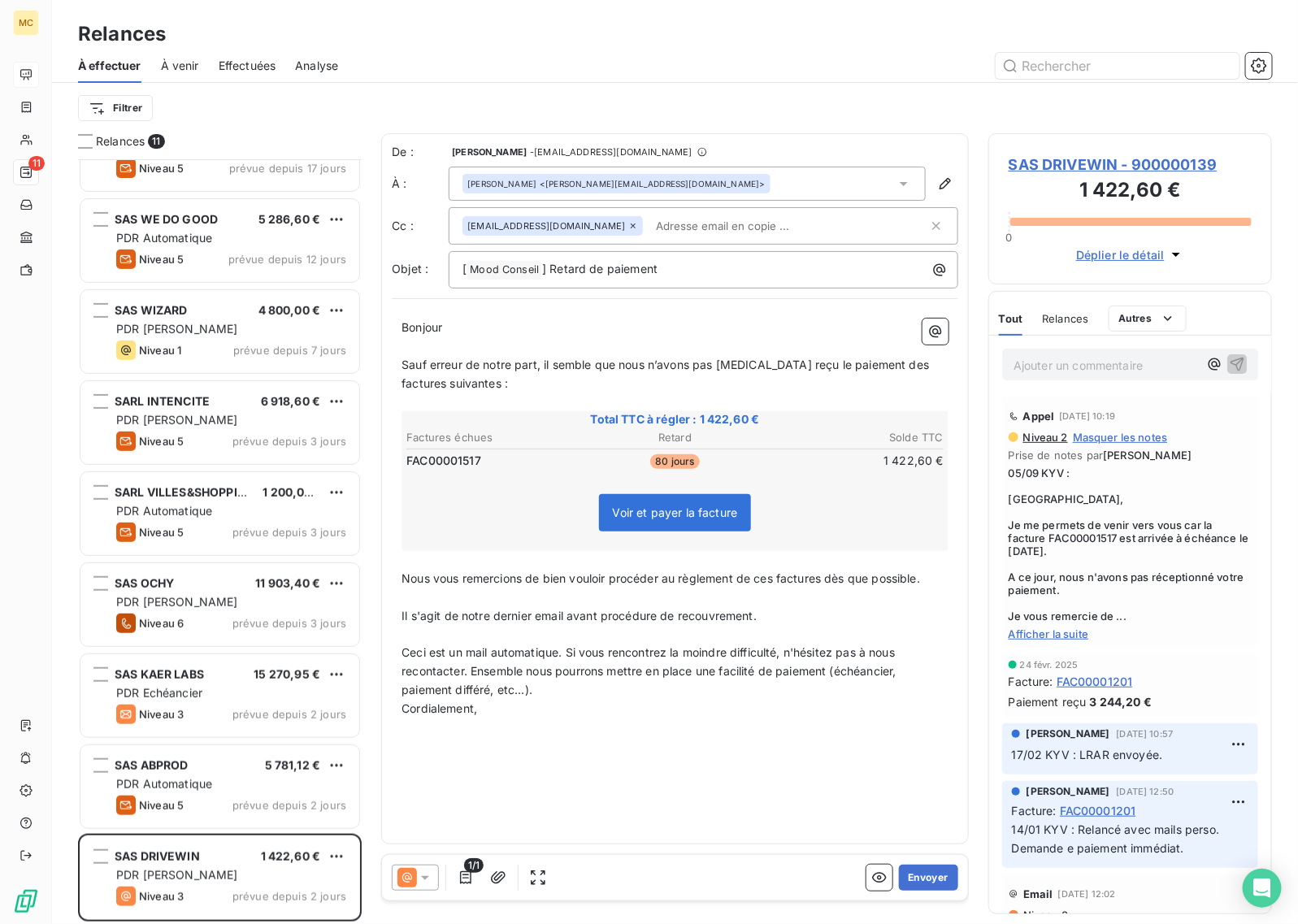
click at [1053, 160] on span "SAS DRIVEWIN - 900000139" at bounding box center [1130, 164] width 243 height 22
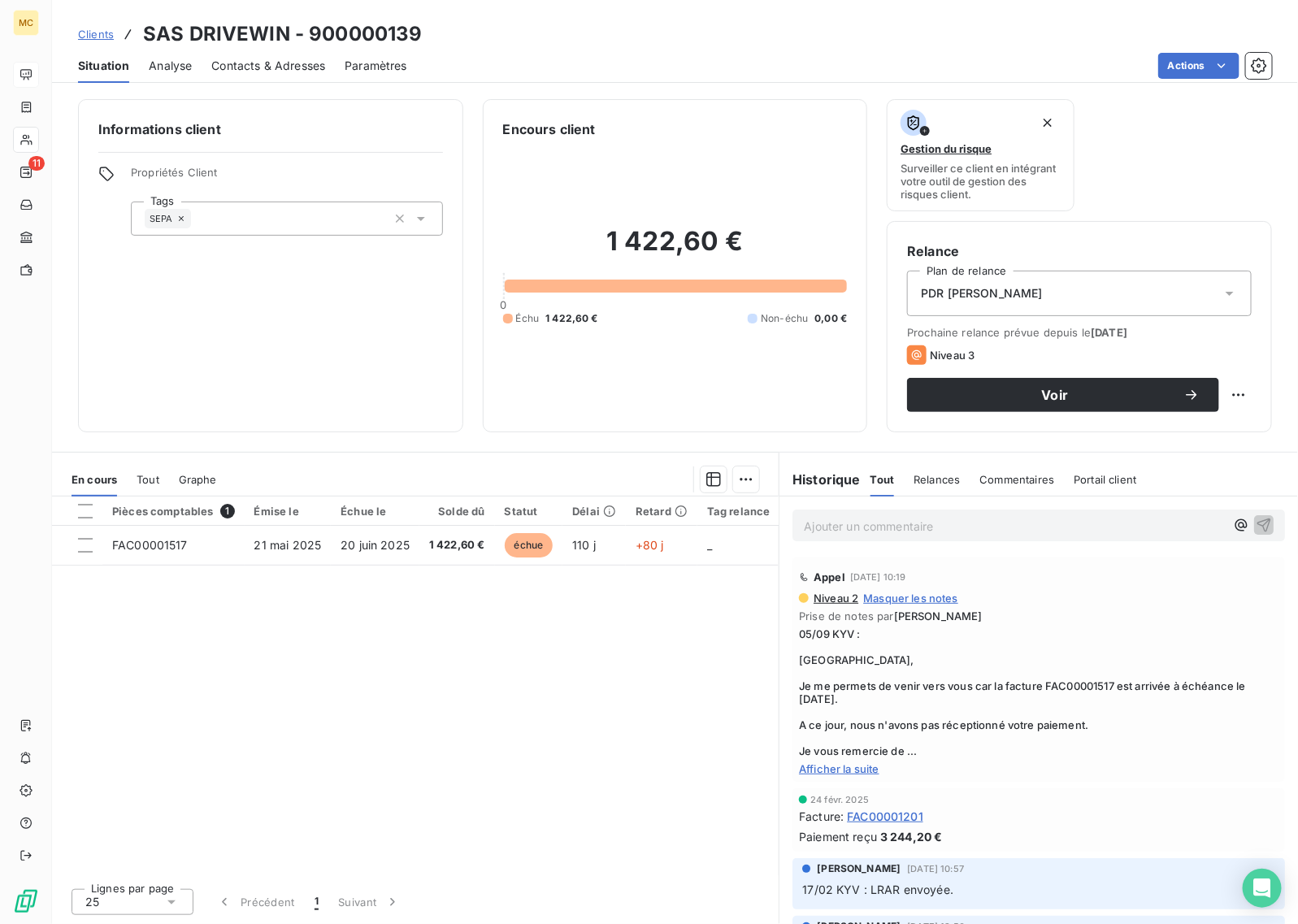
click at [233, 70] on span "Contacts & Adresses" at bounding box center [268, 65] width 114 height 17
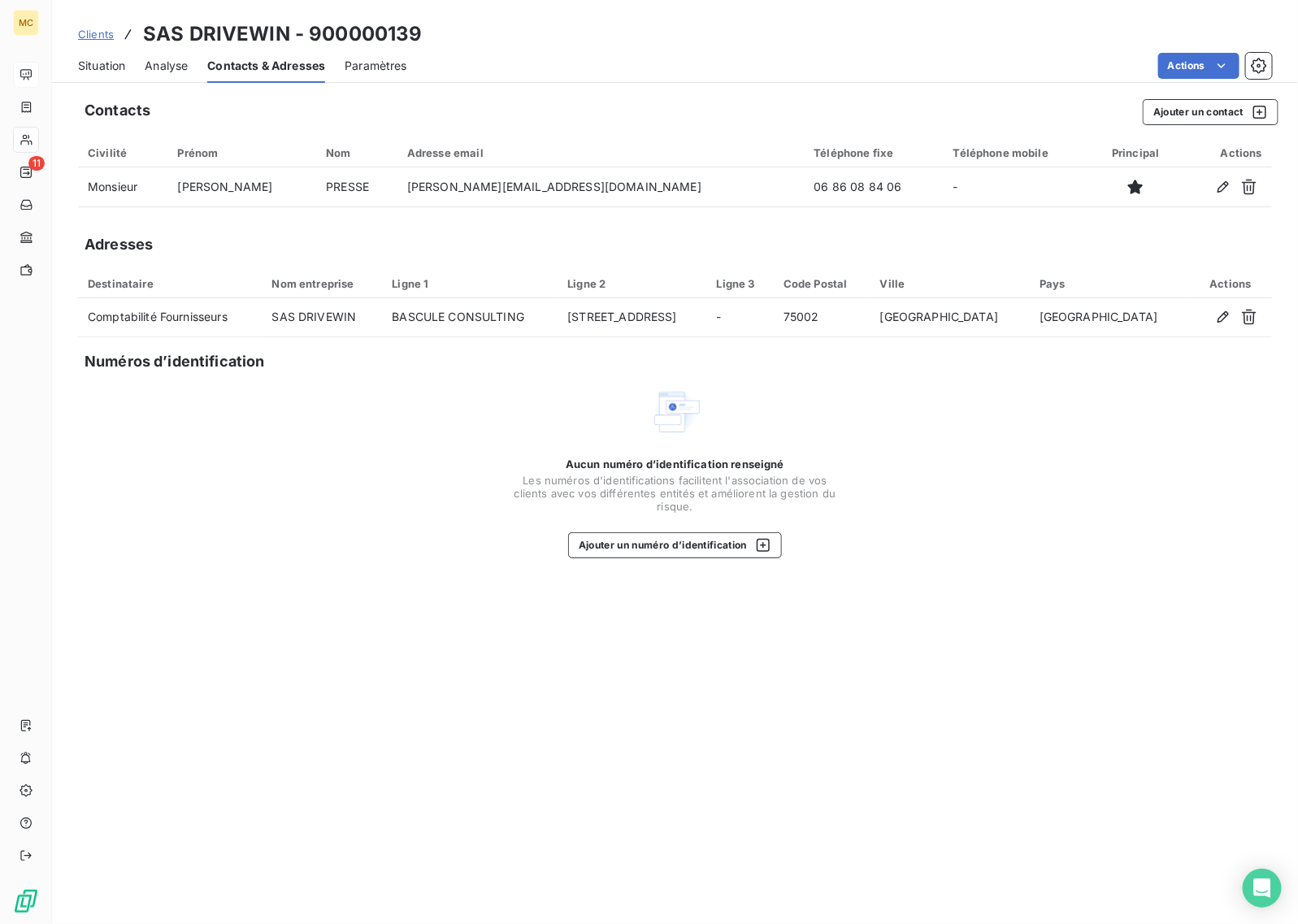
click at [99, 62] on span "Situation" at bounding box center [102, 65] width 47 height 17
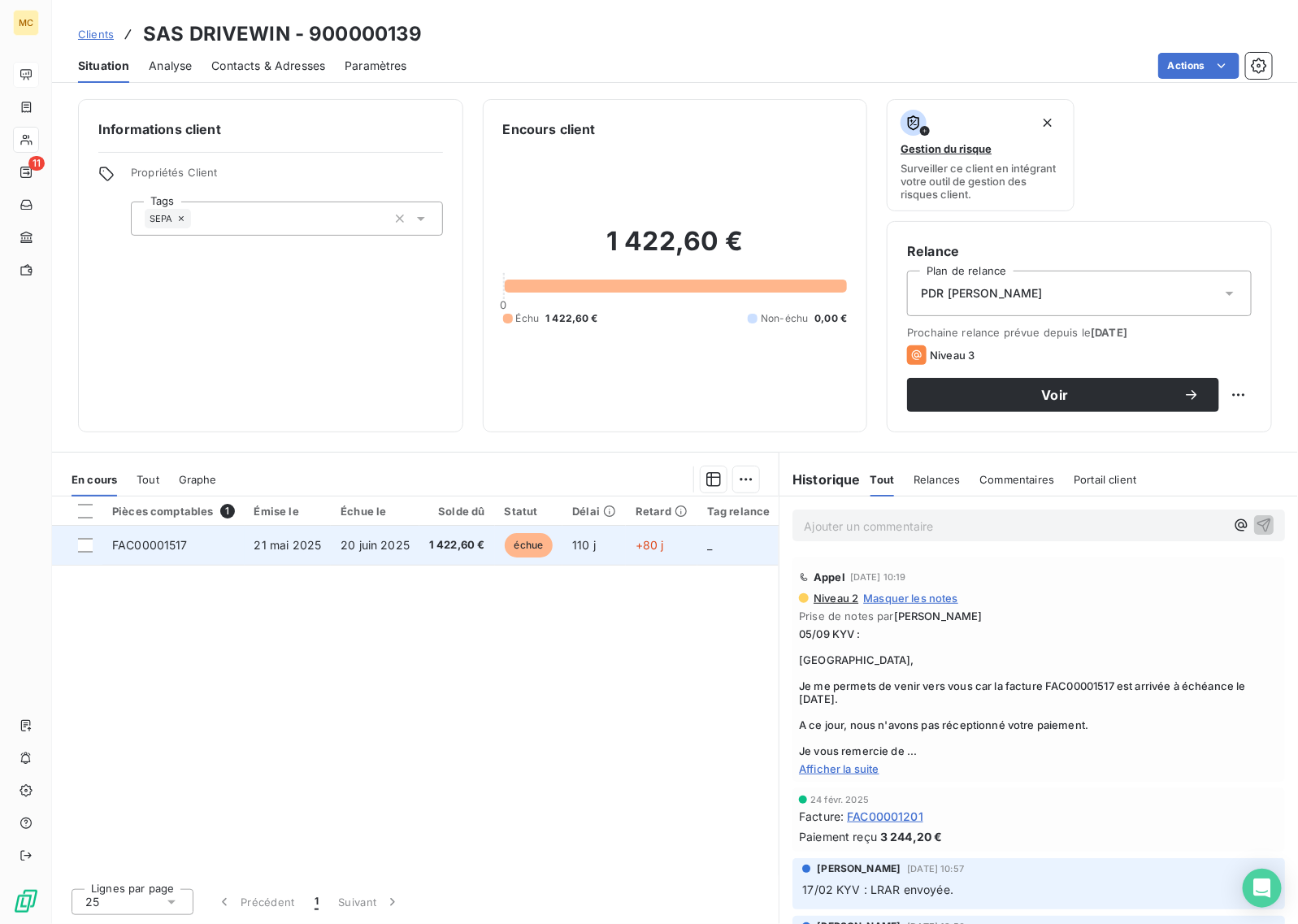
click at [504, 554] on td "échue" at bounding box center [529, 545] width 69 height 39
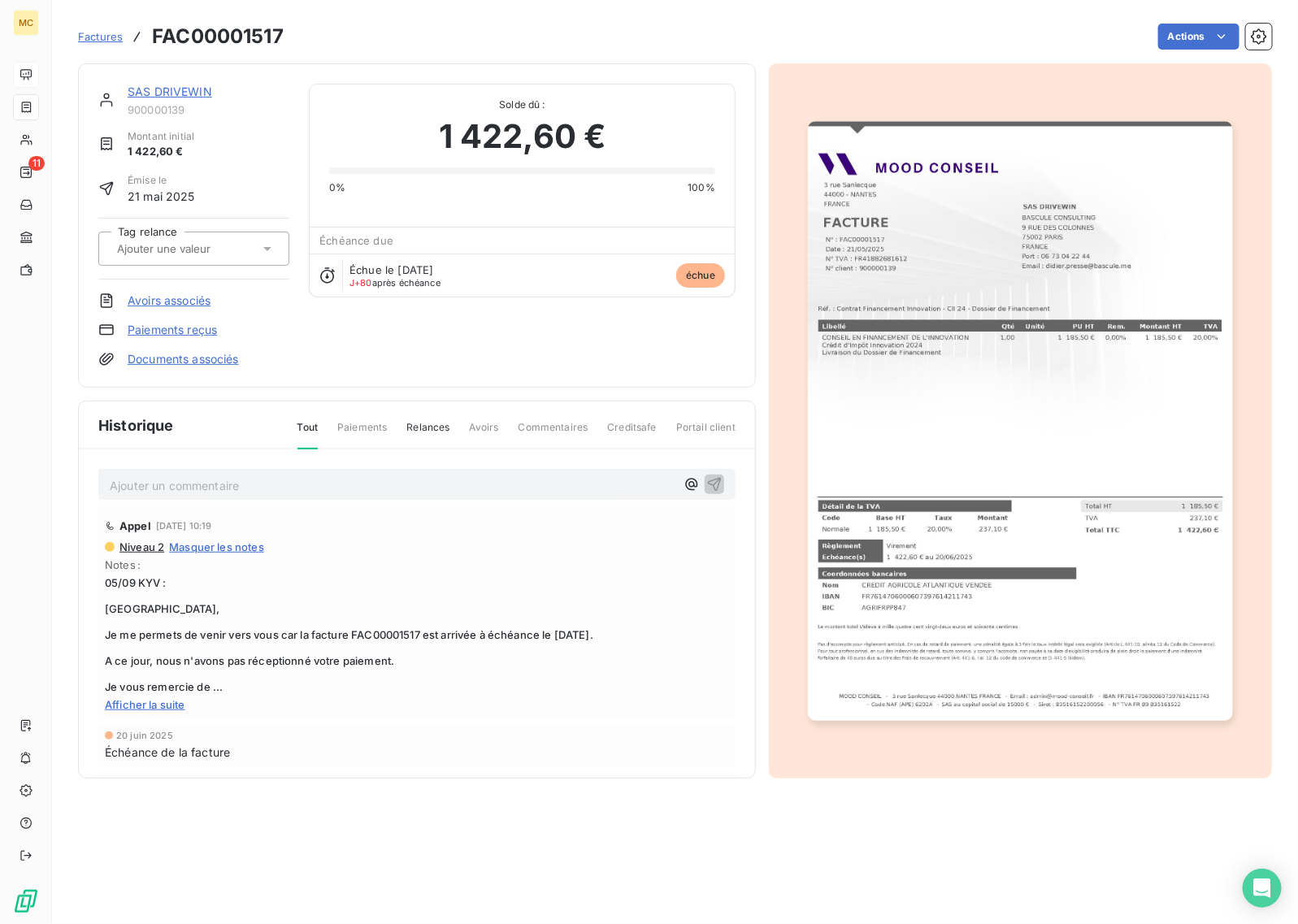
click at [1111, 241] on img "button" at bounding box center [1020, 421] width 424 height 600
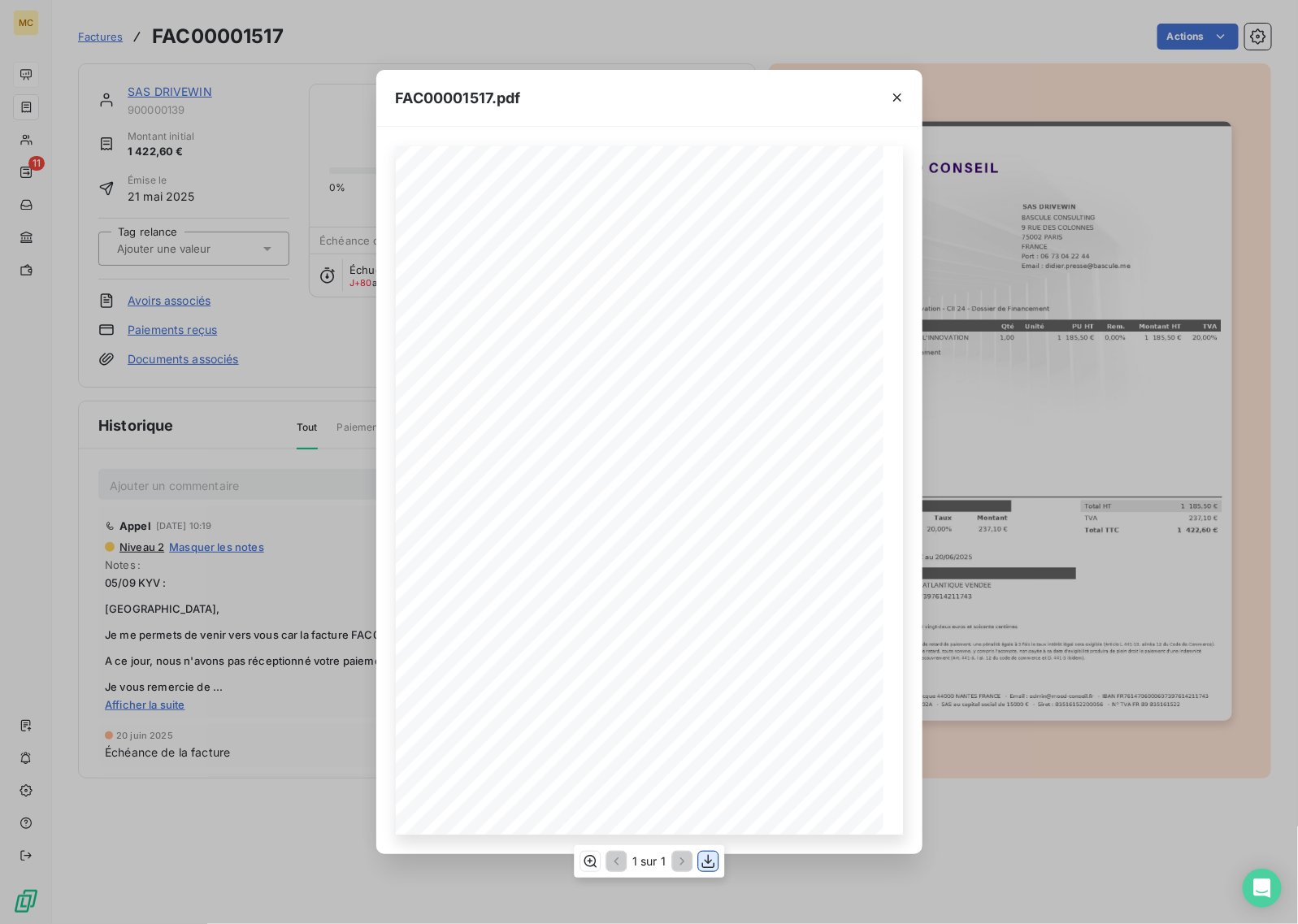
click at [704, 864] on icon "button" at bounding box center [708, 861] width 17 height 17
click at [893, 103] on icon "button" at bounding box center [897, 97] width 17 height 17
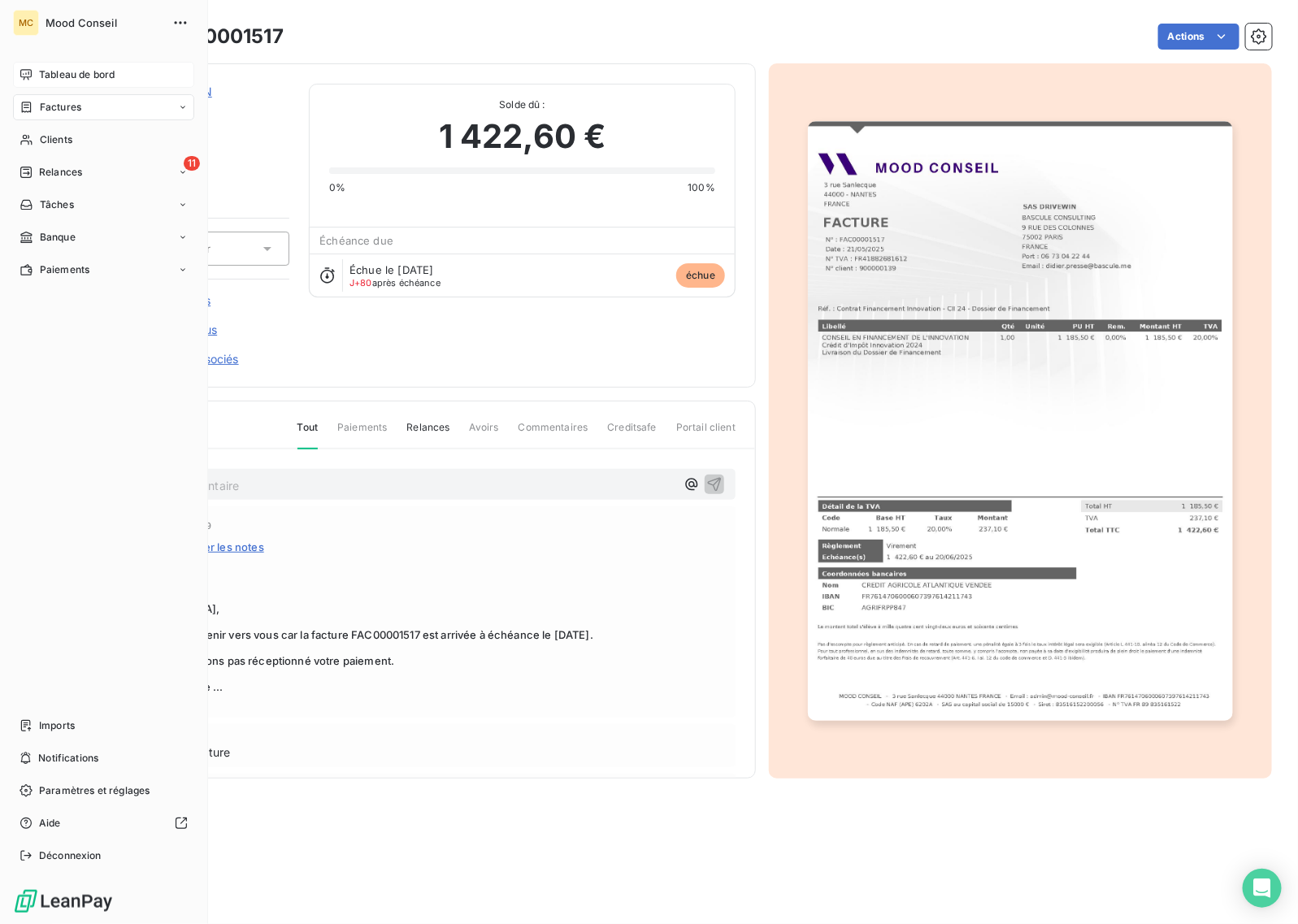
click at [66, 79] on span "Tableau de bord" at bounding box center [77, 75] width 76 height 15
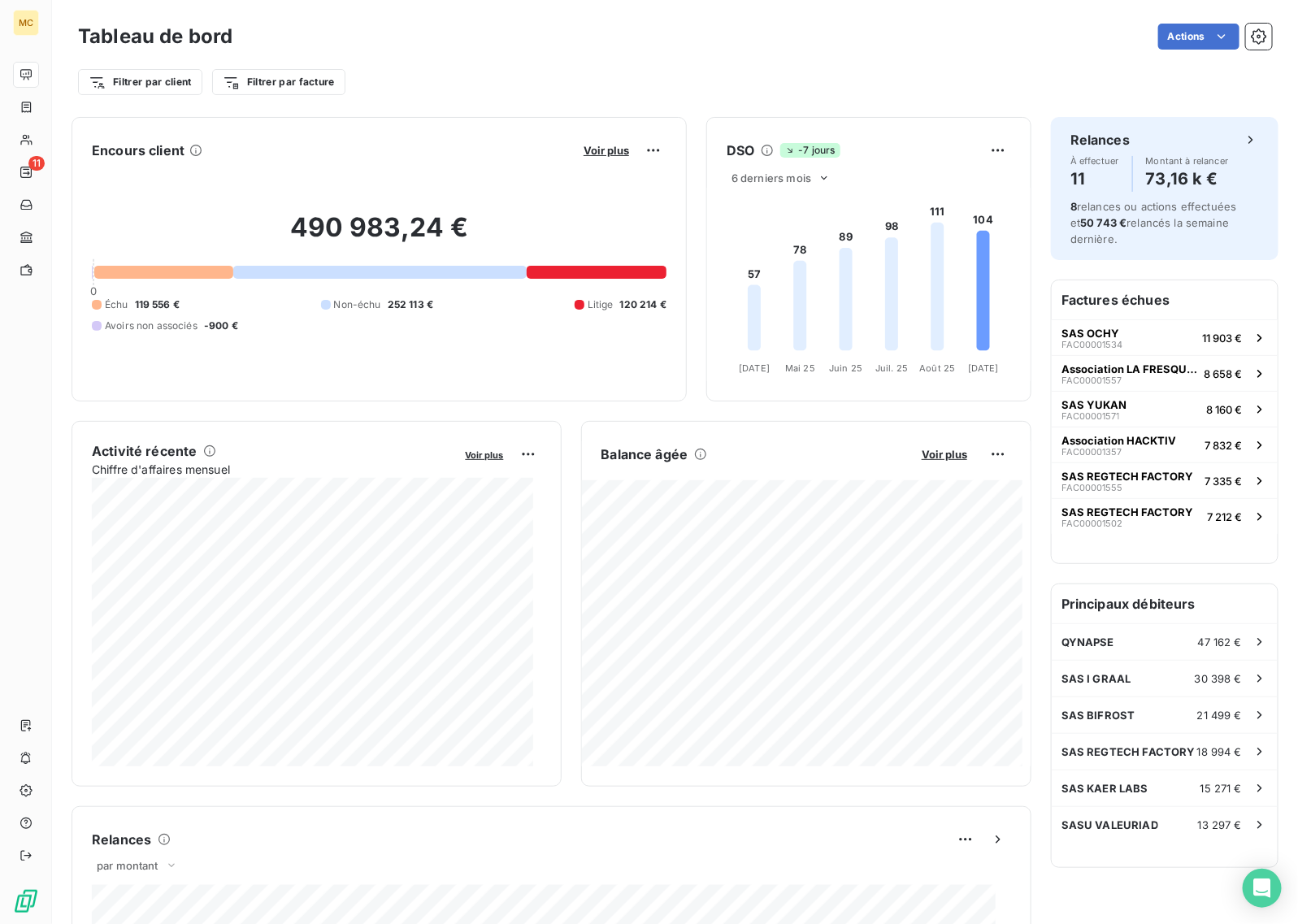
click at [626, 103] on div "Tableau de bord Actions Filtrer par client Filtrer par facture" at bounding box center [675, 53] width 1246 height 107
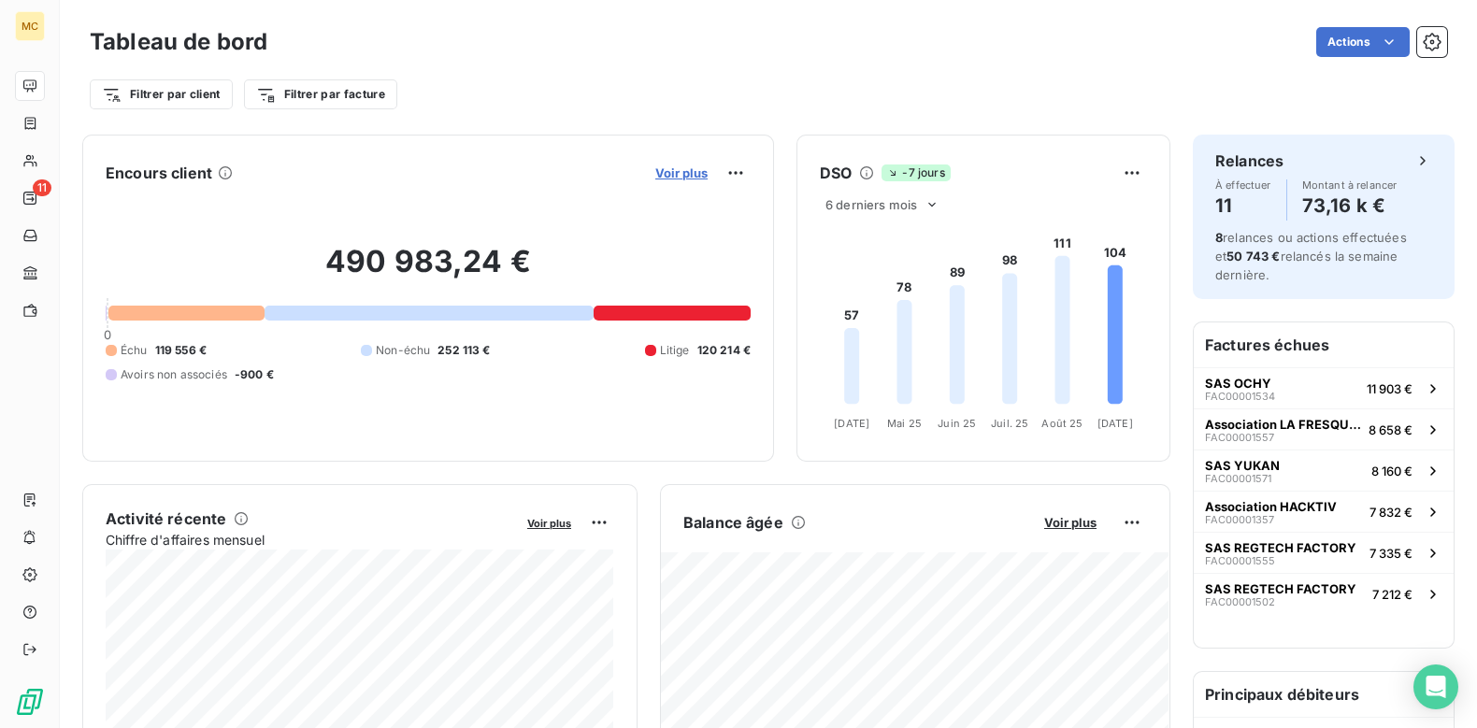
click at [680, 175] on span "Voir plus" at bounding box center [681, 172] width 52 height 15
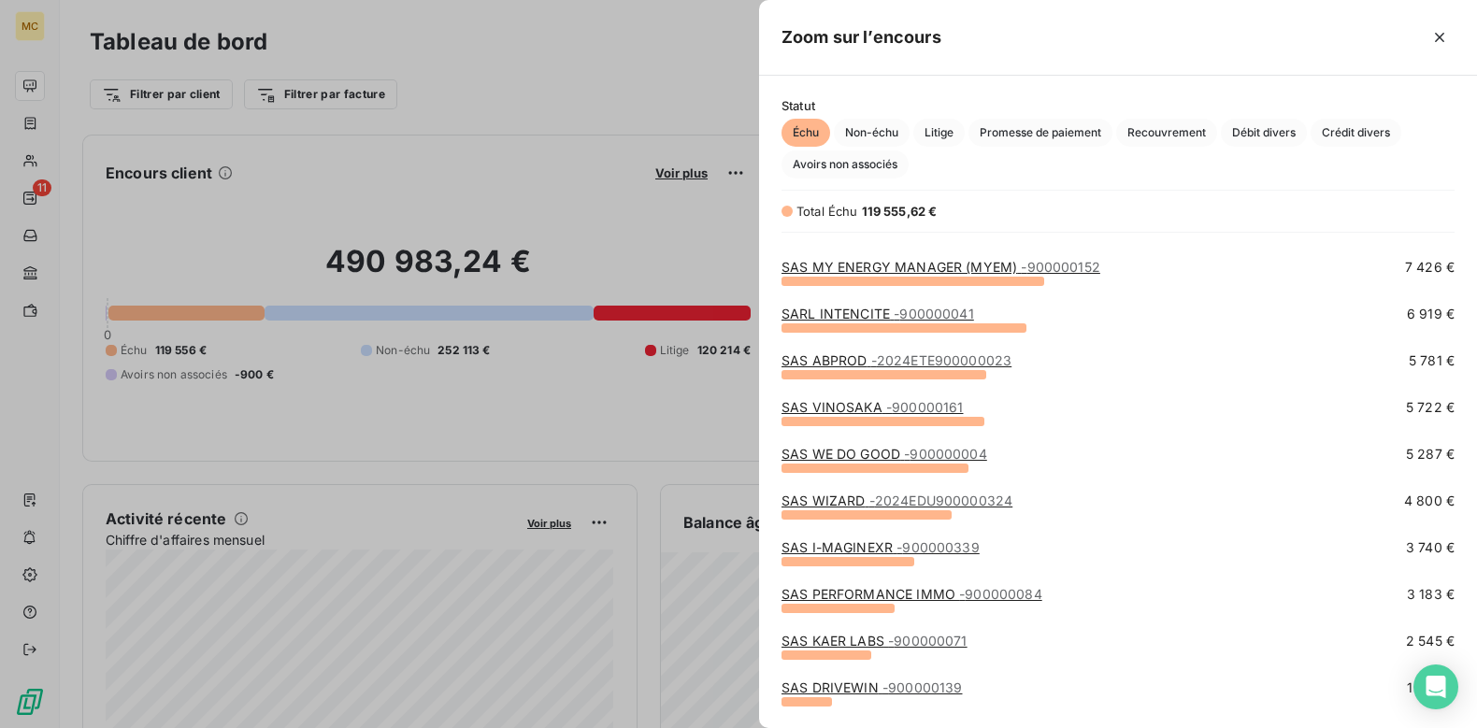
scroll to position [267, 0]
click at [851, 495] on link "SAS WIZARD - 2024EDU900000324" at bounding box center [897, 500] width 231 height 16
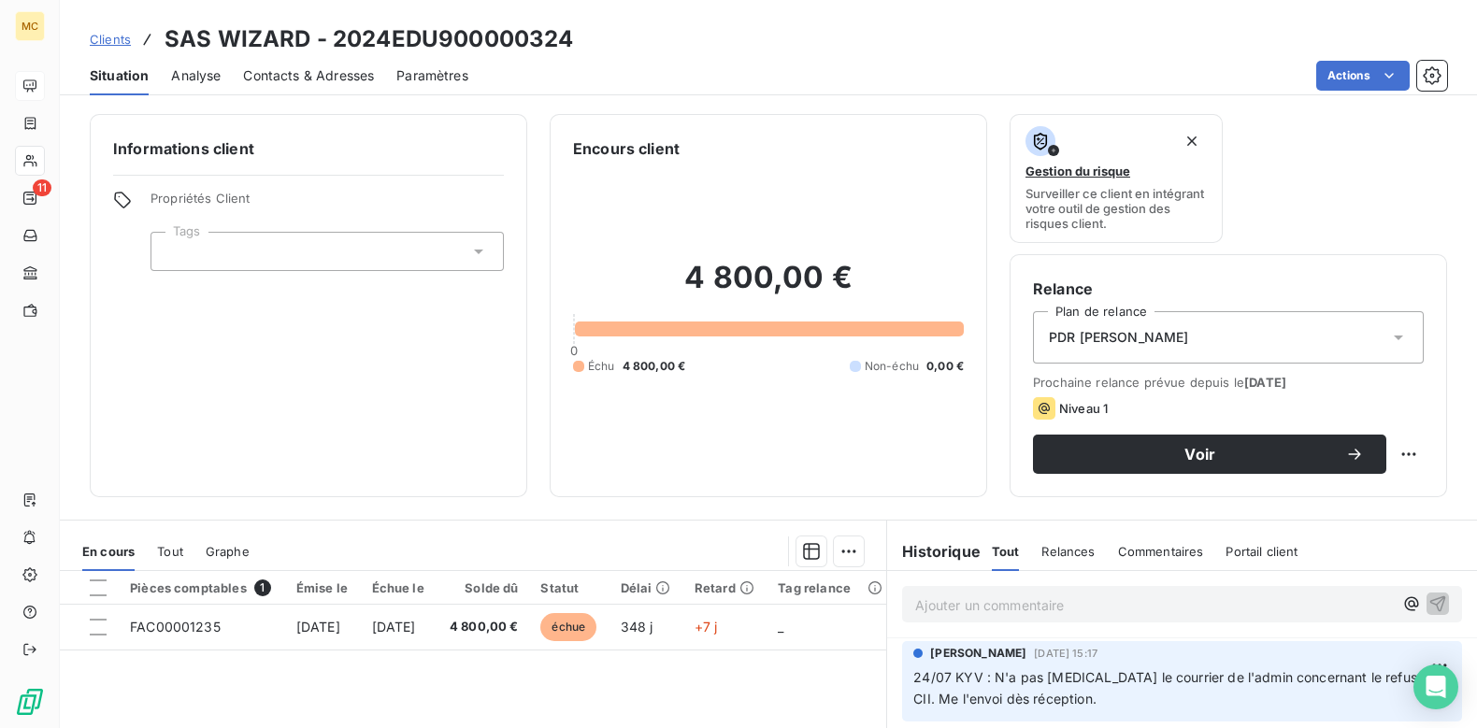
scroll to position [97, 0]
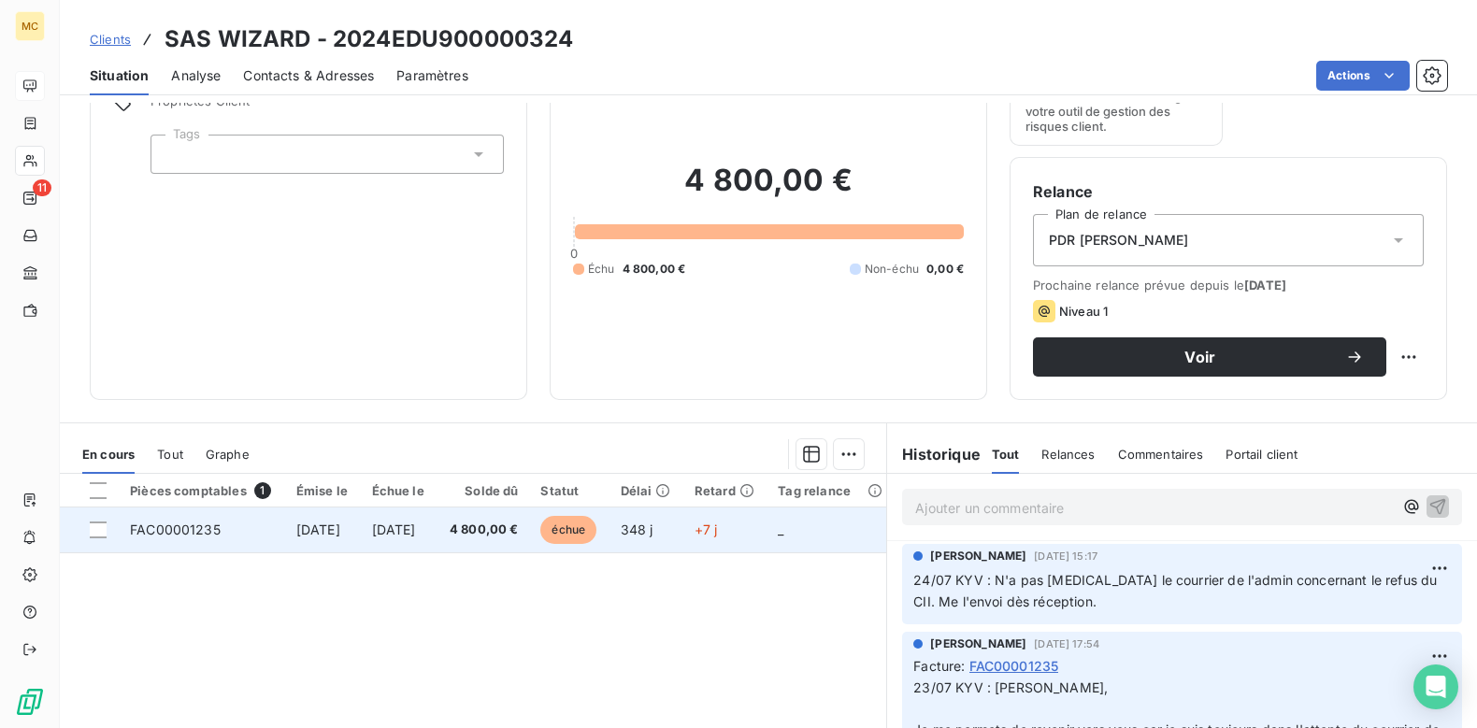
click at [529, 544] on td "4 800,00 €" at bounding box center [483, 530] width 93 height 45
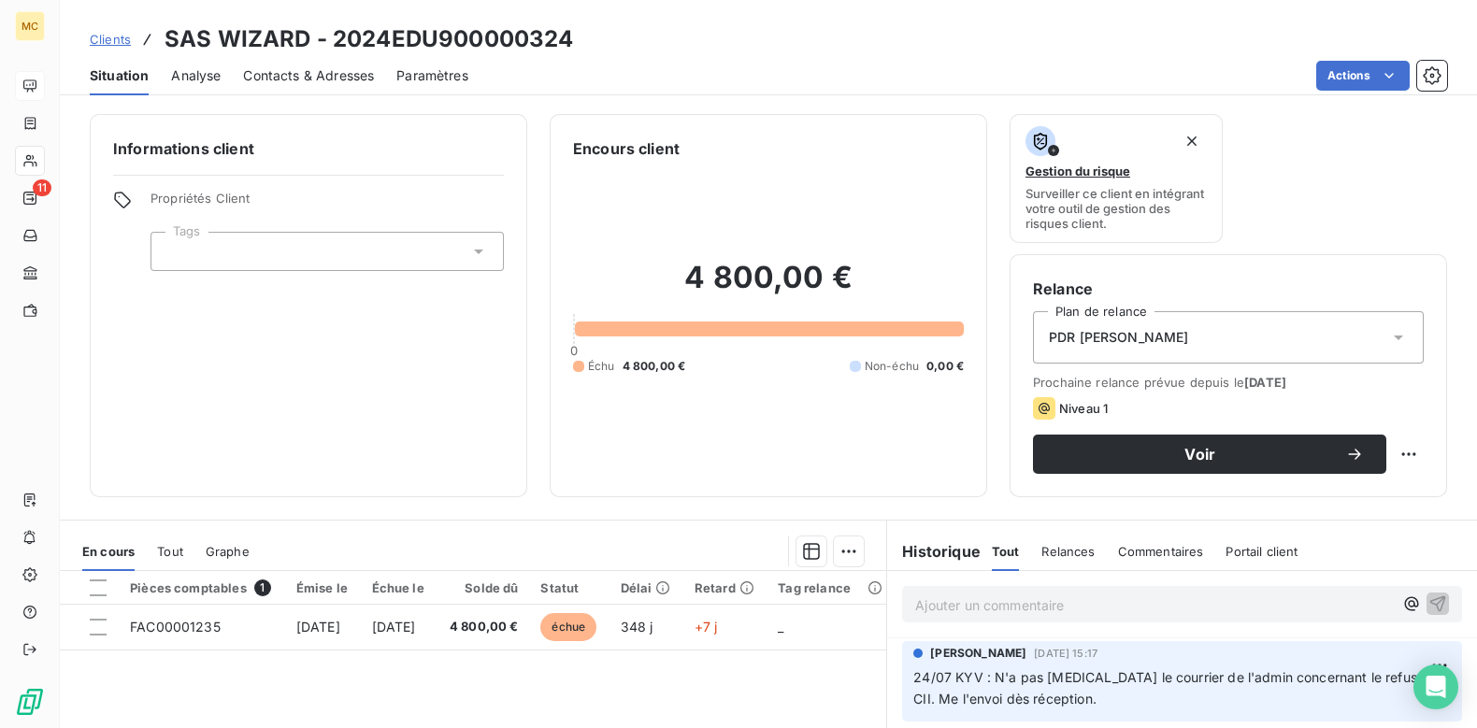
click at [1048, 610] on p "Ajouter un commentaire ﻿" at bounding box center [1154, 605] width 478 height 23
click at [871, 105] on div "Informations client Propriétés Client Tags Encours client 4 800,00 € 0 Échu 4 8…" at bounding box center [768, 416] width 1417 height 626
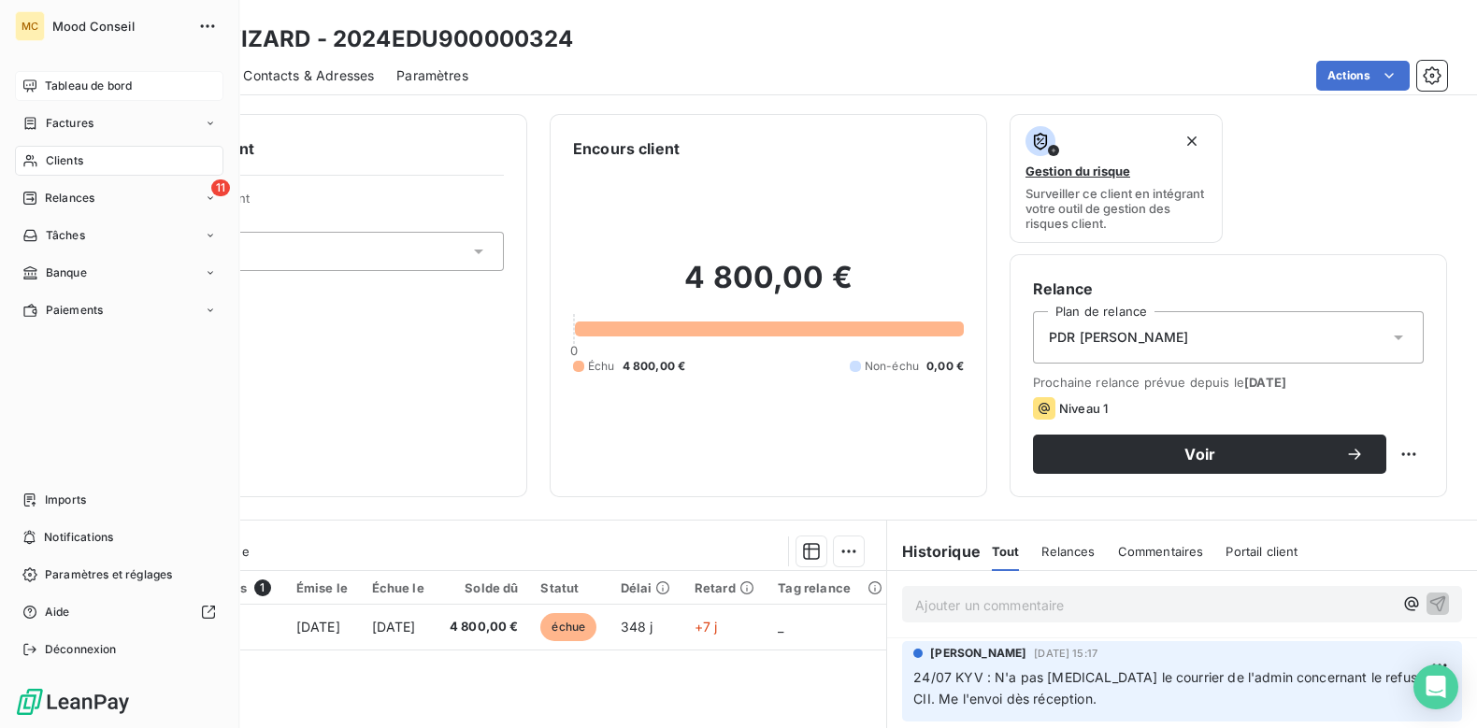
click at [48, 80] on span "Tableau de bord" at bounding box center [88, 86] width 87 height 17
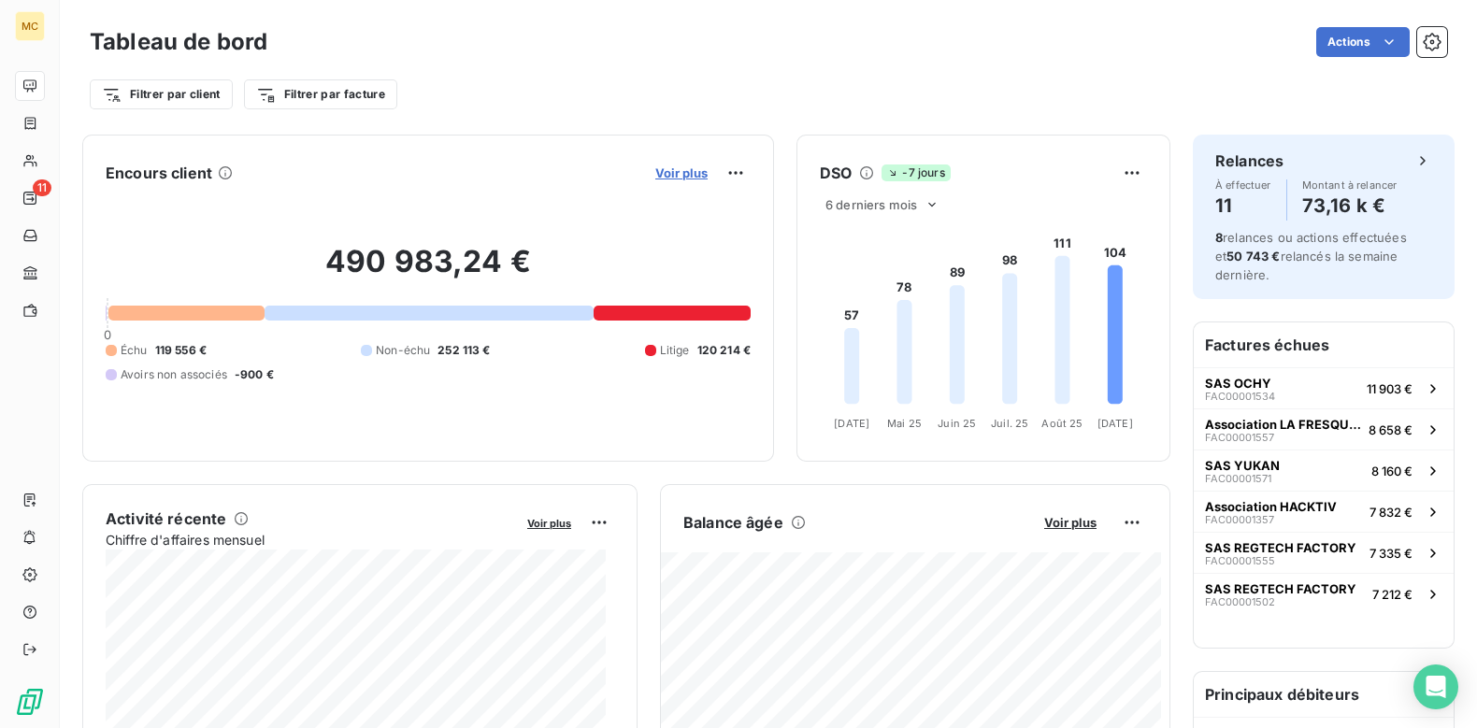
click at [669, 176] on span "Voir plus" at bounding box center [681, 172] width 52 height 15
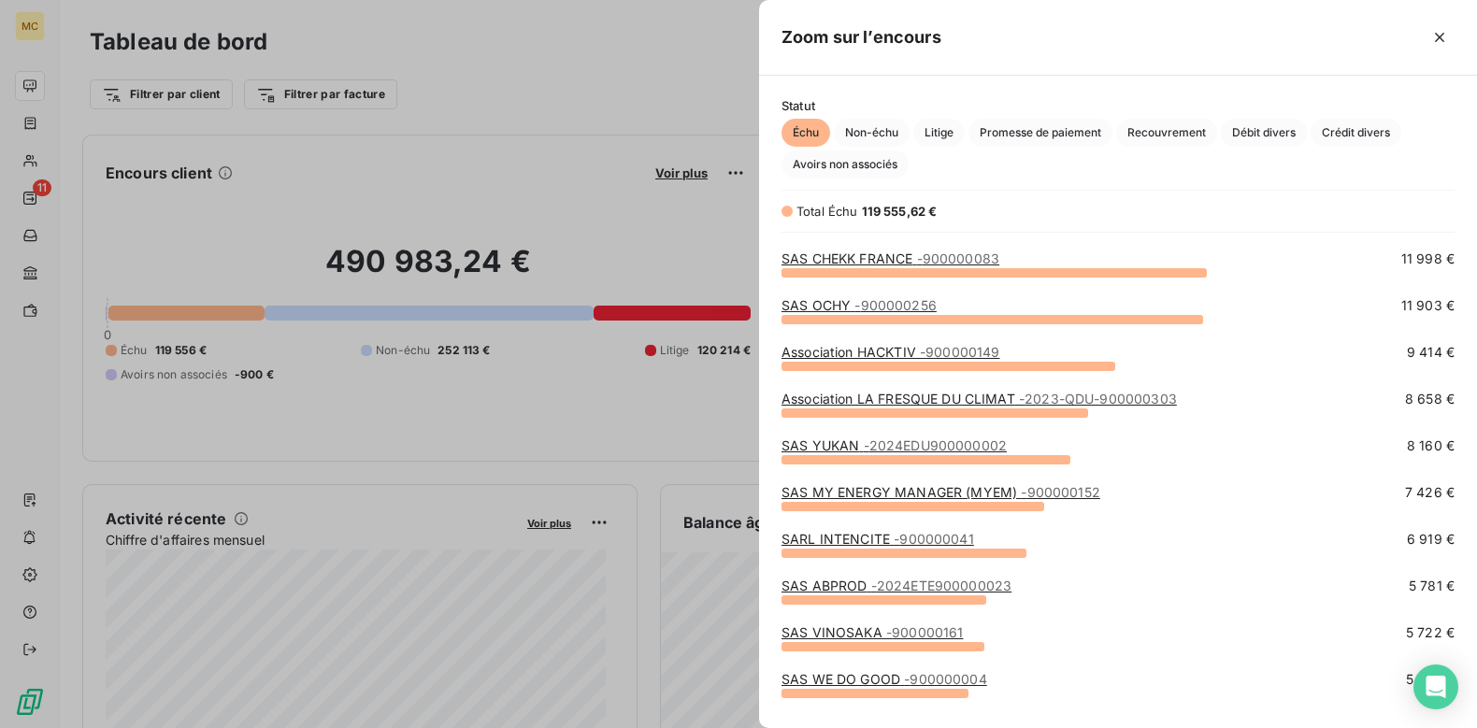
scroll to position [50, 0]
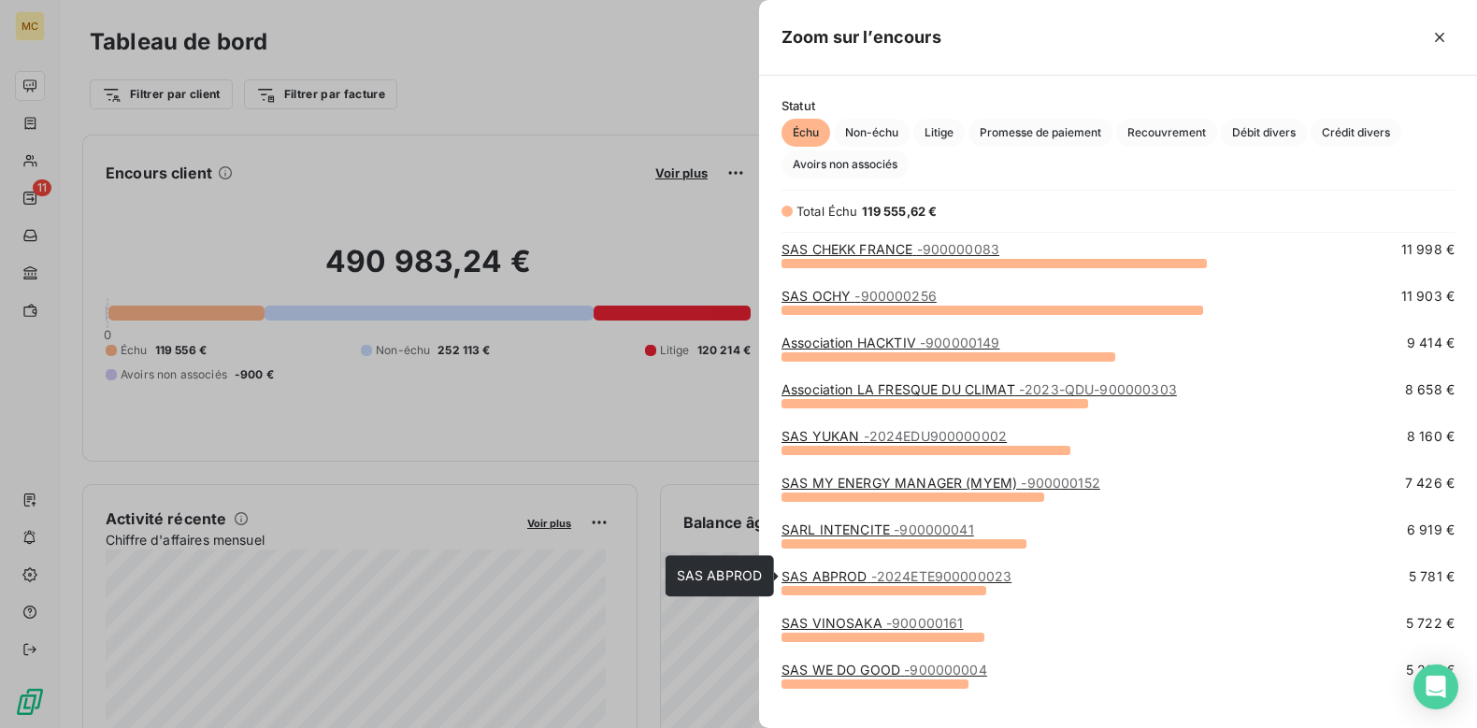
click at [909, 582] on span "- 2024ETE900000023" at bounding box center [941, 576] width 141 height 16
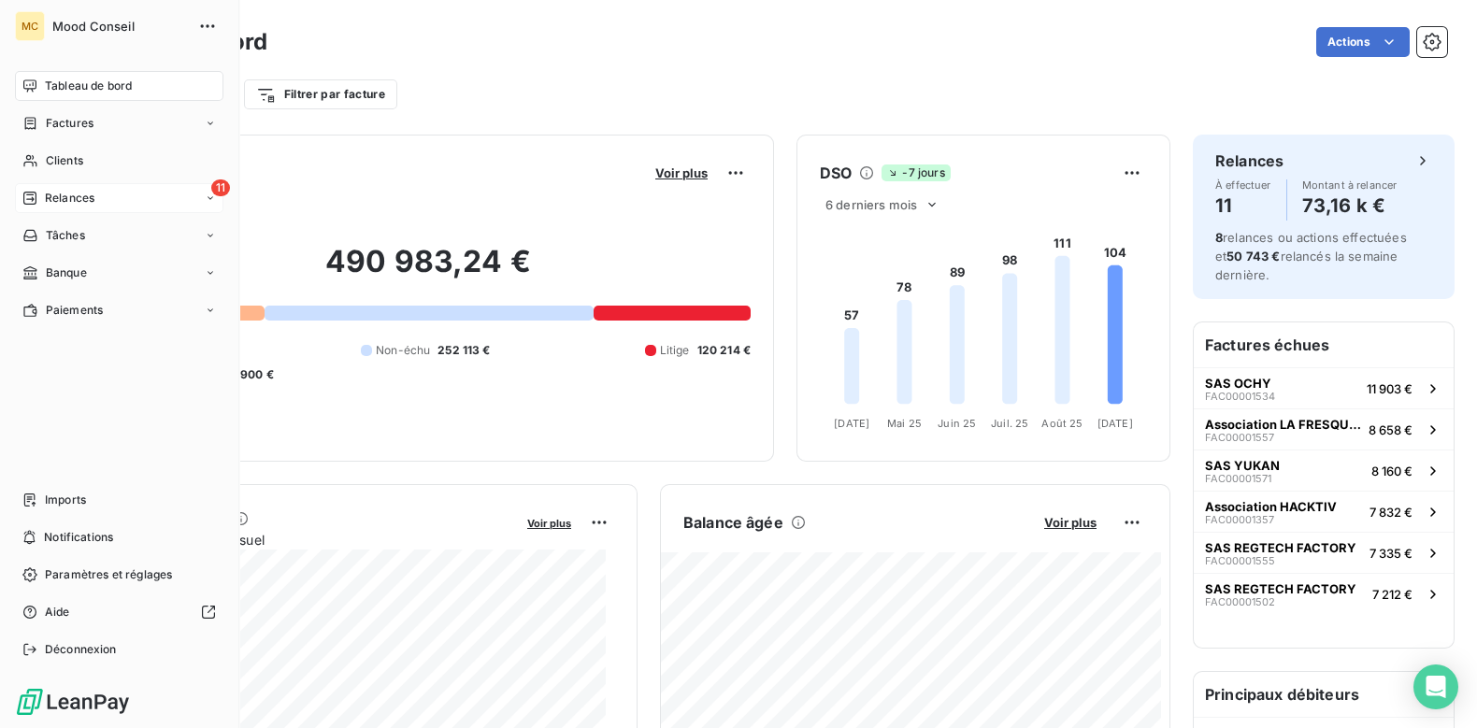
click at [98, 207] on div "11 Relances" at bounding box center [119, 198] width 209 height 30
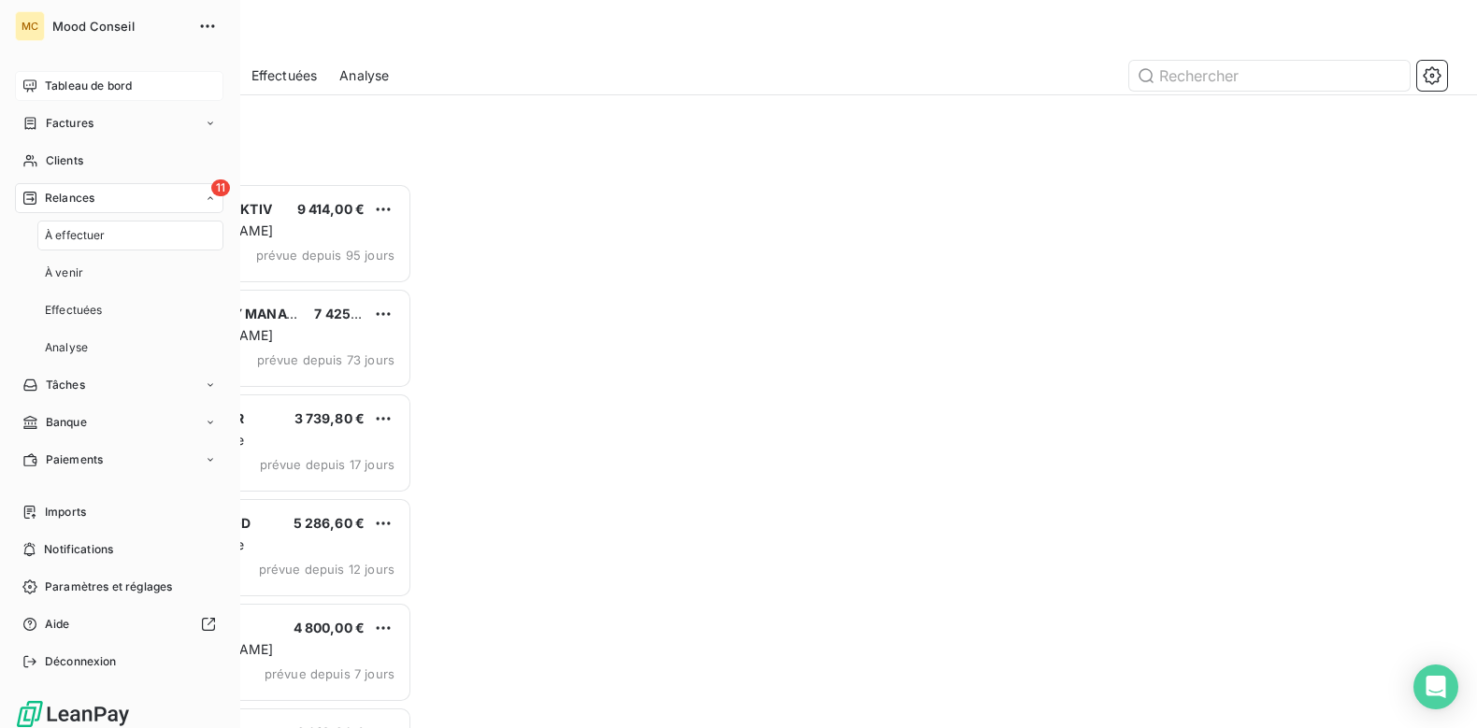
scroll to position [527, 304]
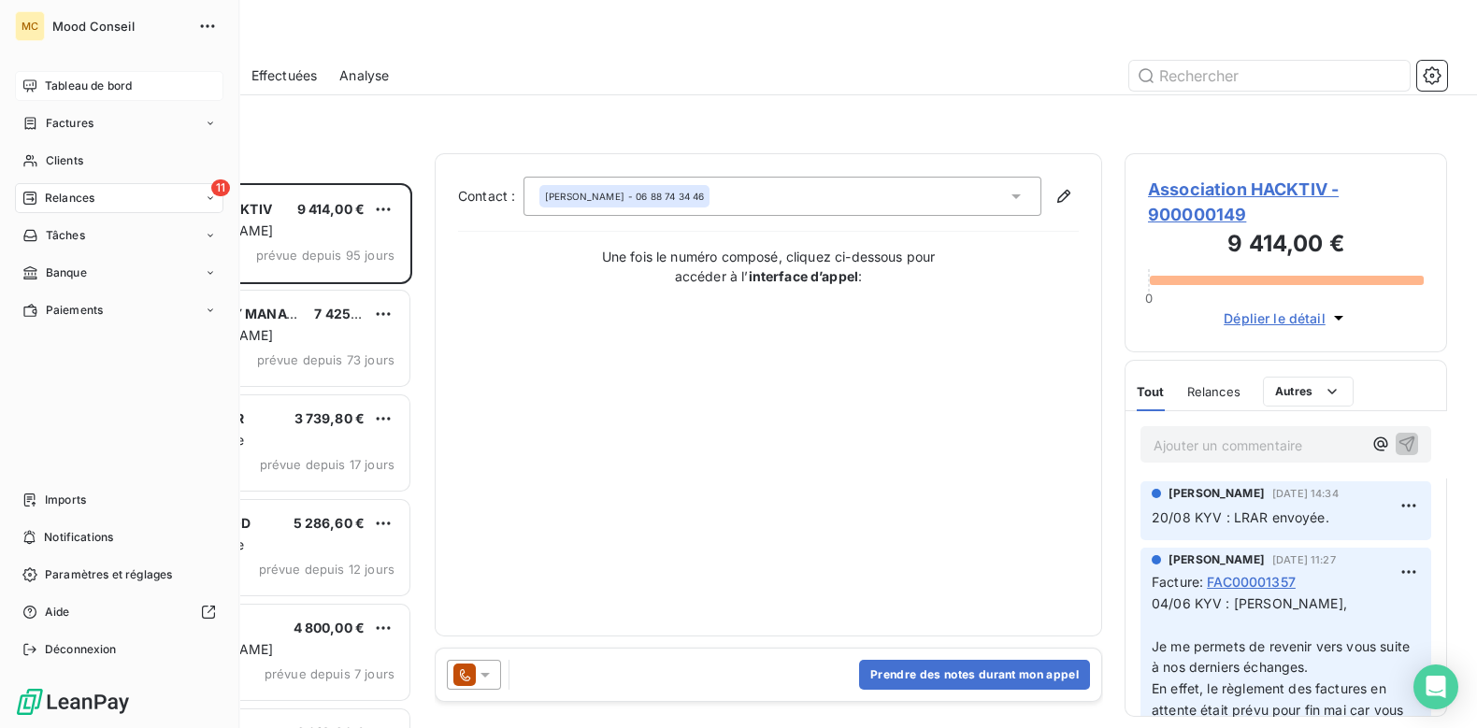
click at [42, 83] on div "Tableau de bord" at bounding box center [119, 86] width 209 height 30
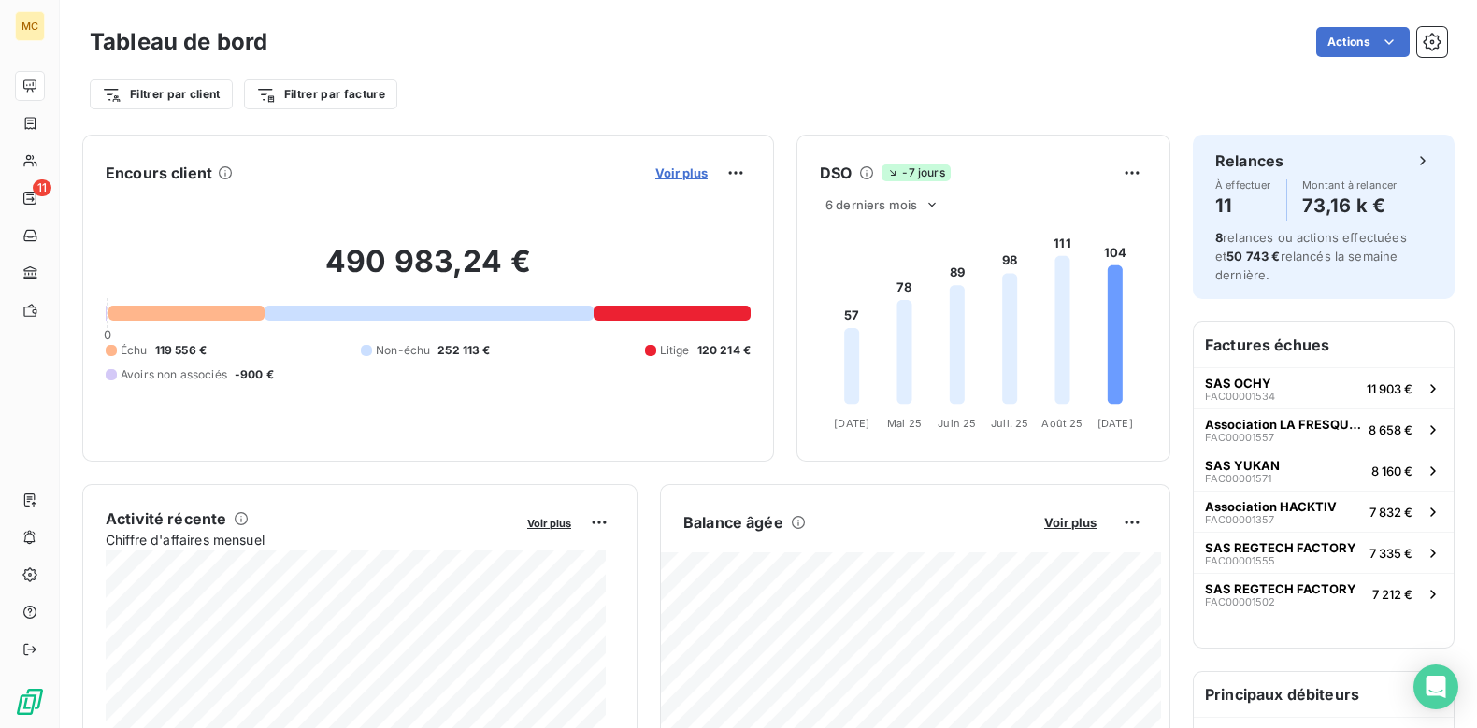
click at [676, 175] on span "Voir plus" at bounding box center [681, 172] width 52 height 15
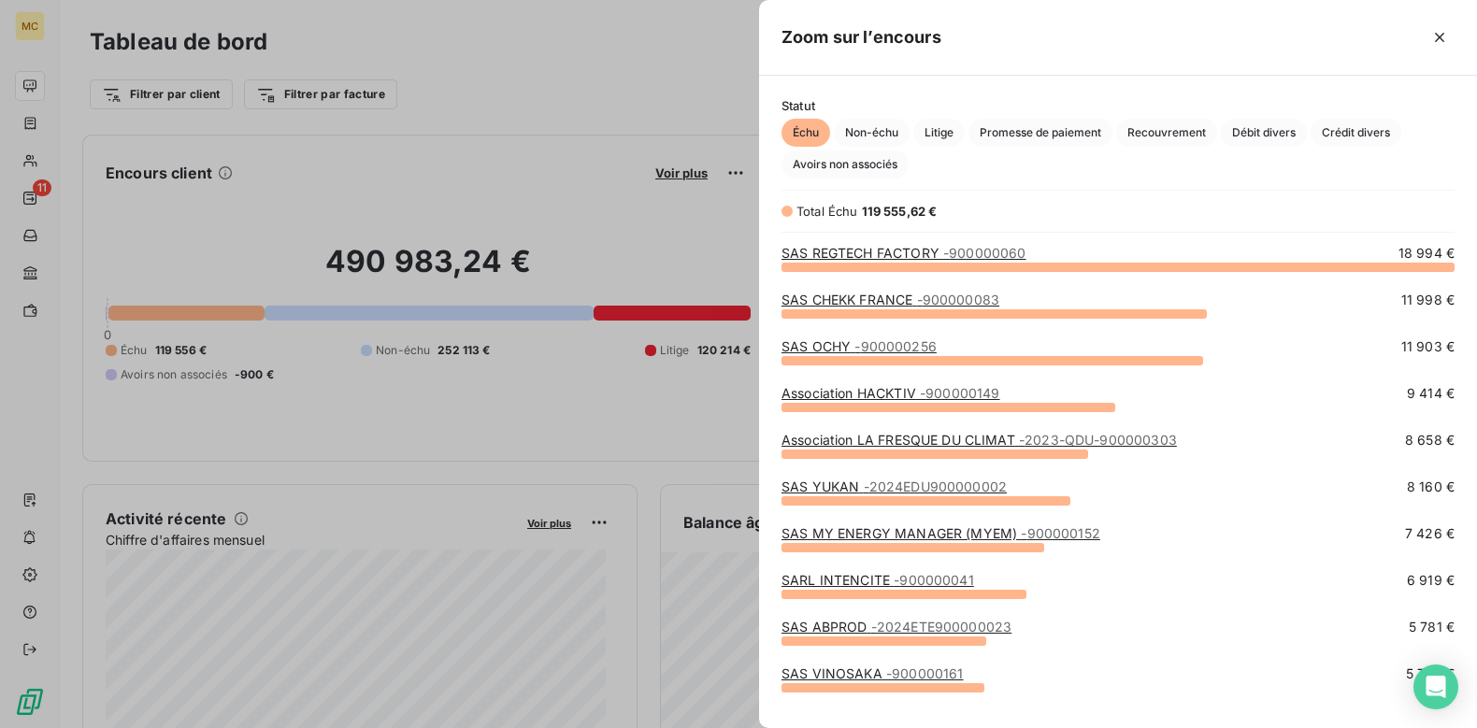
click at [559, 161] on div at bounding box center [738, 364] width 1477 height 728
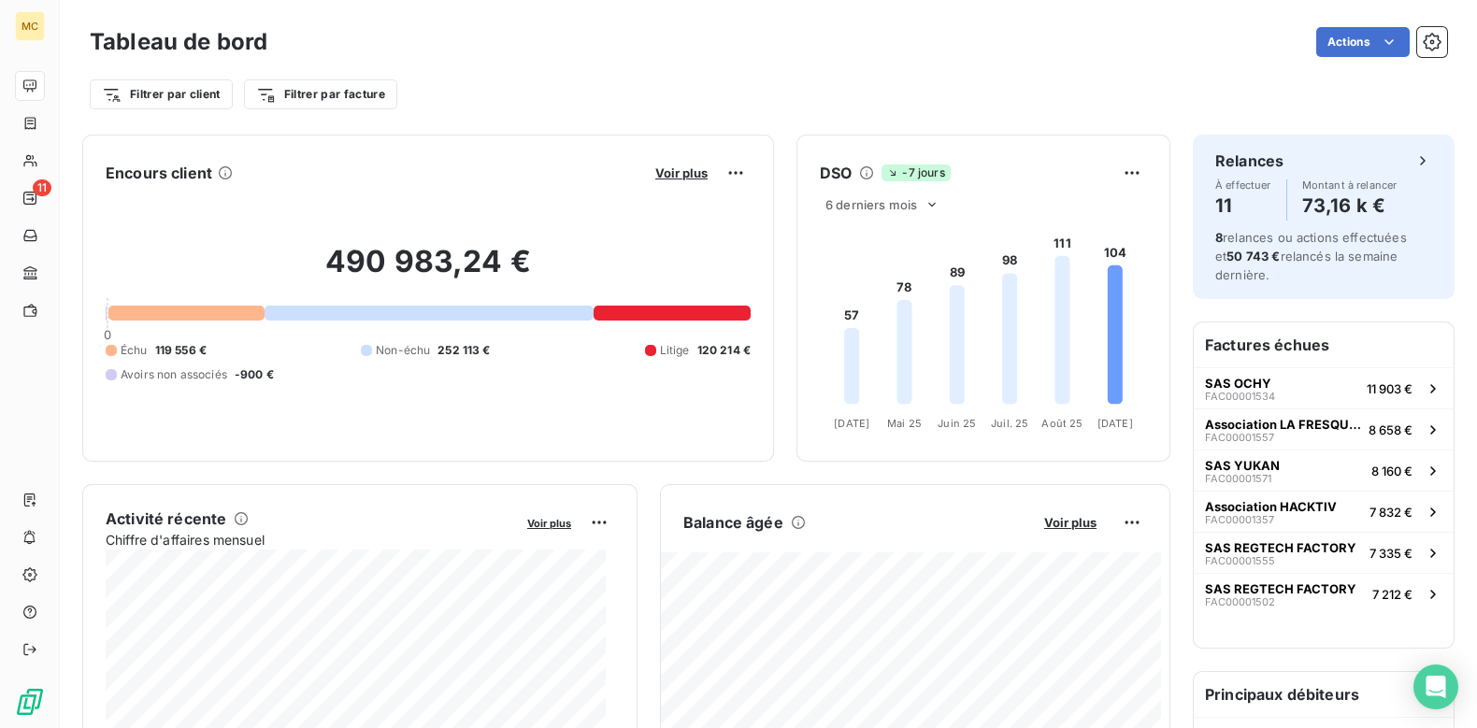
click at [966, 70] on div "Filtrer par client Filtrer par facture" at bounding box center [769, 87] width 1358 height 50
click at [803, 82] on div "Filtrer par client Filtrer par facture" at bounding box center [769, 95] width 1358 height 36
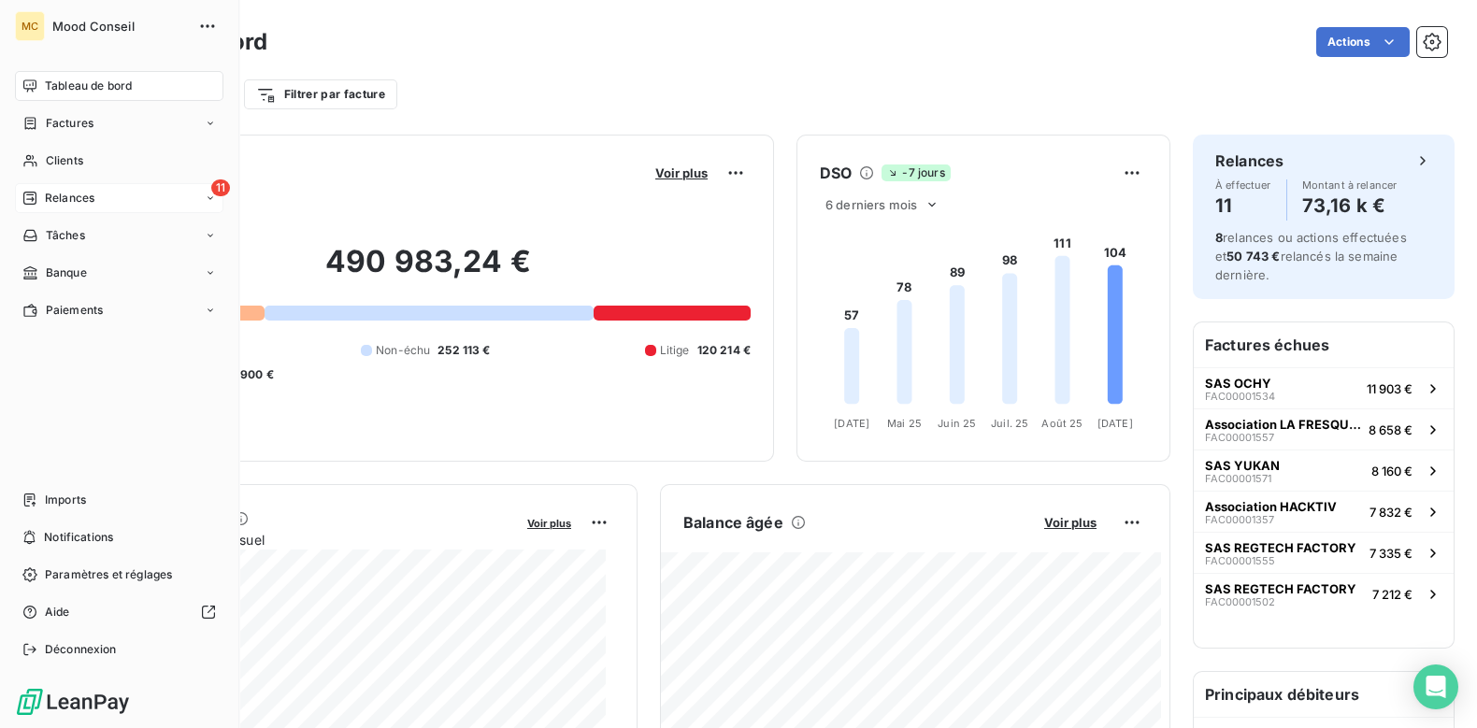
click at [80, 194] on span "Relances" at bounding box center [70, 198] width 50 height 17
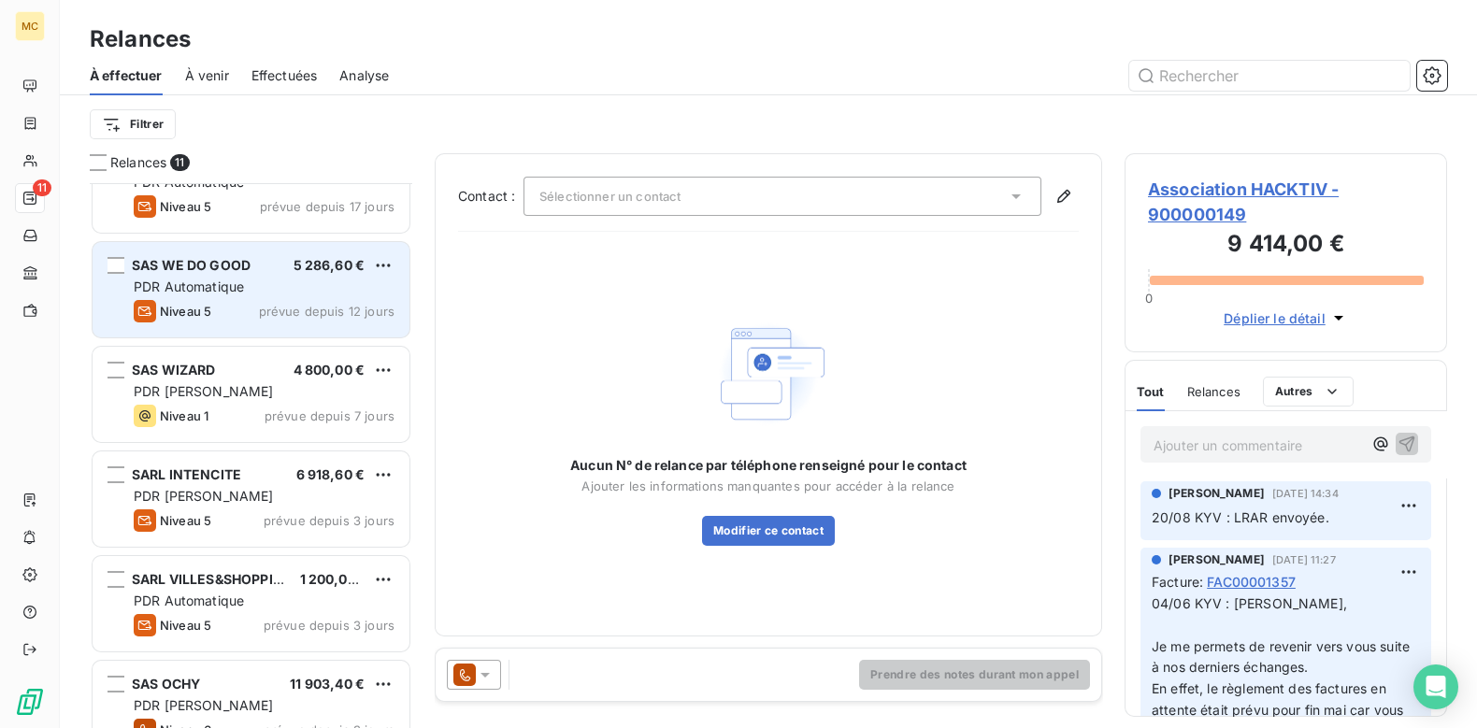
scroll to position [265, 0]
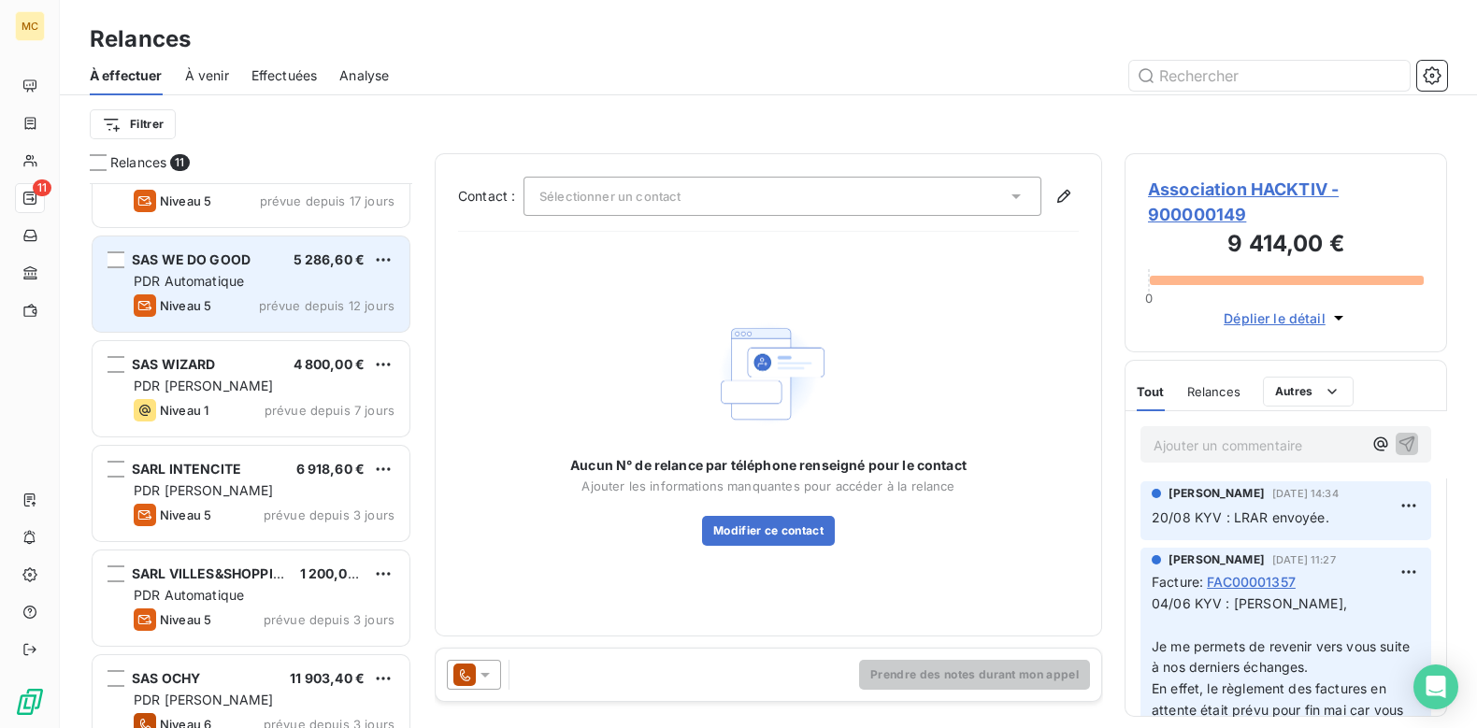
click at [269, 295] on div "Niveau 5 prévue depuis 12 jours" at bounding box center [264, 306] width 261 height 22
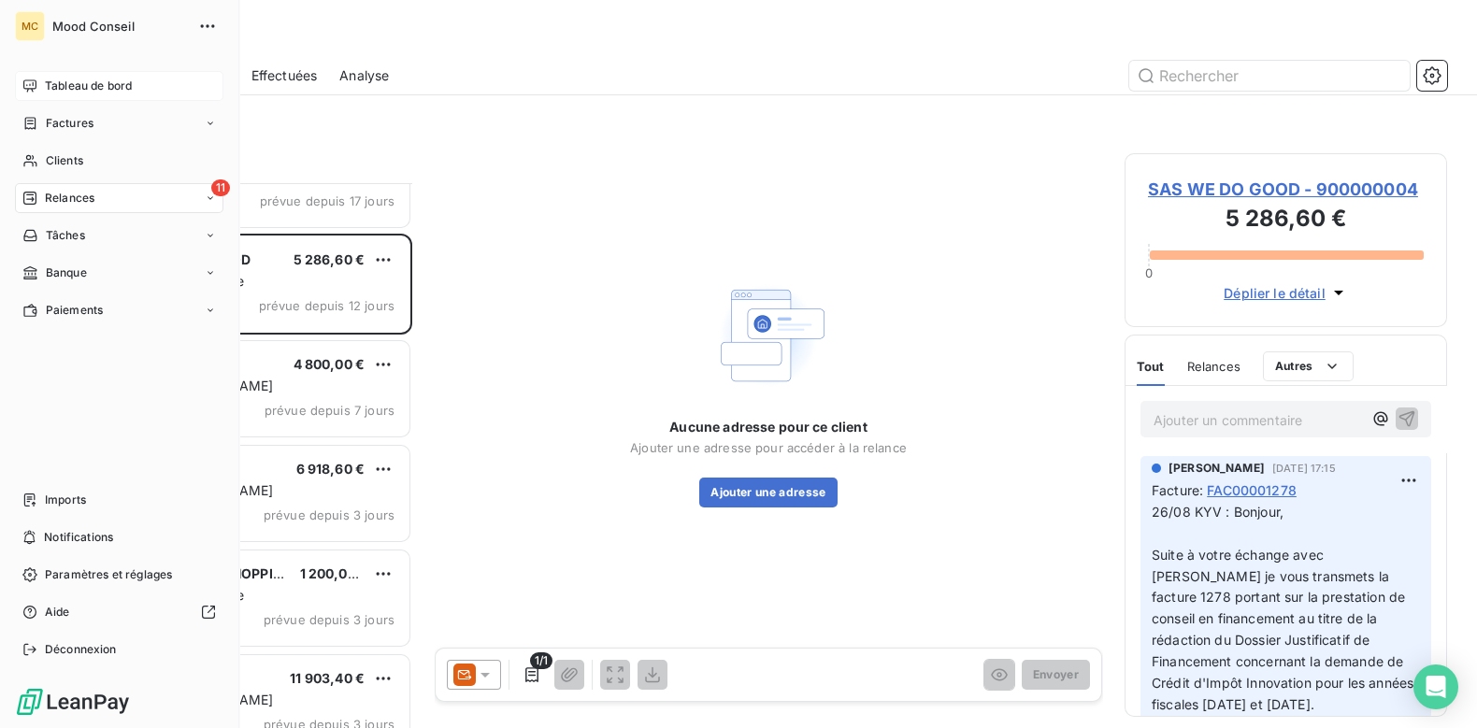
click at [33, 88] on icon at bounding box center [29, 85] width 13 height 12
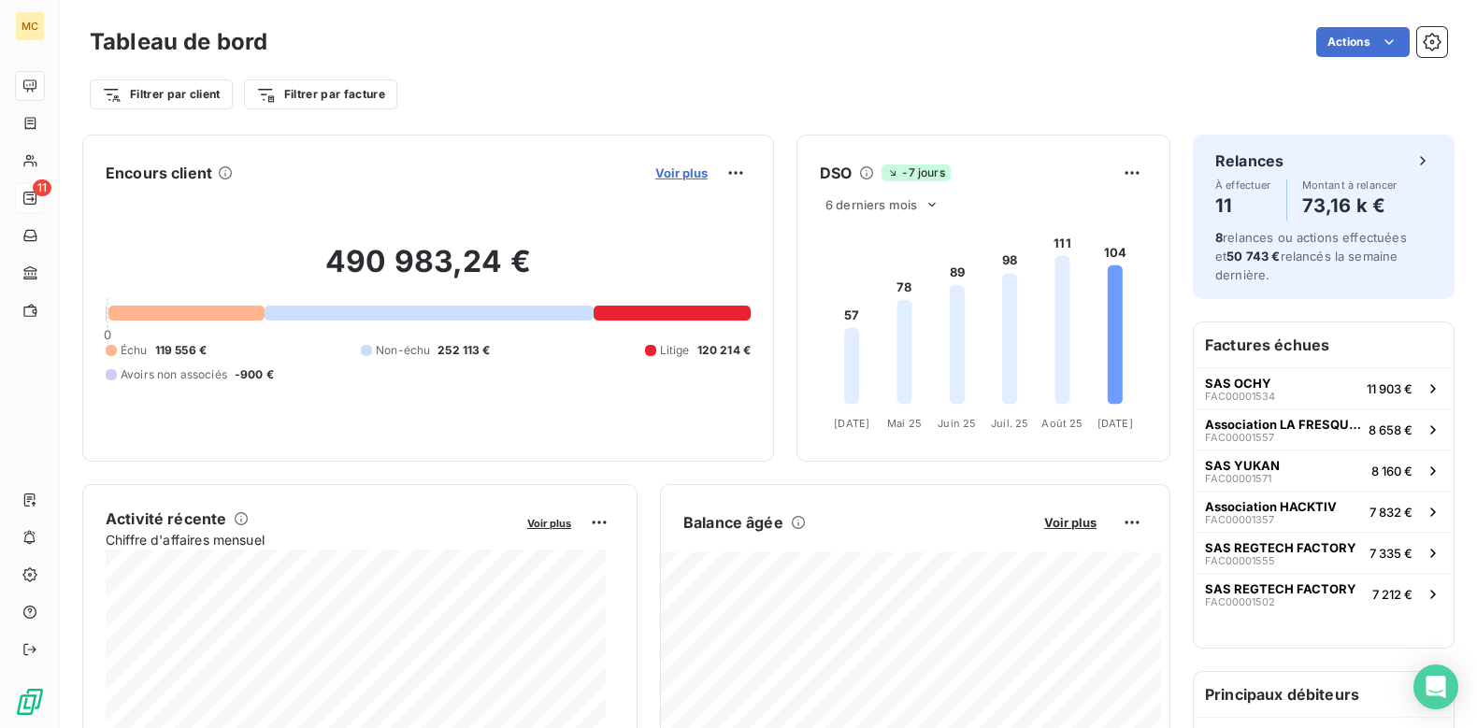
click at [655, 175] on span "Voir plus" at bounding box center [681, 172] width 52 height 15
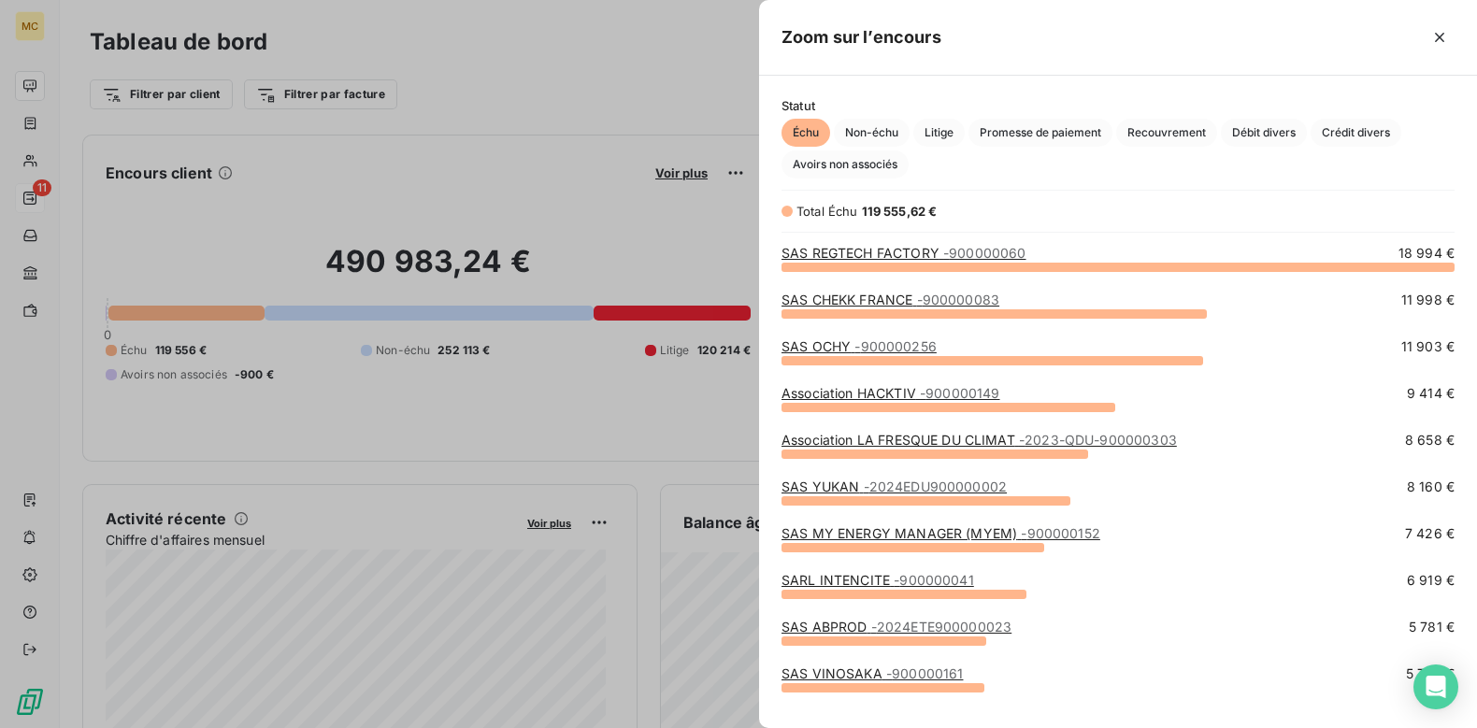
click at [469, 151] on div at bounding box center [738, 364] width 1477 height 728
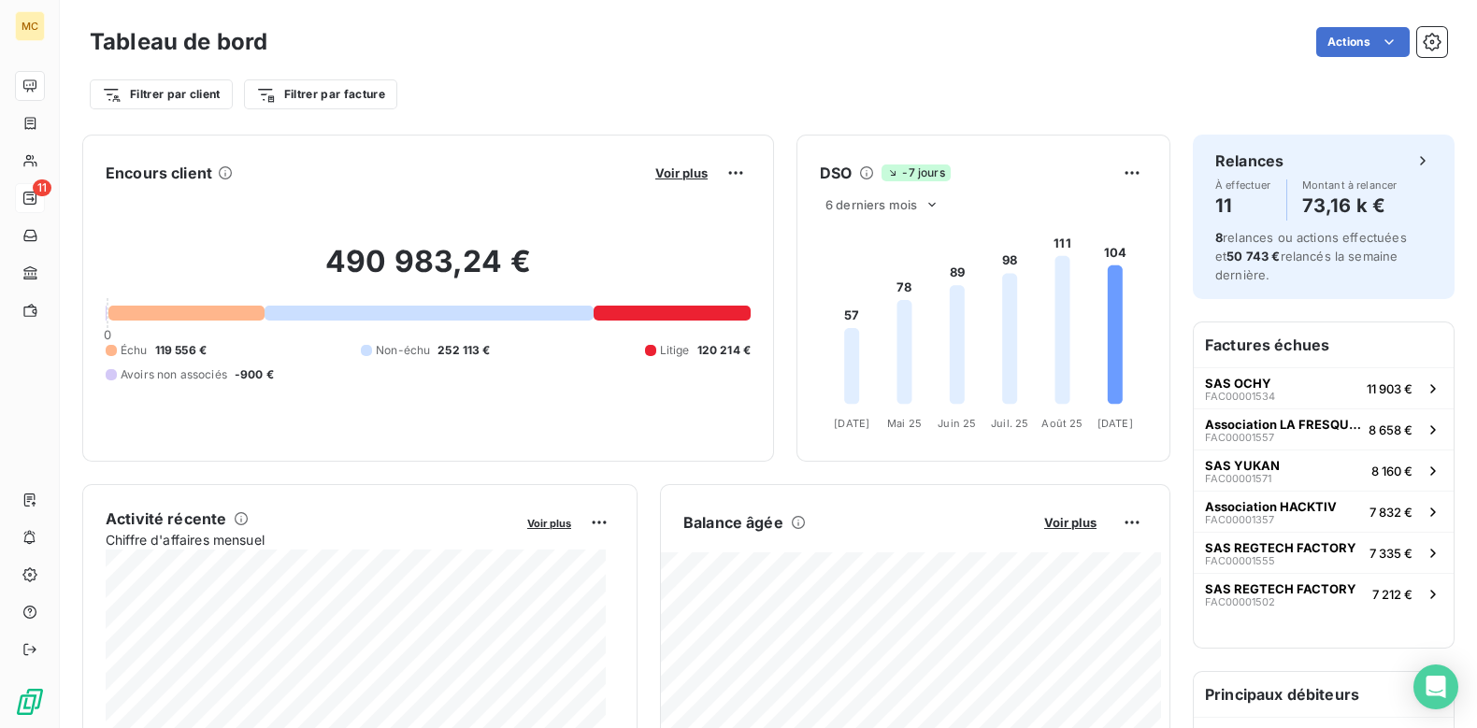
click at [613, 98] on div "Filtrer par client Filtrer par facture" at bounding box center [769, 95] width 1358 height 36
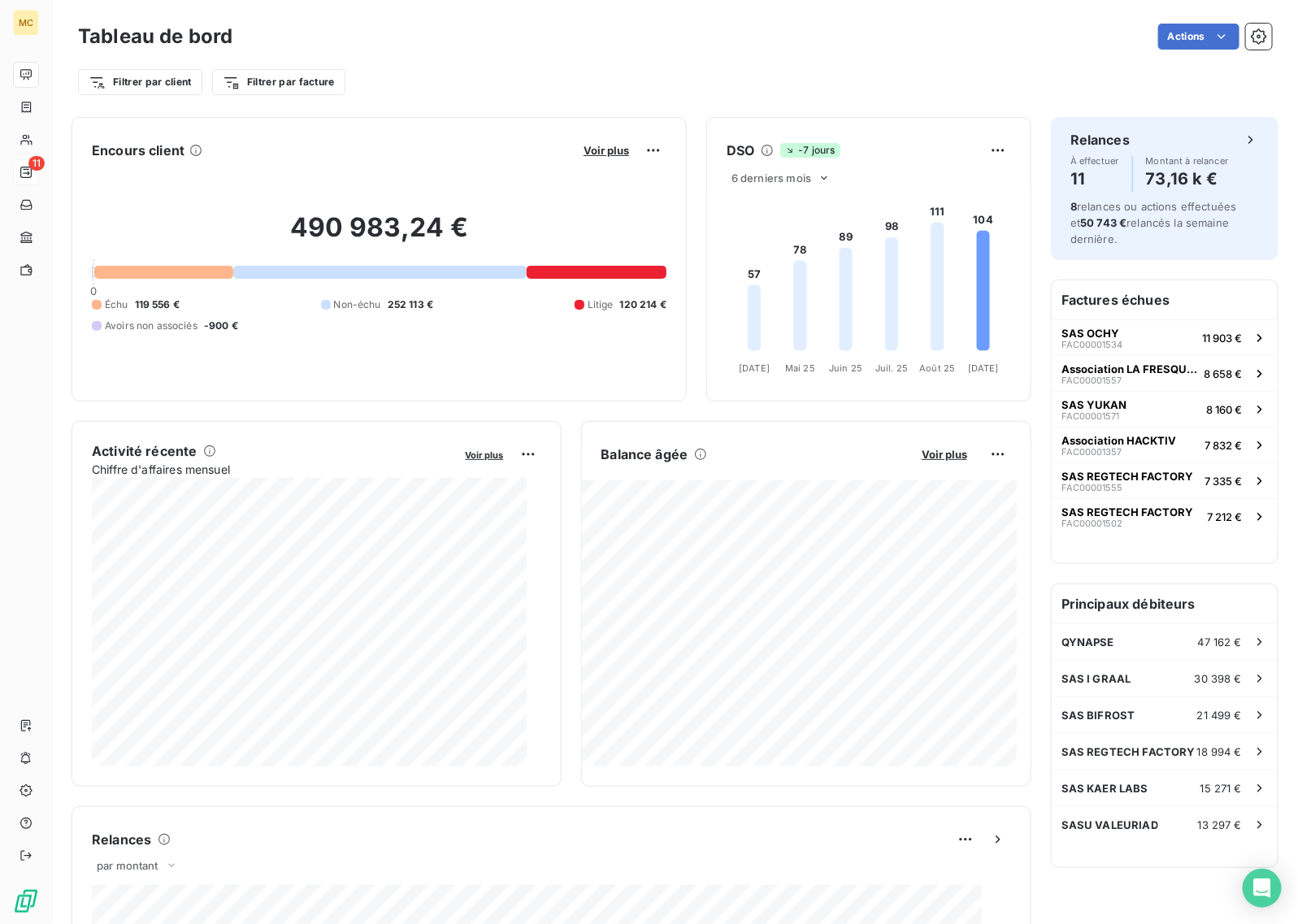
click at [752, 38] on div "Actions" at bounding box center [762, 37] width 1020 height 26
